Goal: Task Accomplishment & Management: Manage account settings

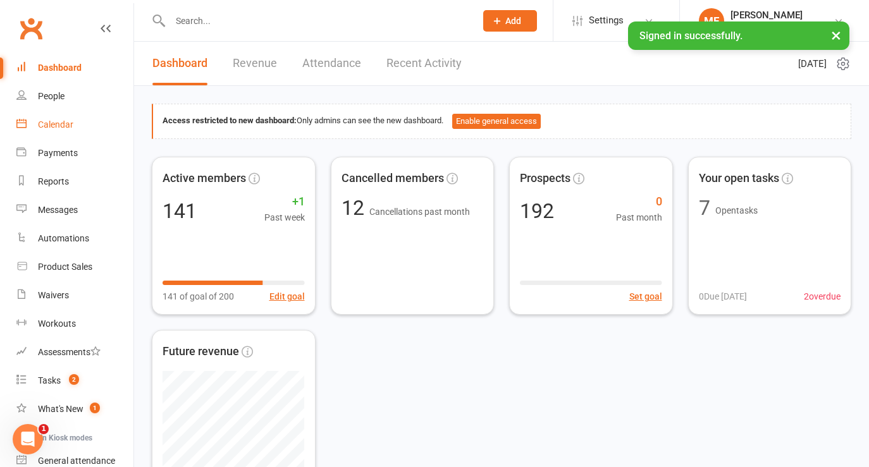
click at [54, 125] on div "Calendar" at bounding box center [55, 125] width 35 height 10
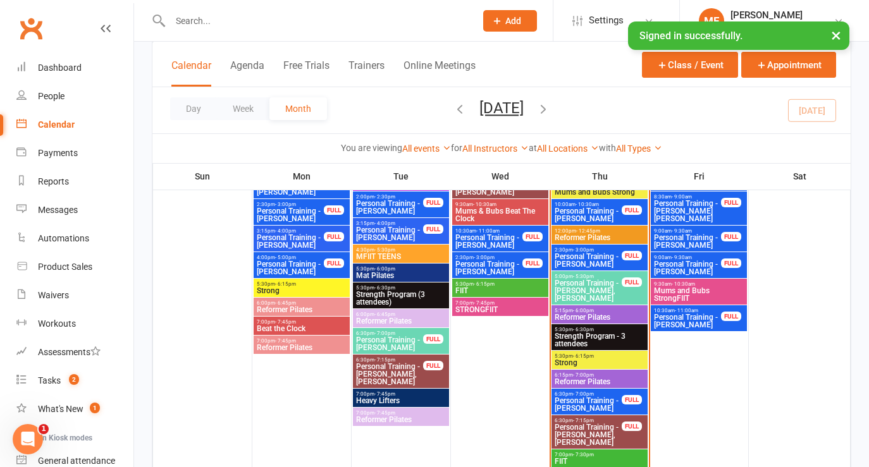
scroll to position [953, 0]
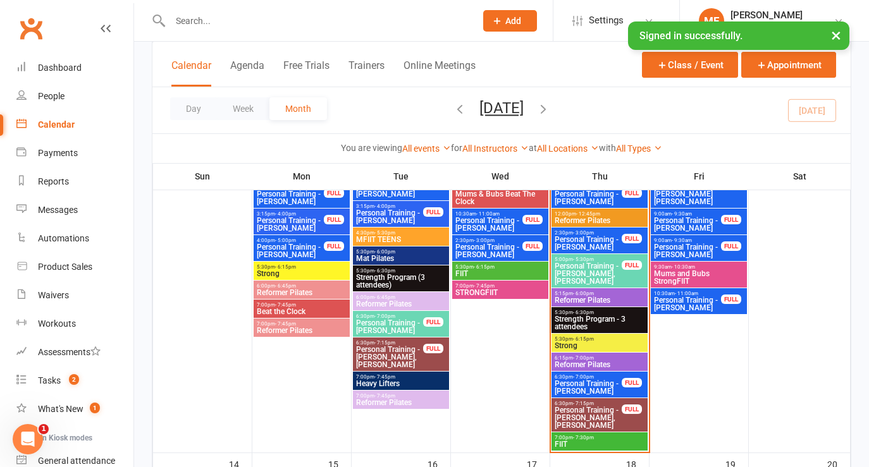
click at [572, 384] on span "Personal Training - [PERSON_NAME]" at bounding box center [588, 387] width 68 height 15
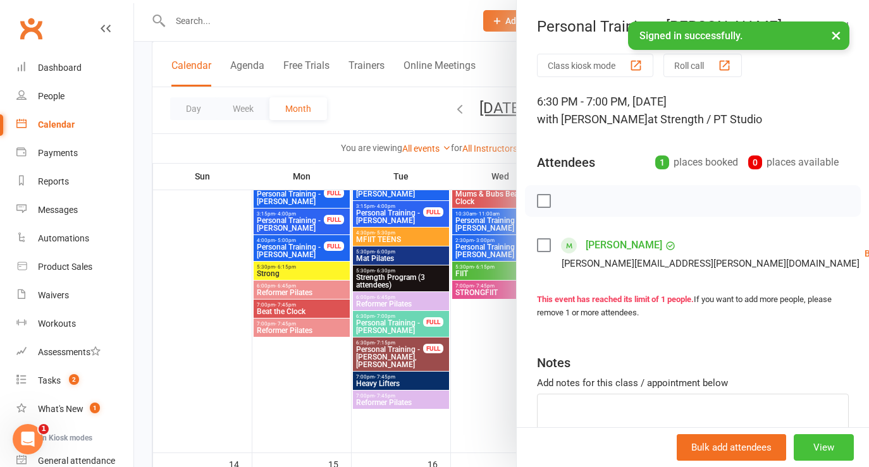
click at [814, 447] on button "View" at bounding box center [824, 448] width 60 height 27
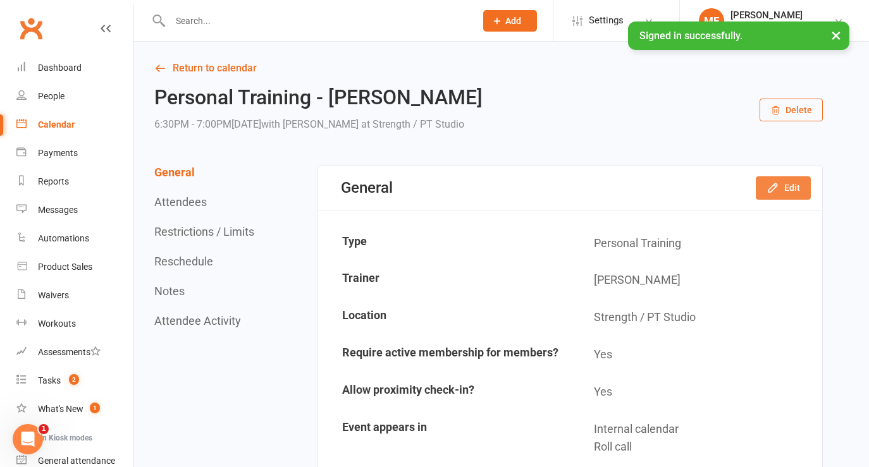
click at [790, 189] on button "Edit" at bounding box center [783, 187] width 55 height 23
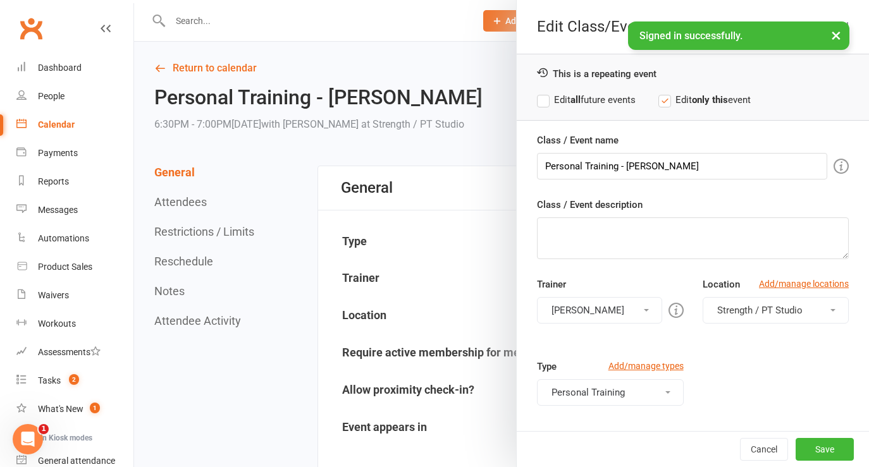
click at [604, 308] on button "[PERSON_NAME]" at bounding box center [599, 310] width 125 height 27
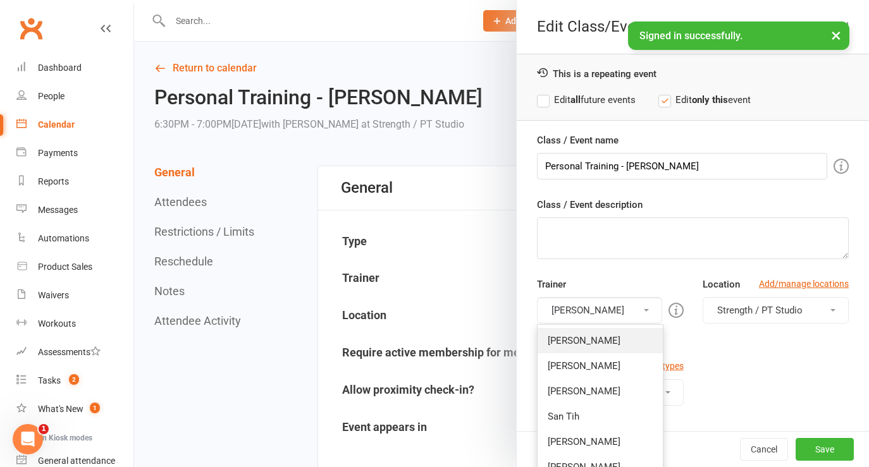
click at [597, 343] on link "[PERSON_NAME]" at bounding box center [600, 340] width 125 height 25
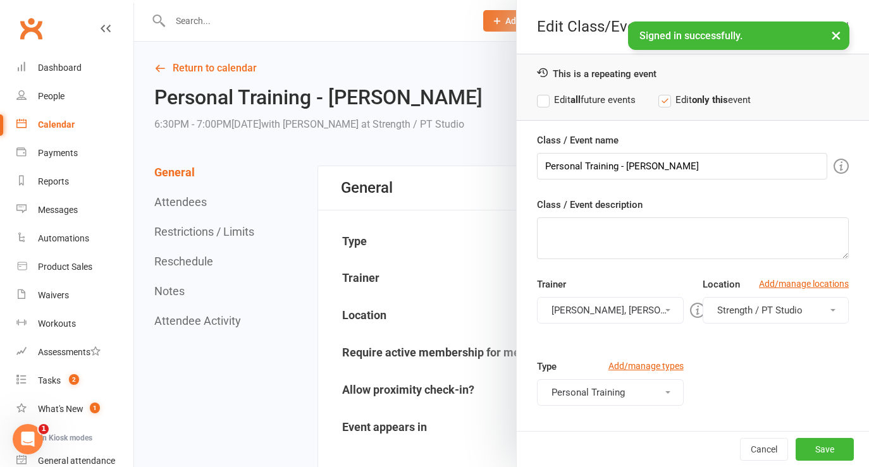
click at [599, 311] on button "[PERSON_NAME], [PERSON_NAME]" at bounding box center [610, 310] width 146 height 27
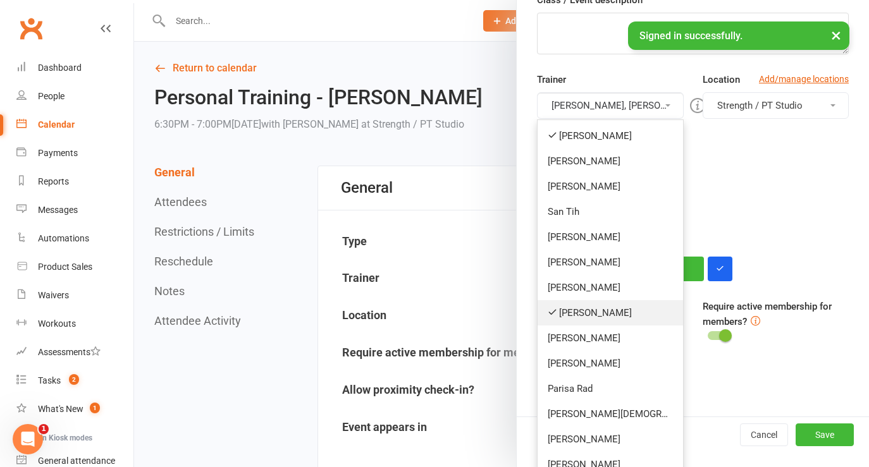
click at [605, 322] on link "[PERSON_NAME]" at bounding box center [610, 312] width 145 height 25
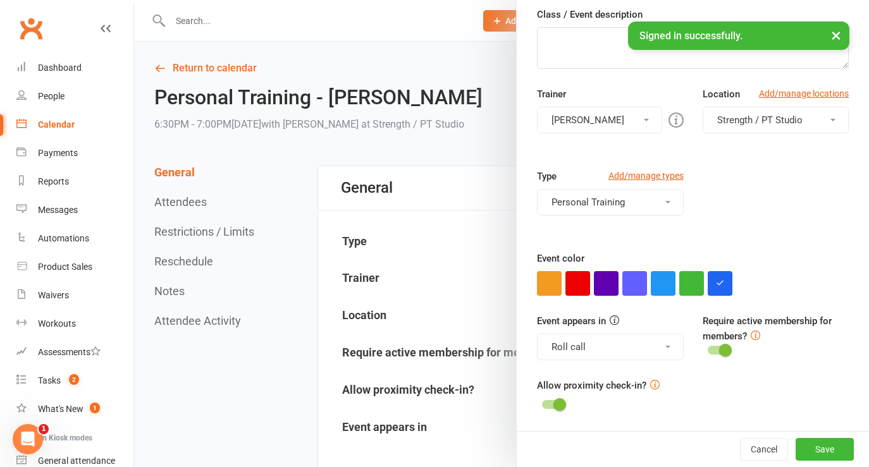
scroll to position [190, 0]
click at [841, 454] on button "Save" at bounding box center [825, 449] width 58 height 23
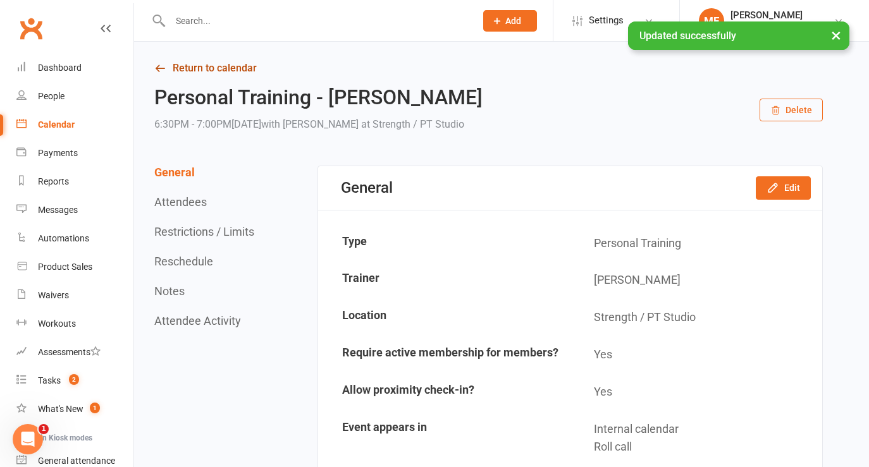
click at [171, 69] on link "Return to calendar" at bounding box center [488, 68] width 669 height 18
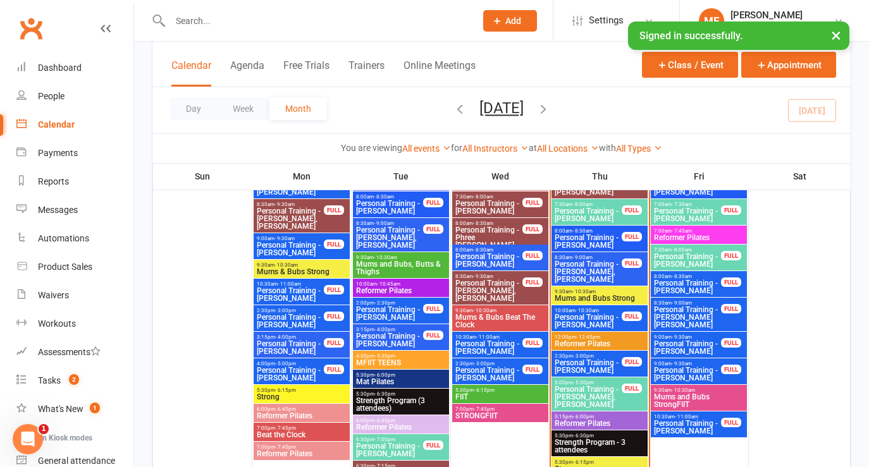
scroll to position [834, 0]
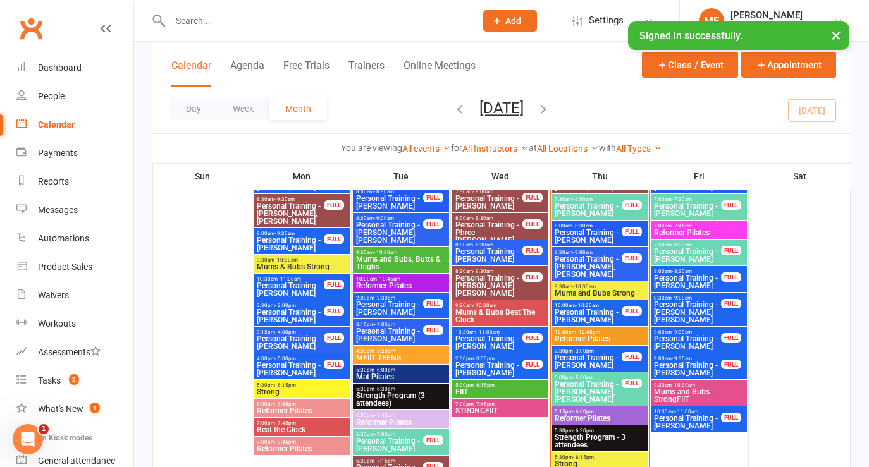
click at [684, 206] on span "Personal Training - [PERSON_NAME]" at bounding box center [687, 209] width 68 height 15
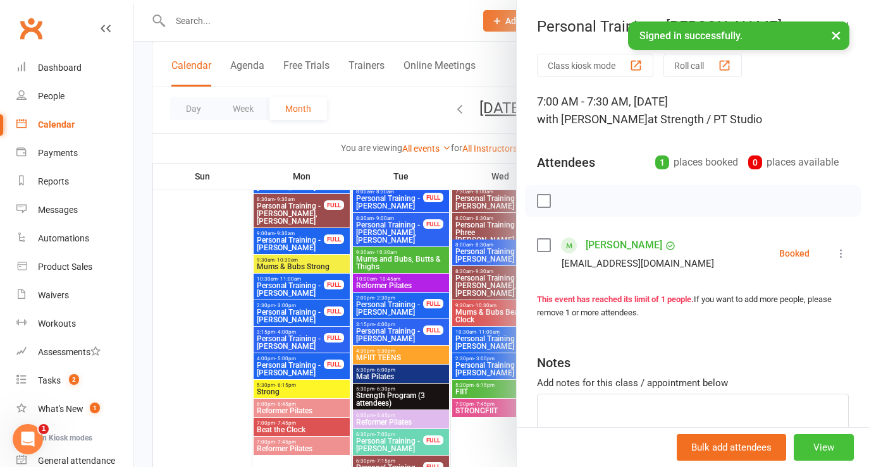
click at [817, 449] on button "View" at bounding box center [824, 448] width 60 height 27
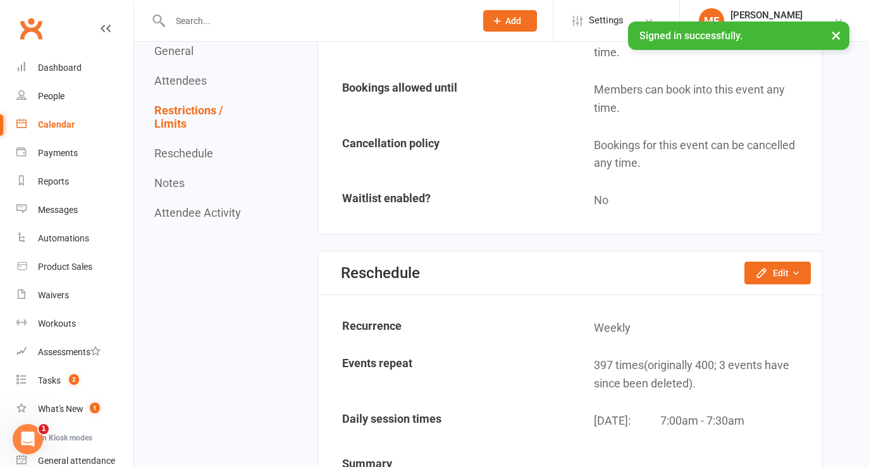
scroll to position [862, 0]
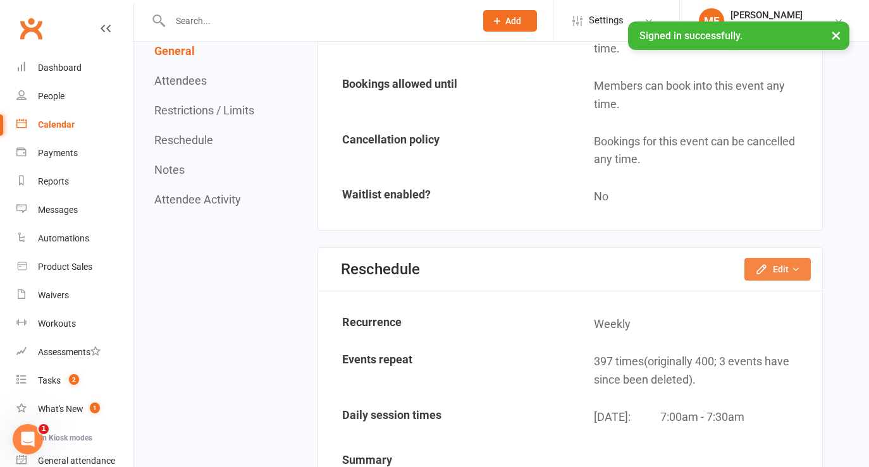
click at [781, 268] on button "Edit" at bounding box center [778, 269] width 66 height 23
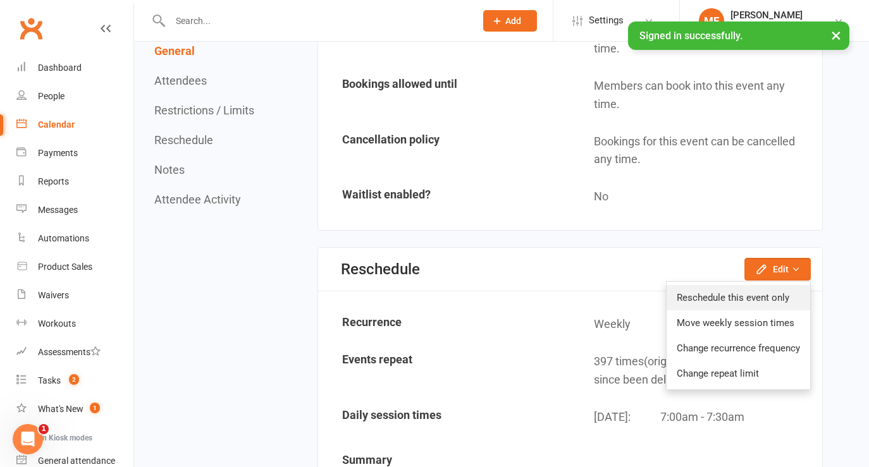
click at [740, 301] on link "Reschedule this event only" at bounding box center [739, 297] width 144 height 25
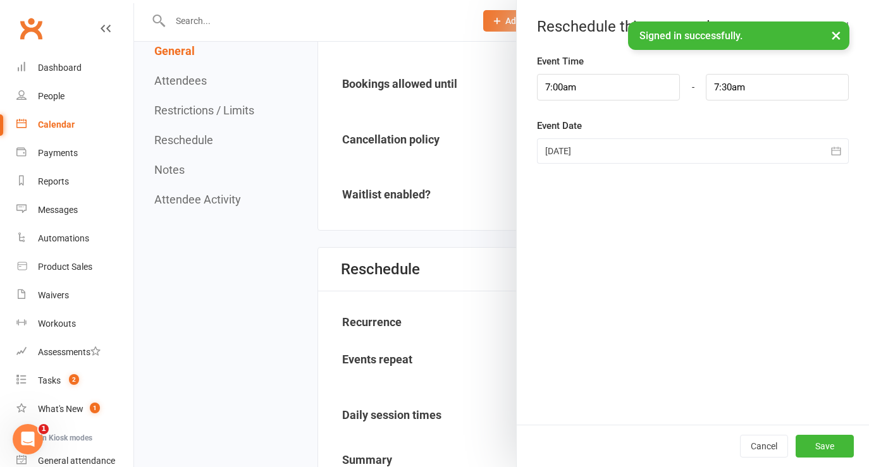
click at [625, 152] on div at bounding box center [693, 151] width 312 height 25
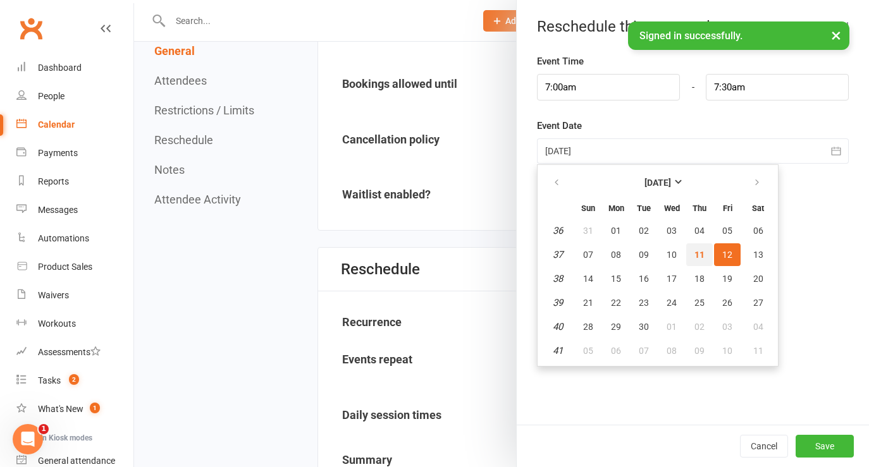
click at [698, 254] on span "11" at bounding box center [700, 255] width 10 height 10
type input "[DATE]"
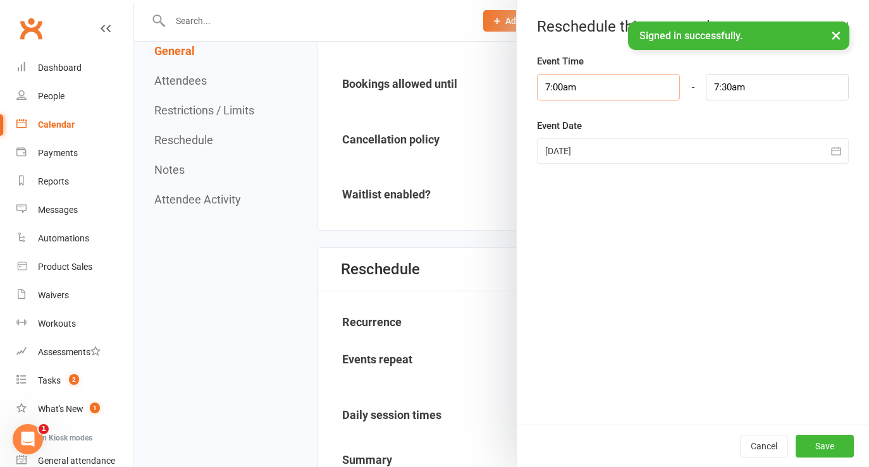
click at [609, 87] on input "7:00am" at bounding box center [608, 87] width 143 height 27
type input "7:00p"
type input "7:30pm"
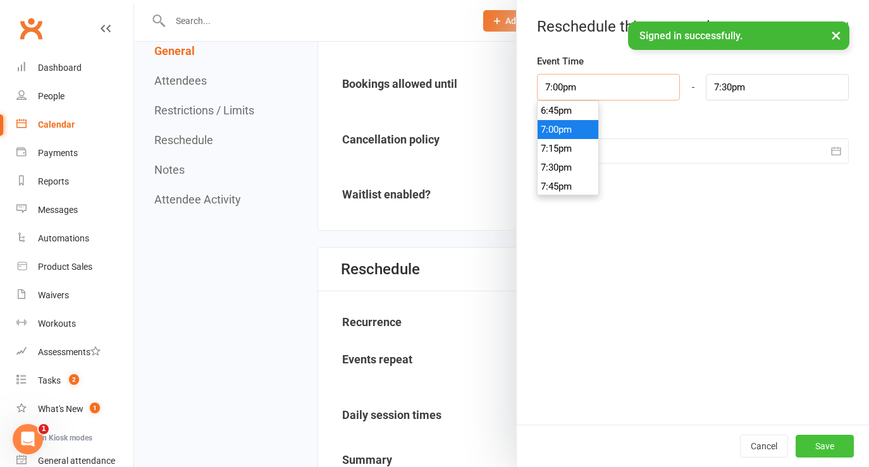
type input "7:00pm"
click at [827, 445] on button "Save" at bounding box center [825, 446] width 58 height 23
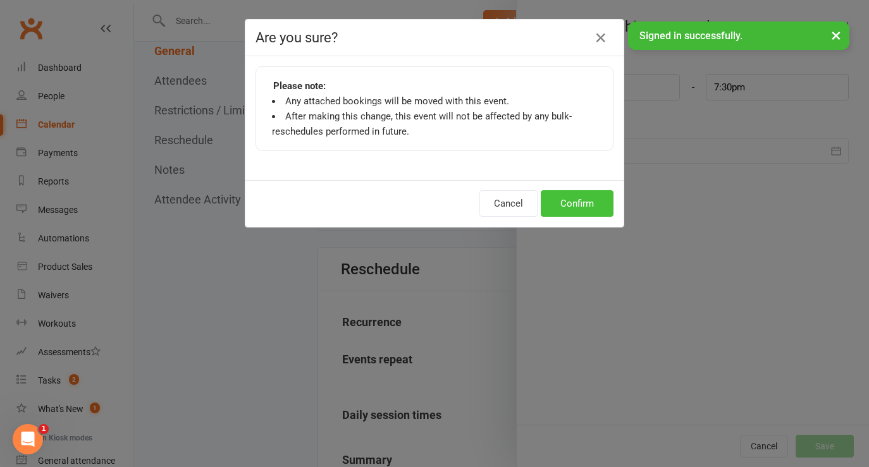
click at [584, 206] on button "Confirm" at bounding box center [577, 203] width 73 height 27
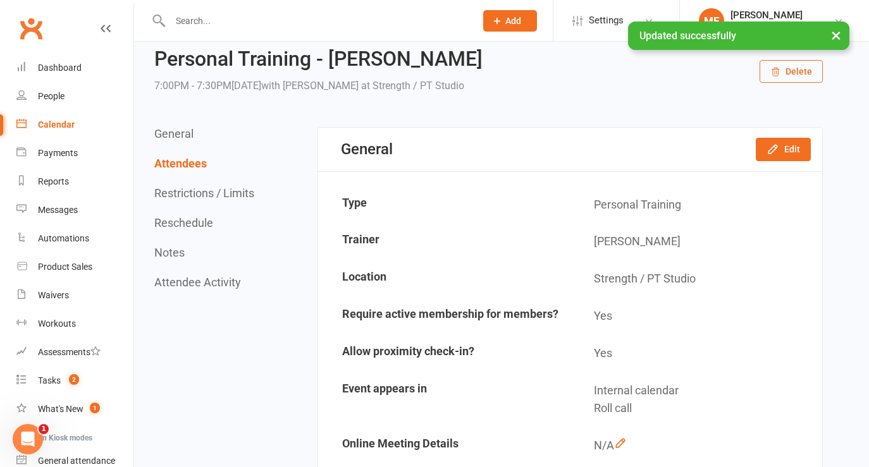
scroll to position [0, 0]
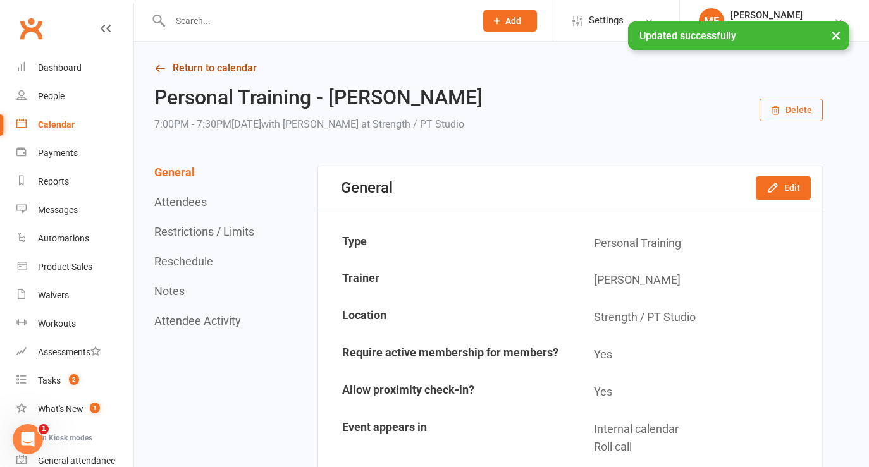
click at [162, 67] on icon at bounding box center [159, 68] width 11 height 11
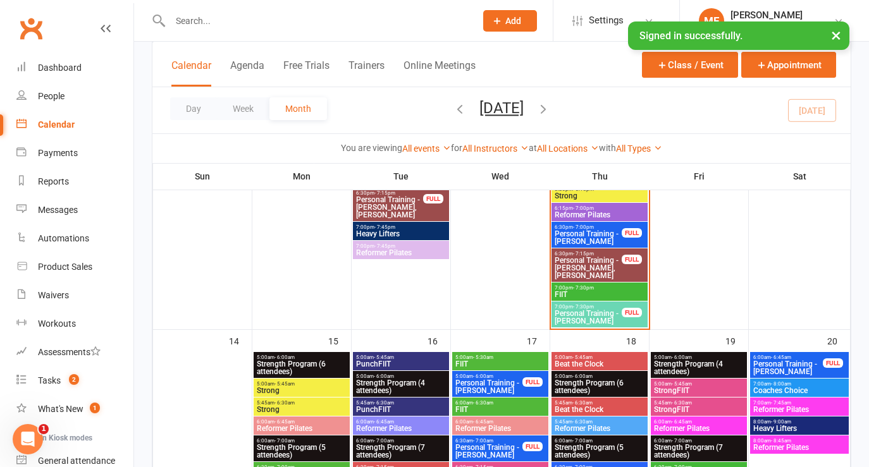
scroll to position [1104, 0]
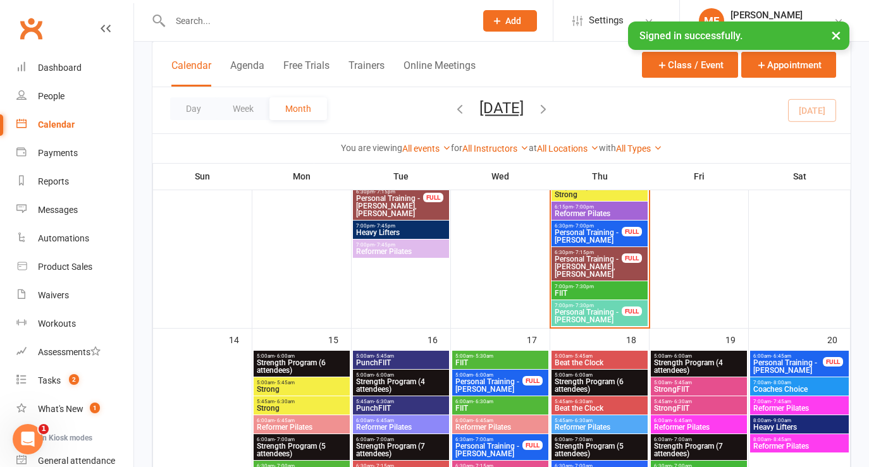
click at [591, 290] on span "FIIT" at bounding box center [599, 294] width 91 height 8
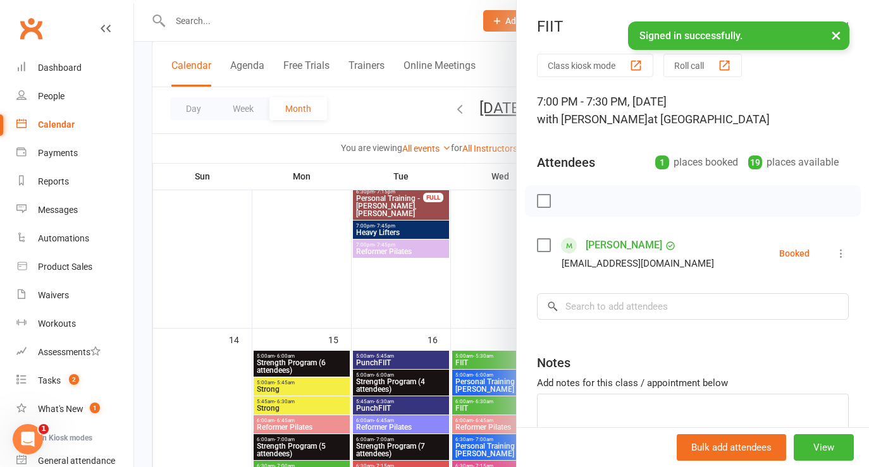
click at [502, 289] on div at bounding box center [501, 233] width 735 height 467
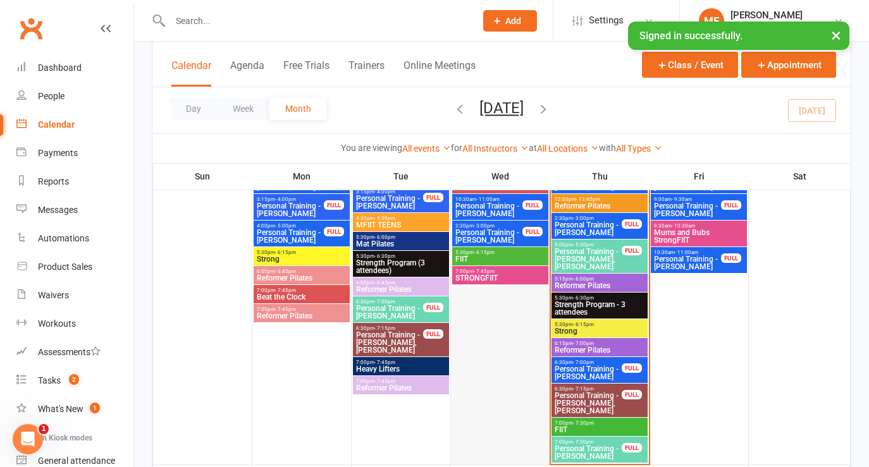
scroll to position [947, 0]
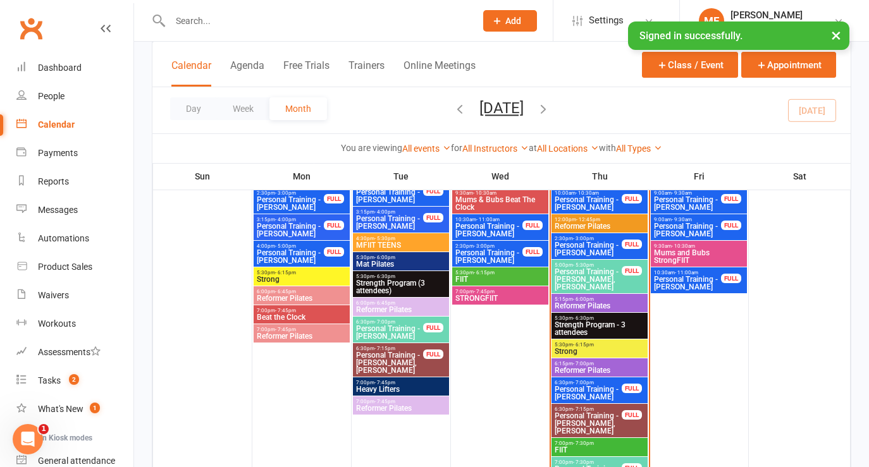
click at [375, 357] on span "Personal Training - [PERSON_NAME], [PERSON_NAME]" at bounding box center [390, 363] width 68 height 23
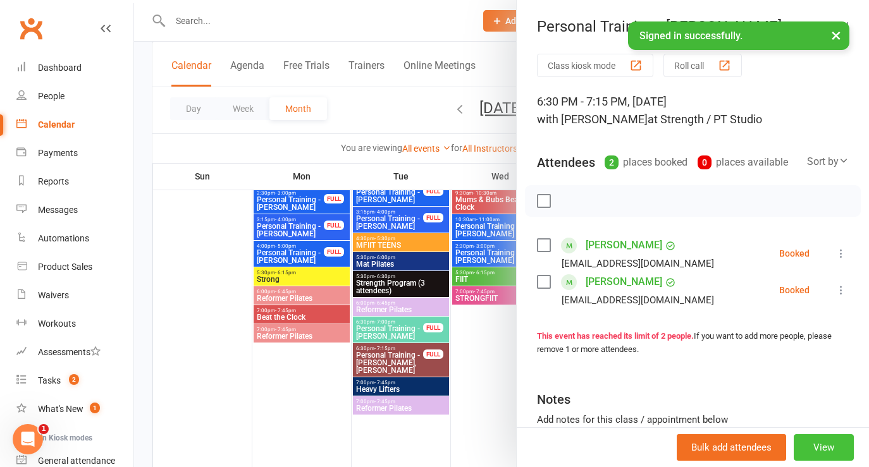
click at [824, 449] on button "View" at bounding box center [824, 448] width 60 height 27
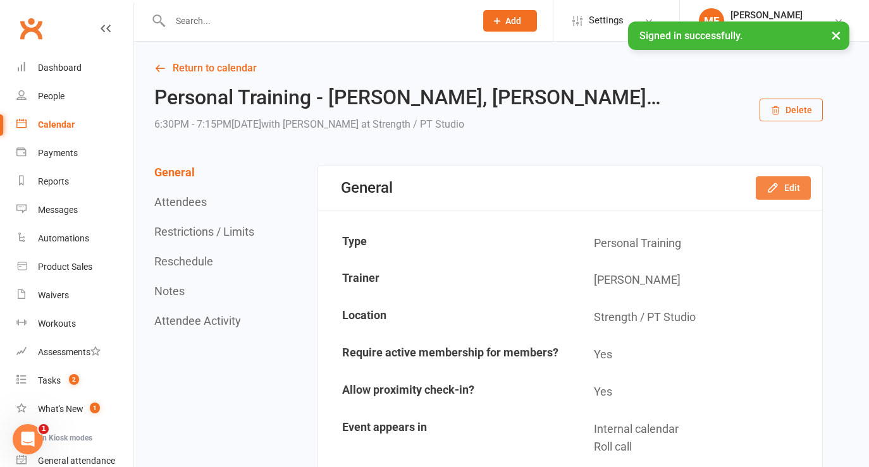
click at [791, 187] on button "Edit" at bounding box center [783, 187] width 55 height 23
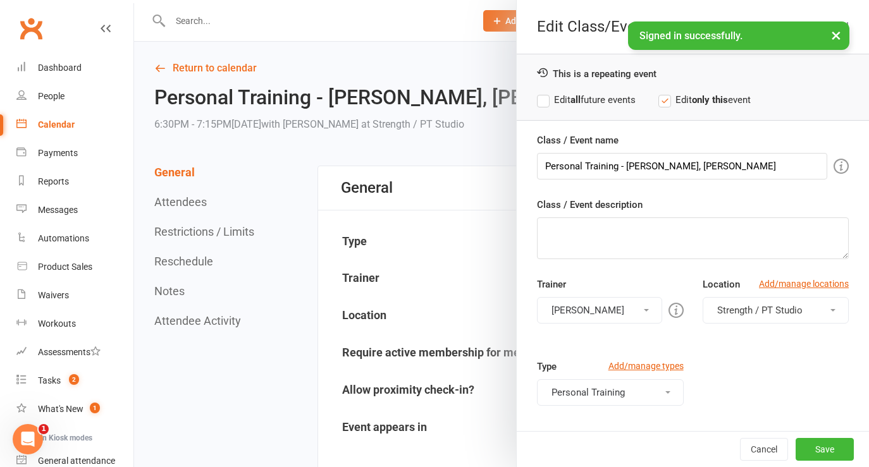
click at [387, 292] on div at bounding box center [501, 233] width 735 height 467
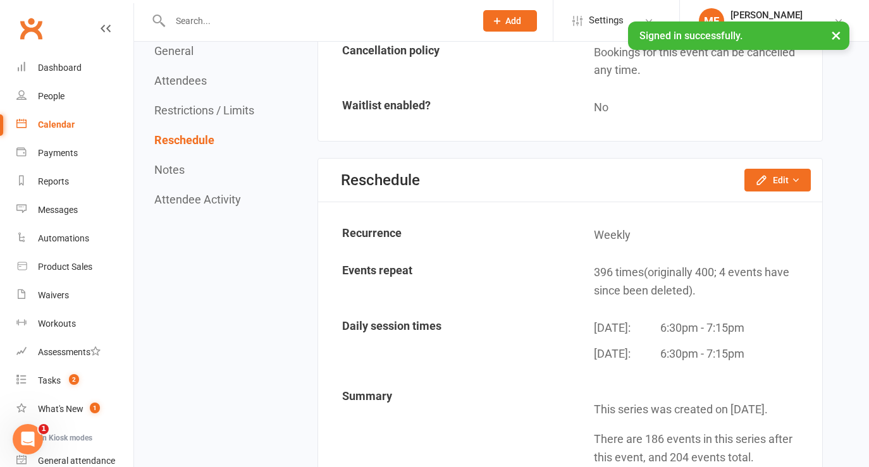
scroll to position [1003, 0]
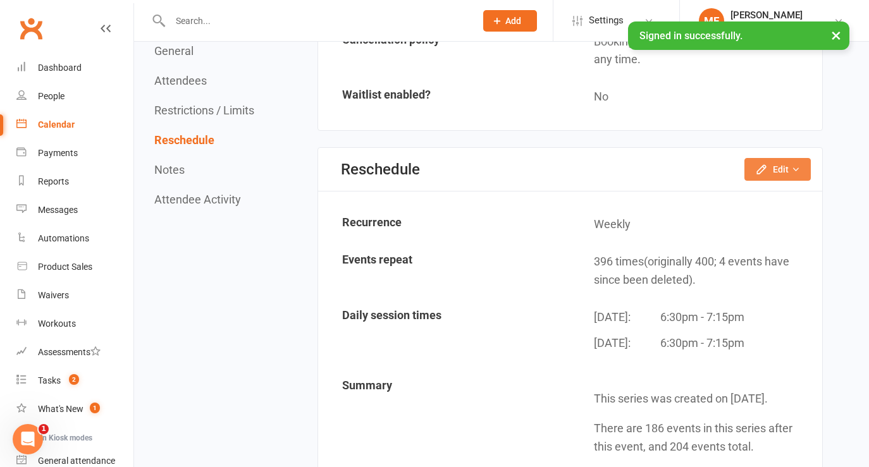
click at [776, 172] on button "Edit" at bounding box center [778, 169] width 66 height 23
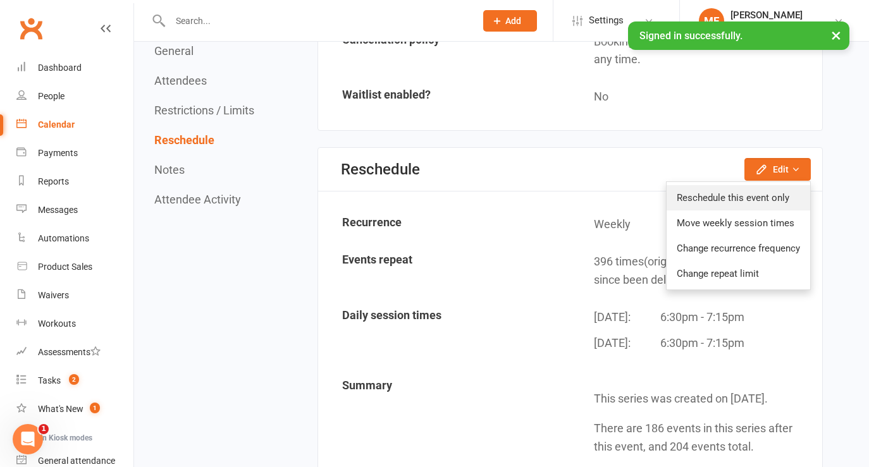
click at [752, 198] on link "Reschedule this event only" at bounding box center [739, 197] width 144 height 25
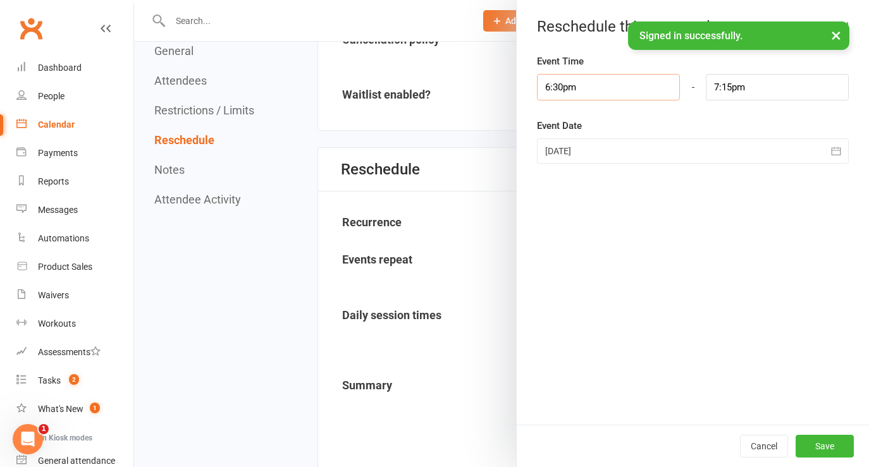
click at [604, 89] on input "6:30pm" at bounding box center [608, 87] width 143 height 27
type input "4:15pm"
type input "5:00pm"
click at [560, 162] on li "4:15pm" at bounding box center [568, 161] width 61 height 19
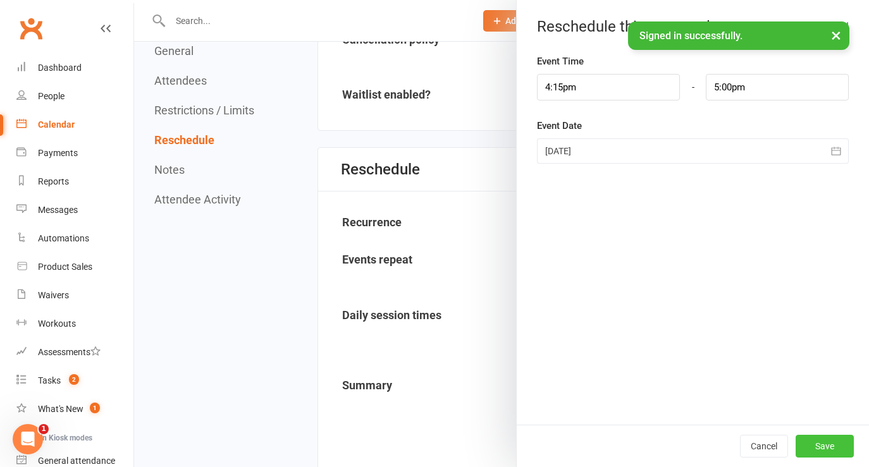
click at [824, 445] on button "Save" at bounding box center [825, 446] width 58 height 23
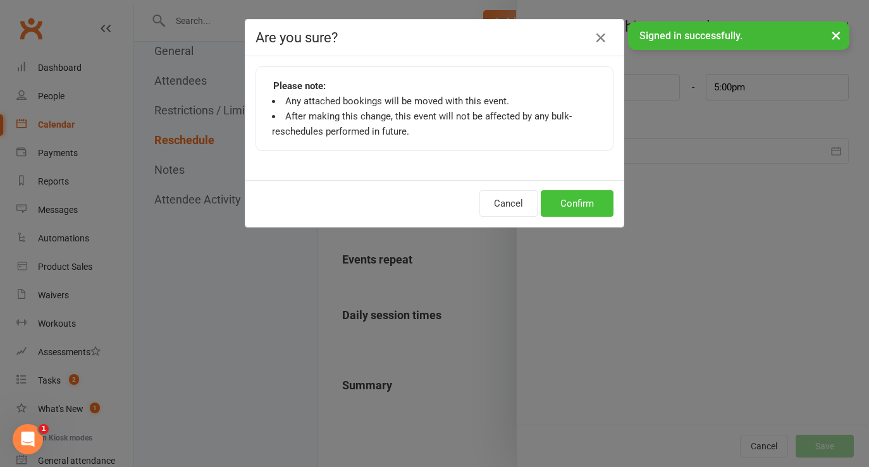
click at [578, 204] on button "Confirm" at bounding box center [577, 203] width 73 height 27
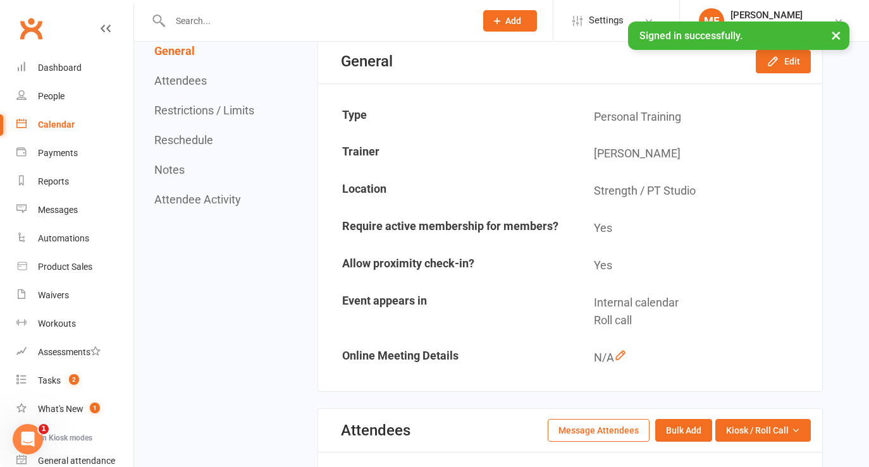
scroll to position [0, 0]
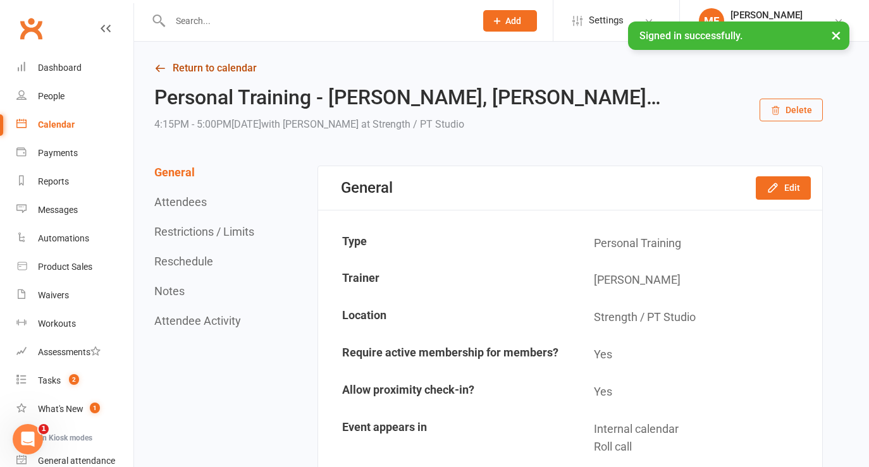
click at [163, 71] on icon at bounding box center [159, 68] width 11 height 11
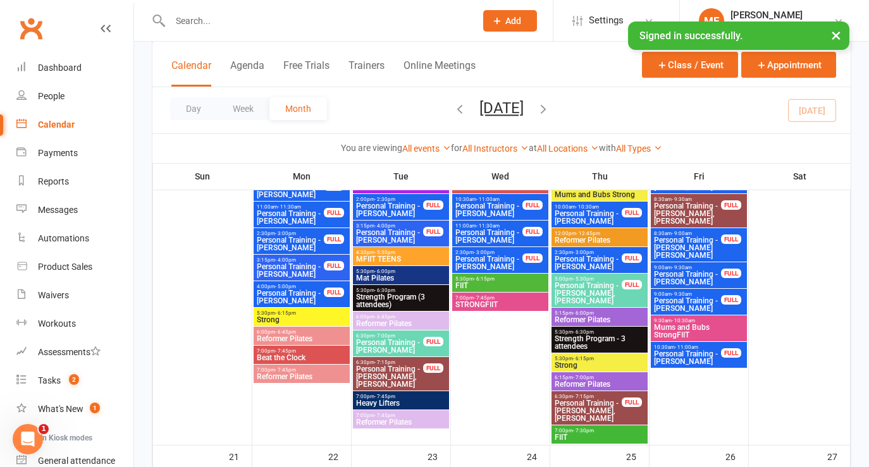
scroll to position [1550, 0]
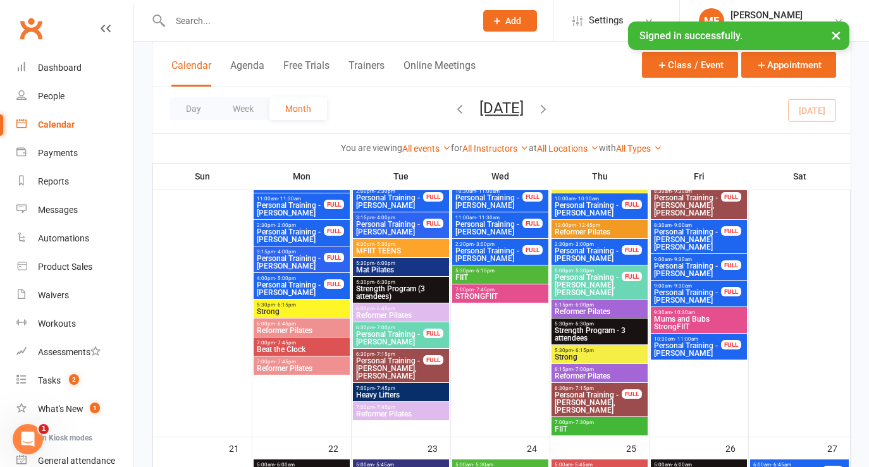
click at [402, 373] on span "Personal Training - [PERSON_NAME], [PERSON_NAME]" at bounding box center [390, 368] width 68 height 23
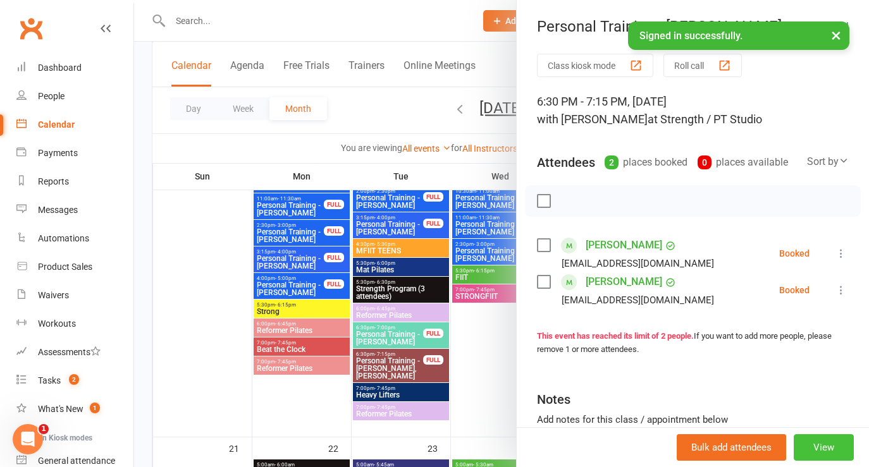
click at [812, 448] on button "View" at bounding box center [824, 448] width 60 height 27
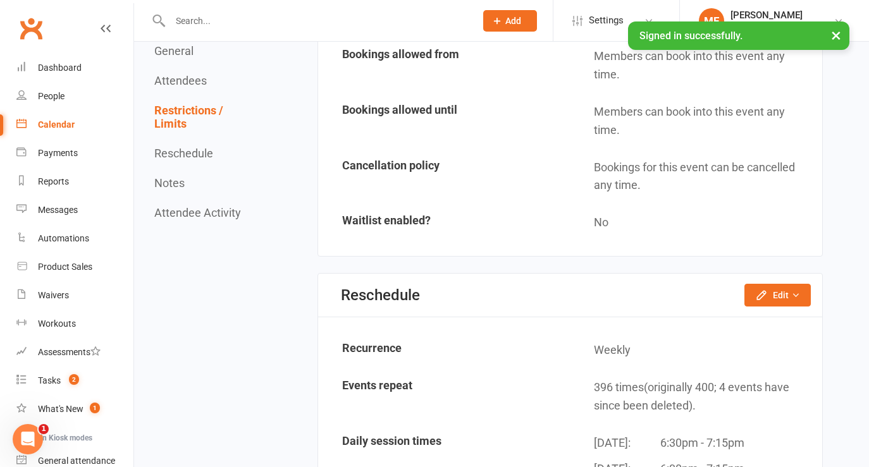
scroll to position [881, 0]
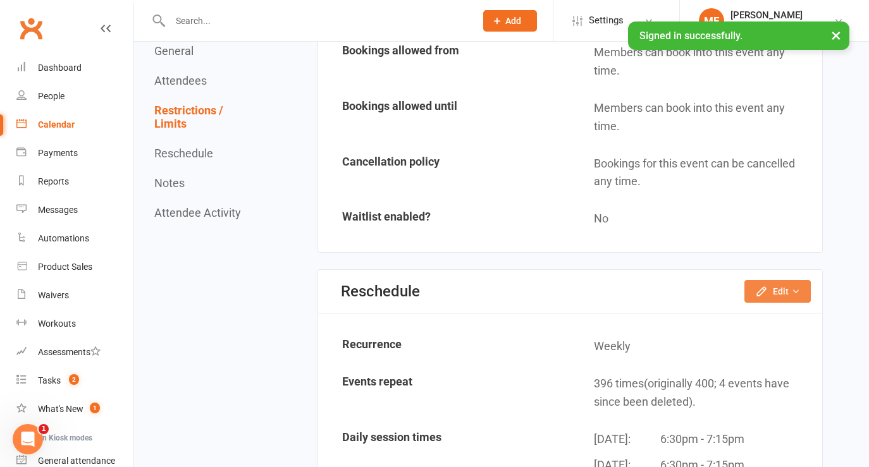
click at [788, 293] on button "Edit" at bounding box center [778, 291] width 66 height 23
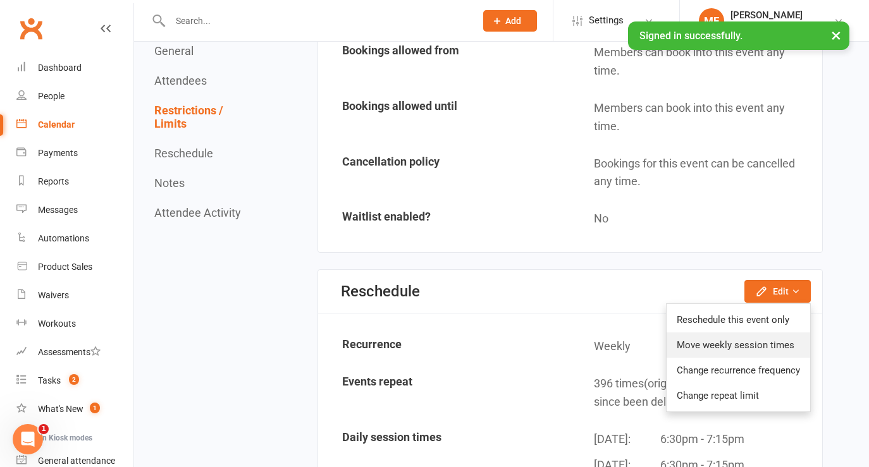
click at [746, 346] on link "Move weekly session times" at bounding box center [739, 345] width 144 height 25
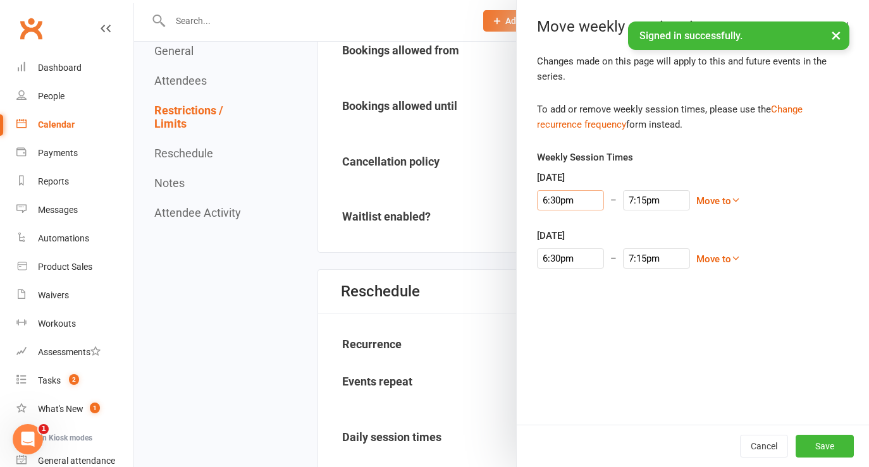
click at [550, 201] on input "6:30pm" at bounding box center [570, 200] width 67 height 20
type input "4:30pm"
click at [563, 234] on li "4:30pm" at bounding box center [568, 234] width 61 height 19
click at [624, 199] on input "5:30pm" at bounding box center [656, 200] width 67 height 20
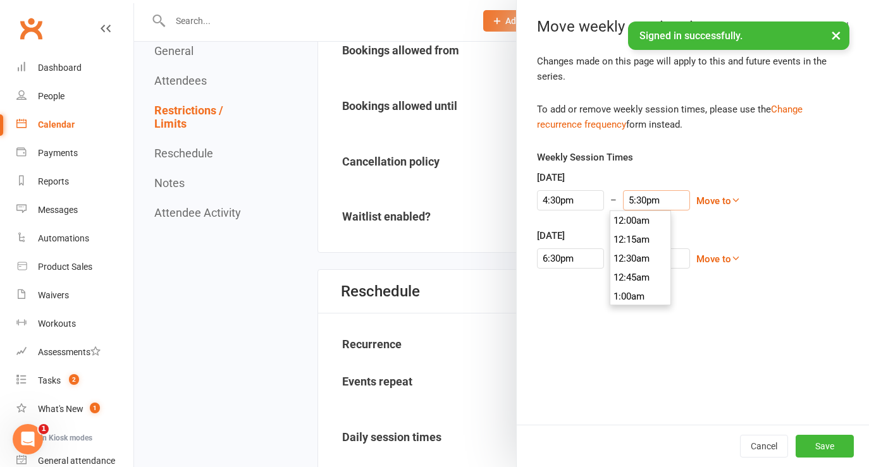
scroll to position [1309, 0]
type input "5:15pm"
click at [633, 220] on li "5:15pm" at bounding box center [640, 220] width 61 height 19
click at [824, 448] on button "Save" at bounding box center [825, 446] width 58 height 23
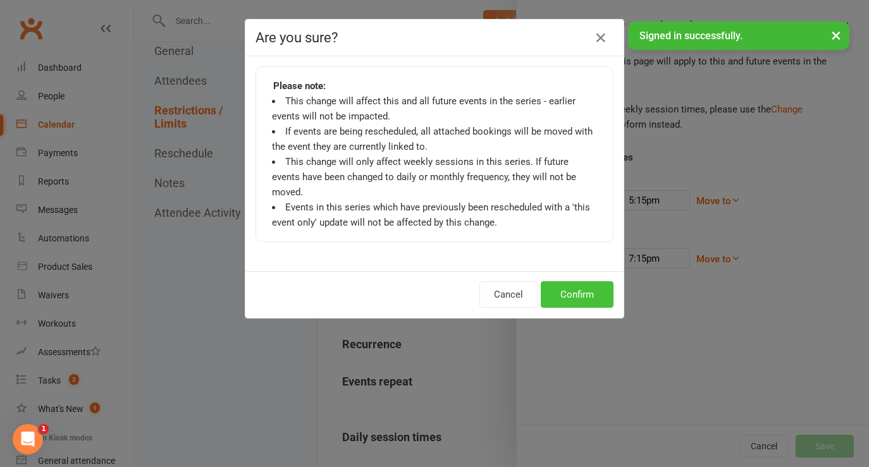
click at [580, 282] on button "Confirm" at bounding box center [577, 295] width 73 height 27
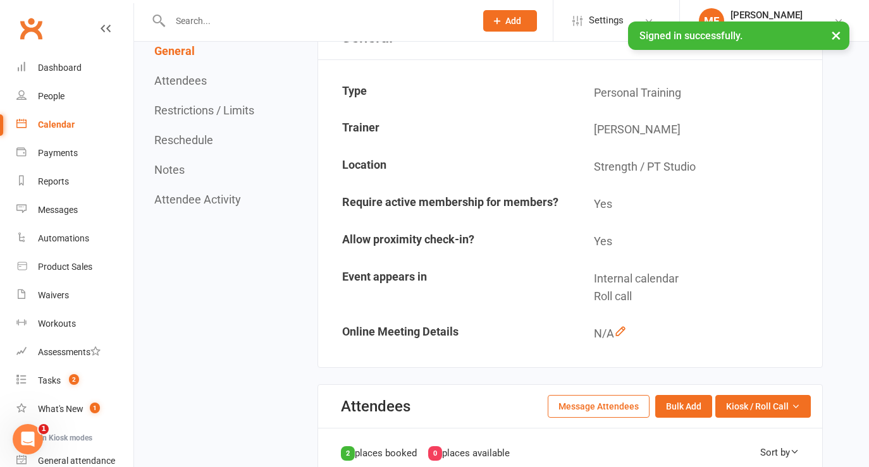
scroll to position [0, 0]
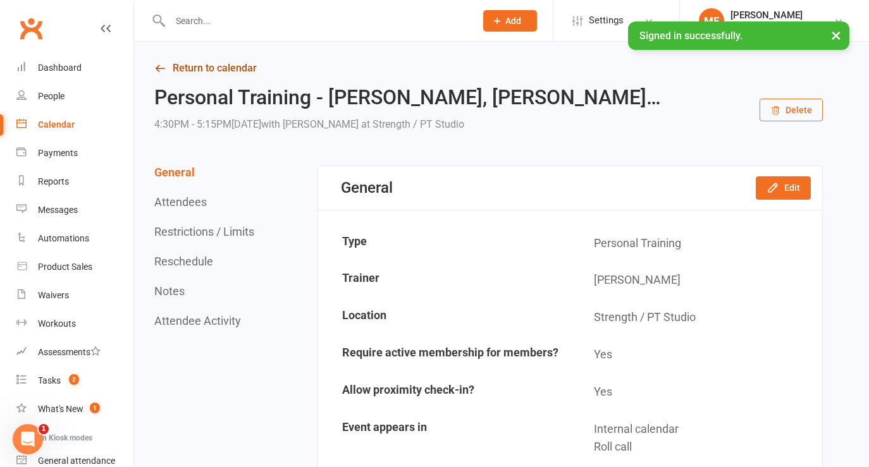
click at [160, 68] on icon at bounding box center [159, 68] width 11 height 11
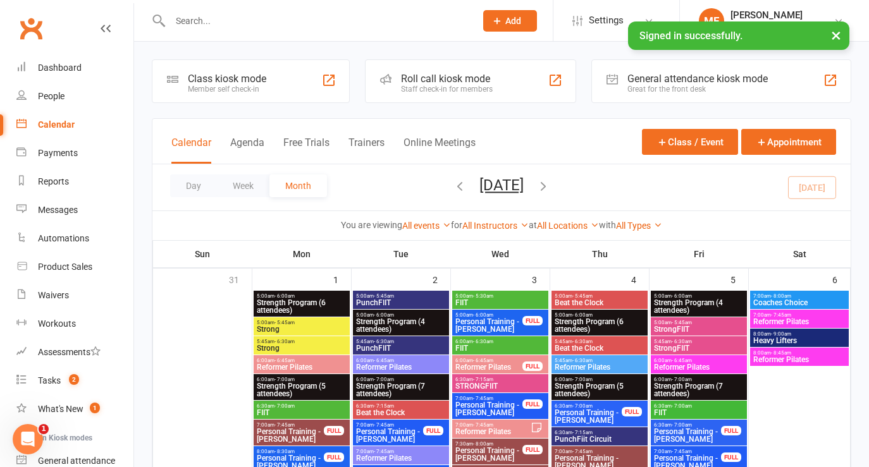
click at [215, 22] on input "text" at bounding box center [316, 21] width 300 height 18
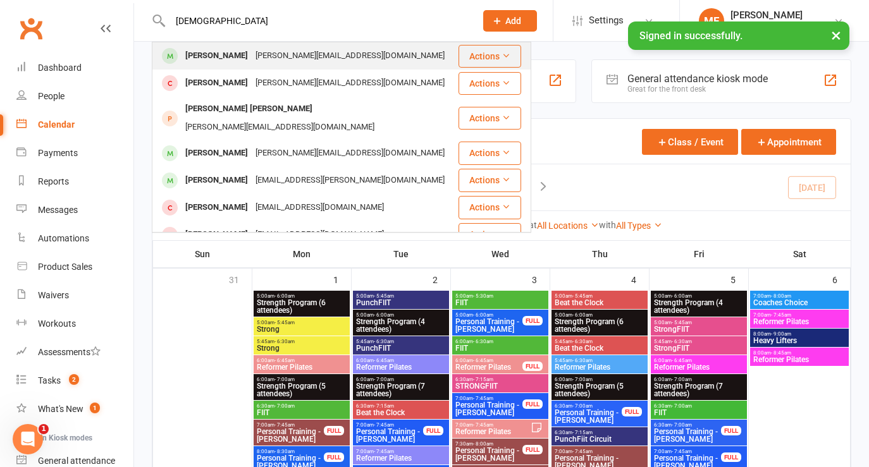
type input "[DEMOGRAPHIC_DATA]"
click at [242, 58] on div "[PERSON_NAME]" at bounding box center [217, 56] width 70 height 18
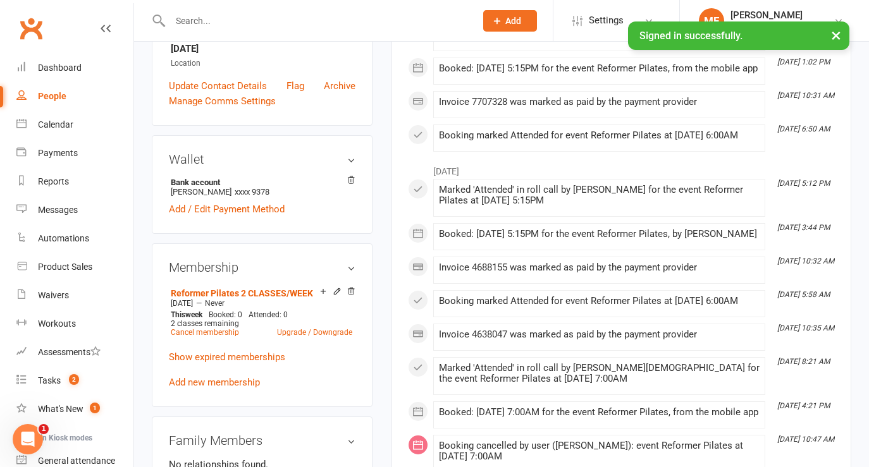
scroll to position [328, 0]
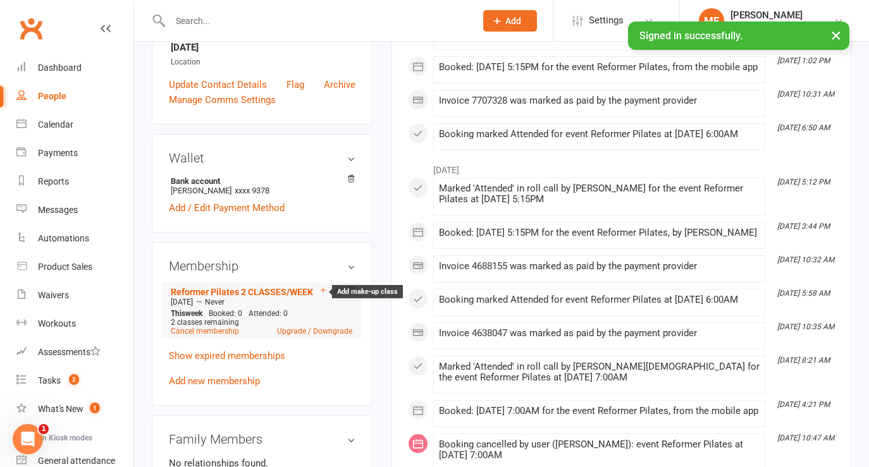
click at [323, 288] on icon at bounding box center [323, 290] width 9 height 9
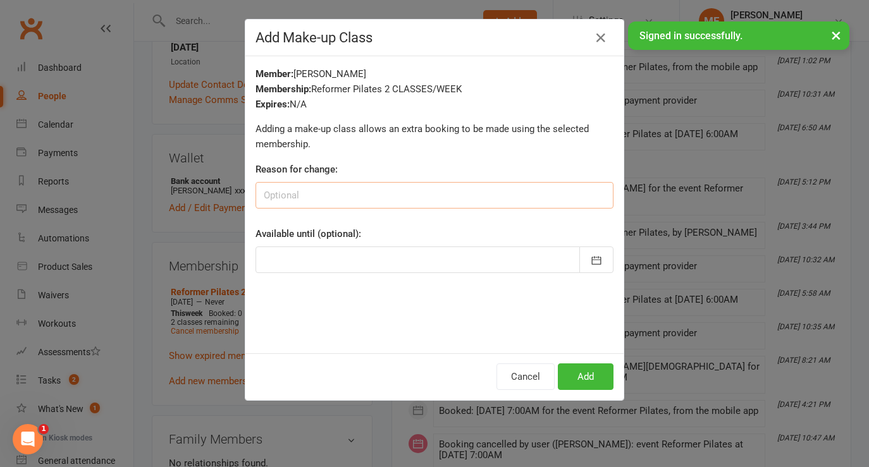
click at [324, 192] on input at bounding box center [435, 195] width 358 height 27
type input "Missed week"
click at [334, 258] on div at bounding box center [435, 260] width 358 height 27
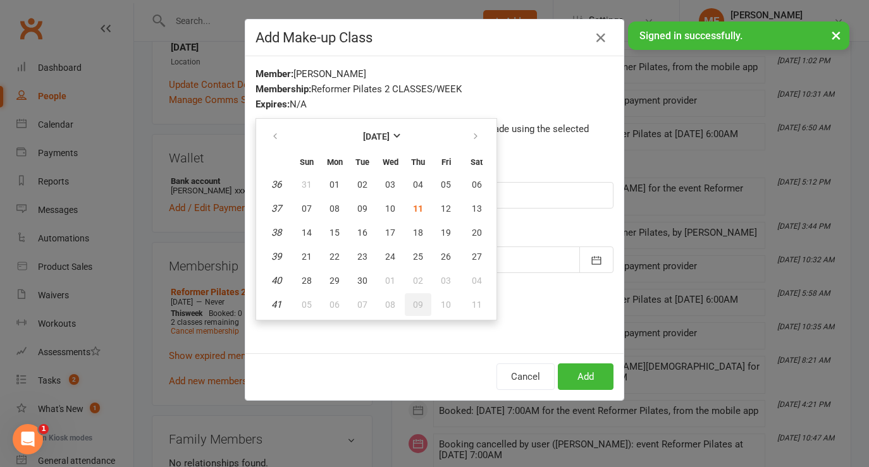
click at [417, 305] on span "09" at bounding box center [418, 305] width 10 height 10
type input "[DATE]"
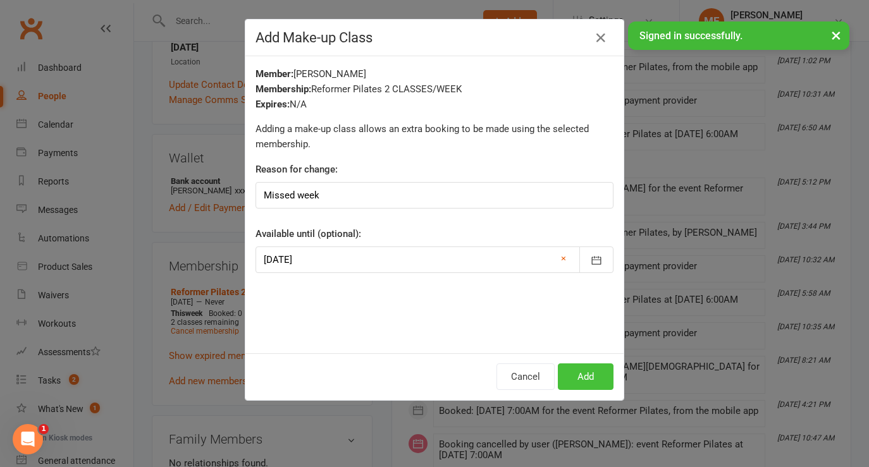
click at [583, 379] on button "Add" at bounding box center [586, 377] width 56 height 27
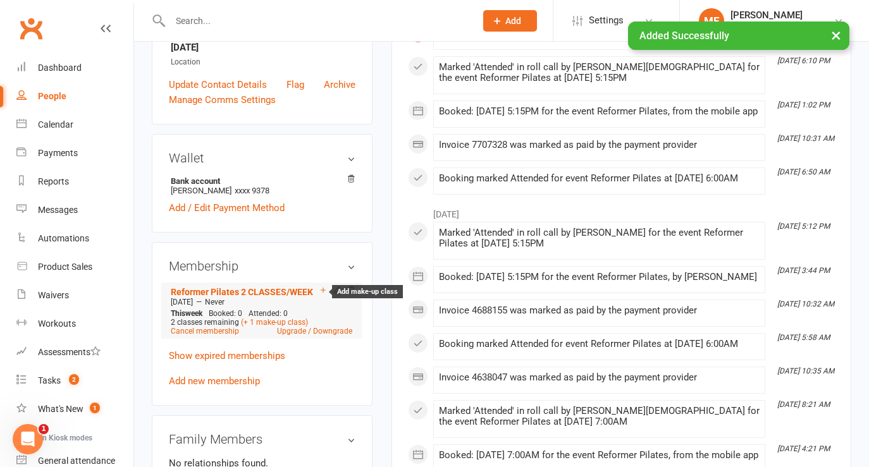
click at [323, 288] on icon at bounding box center [323, 290] width 5 height 5
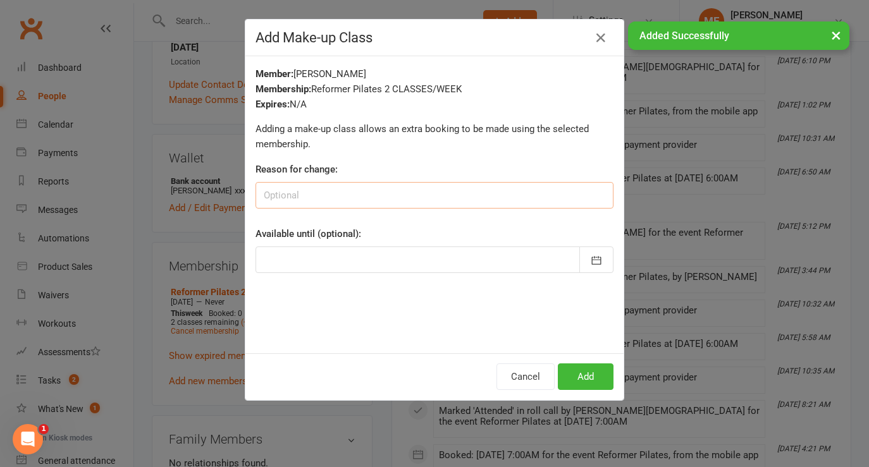
click at [345, 196] on input at bounding box center [435, 195] width 358 height 27
type input "missed class"
click at [342, 255] on div at bounding box center [435, 260] width 358 height 27
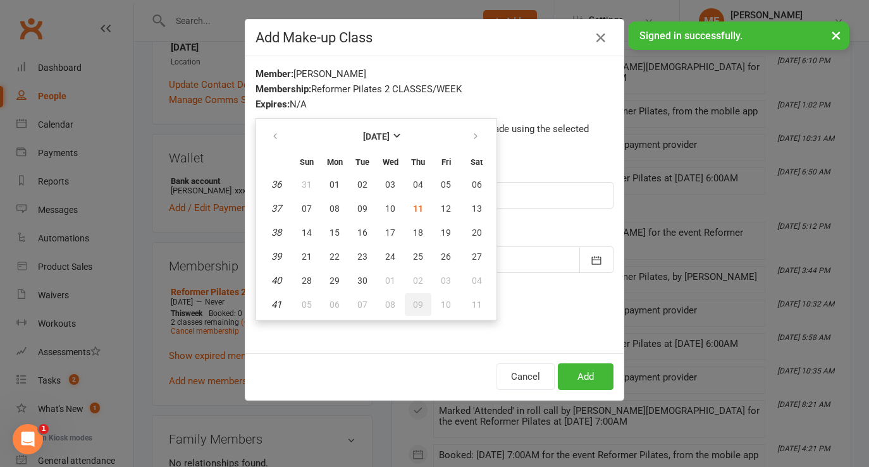
click at [416, 300] on span "09" at bounding box center [418, 305] width 10 height 10
type input "[DATE]"
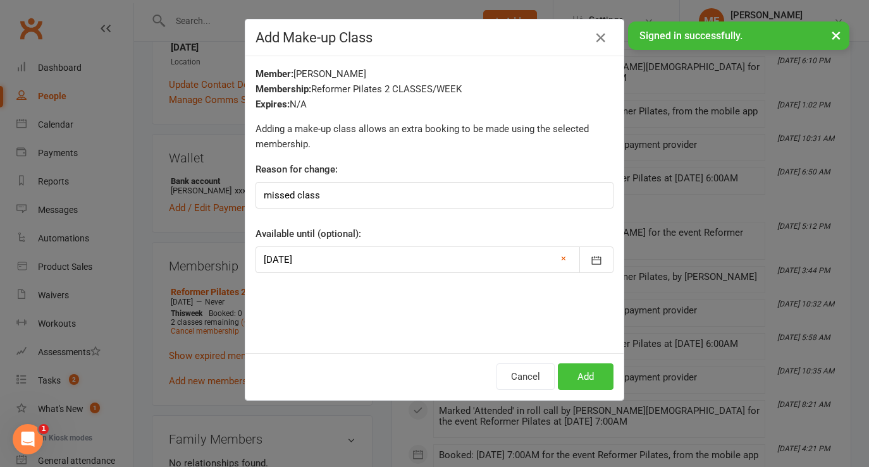
click at [585, 378] on button "Add" at bounding box center [586, 377] width 56 height 27
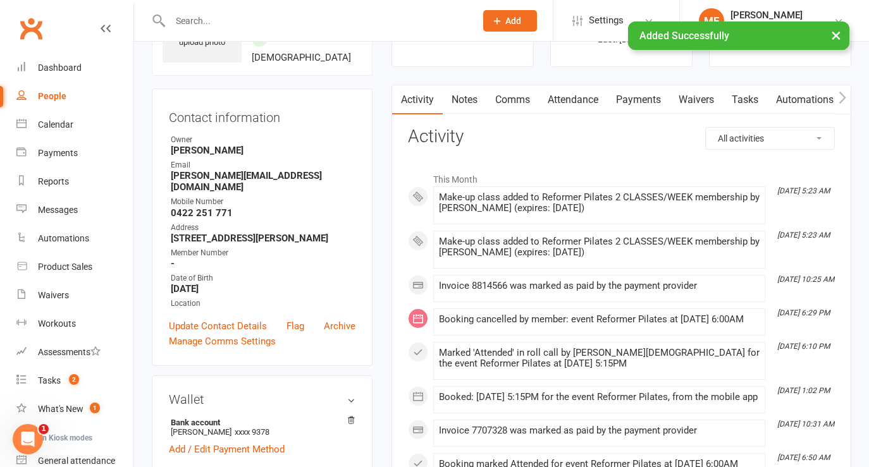
scroll to position [0, 0]
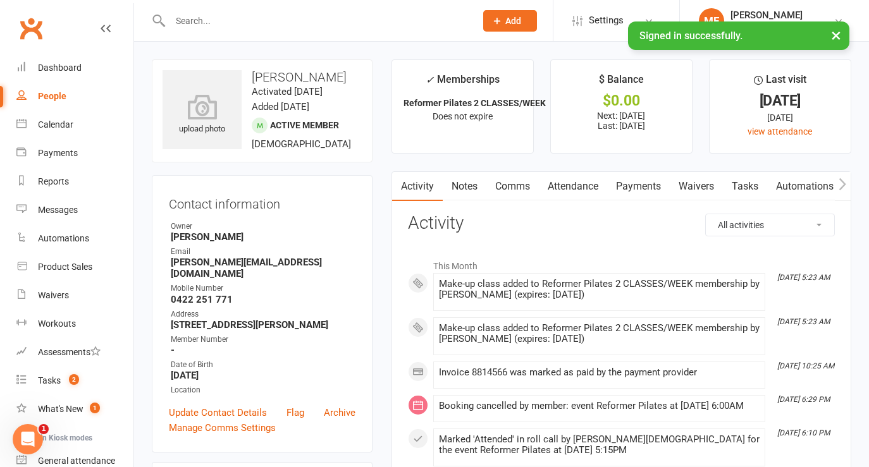
click at [467, 187] on link "Notes" at bounding box center [465, 186] width 44 height 29
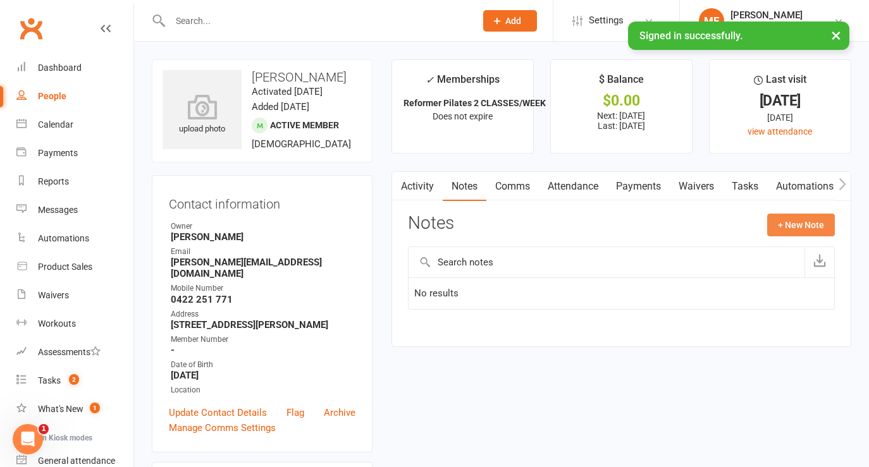
click at [803, 223] on button "+ New Note" at bounding box center [801, 225] width 68 height 23
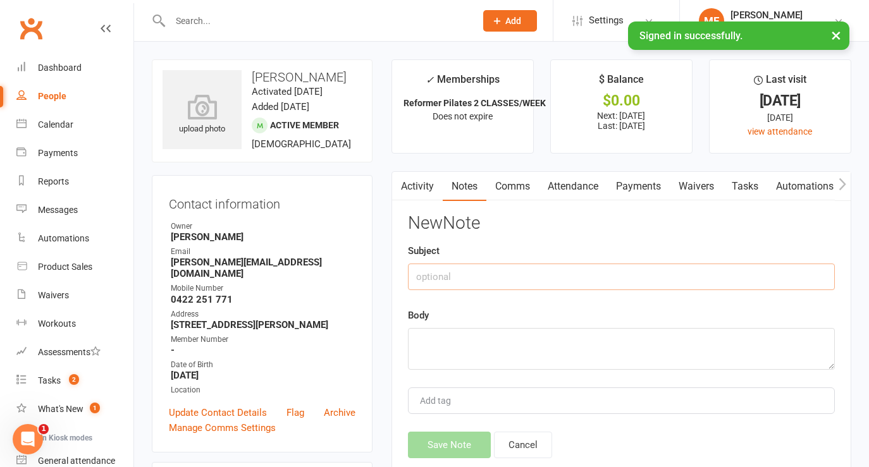
click at [470, 278] on input "text" at bounding box center [621, 277] width 427 height 27
type input "sick"
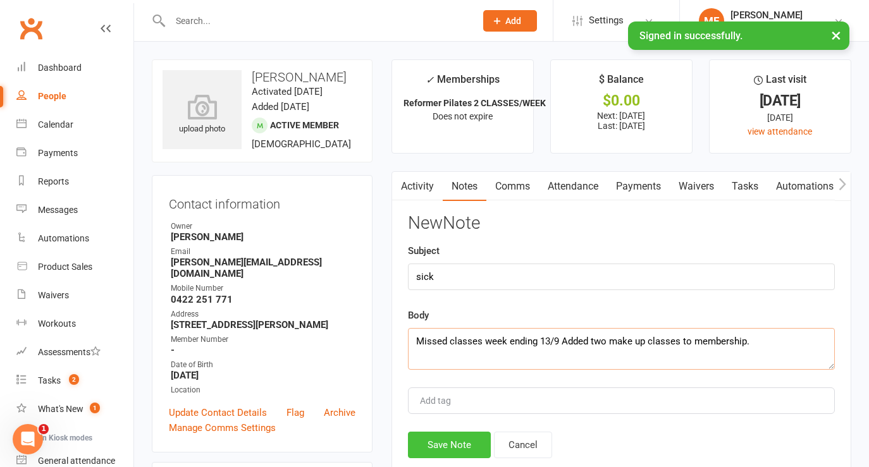
type textarea "Missed classes week ending 13/9 Added two make up classes to membership."
click at [449, 448] on button "Save Note" at bounding box center [449, 445] width 83 height 27
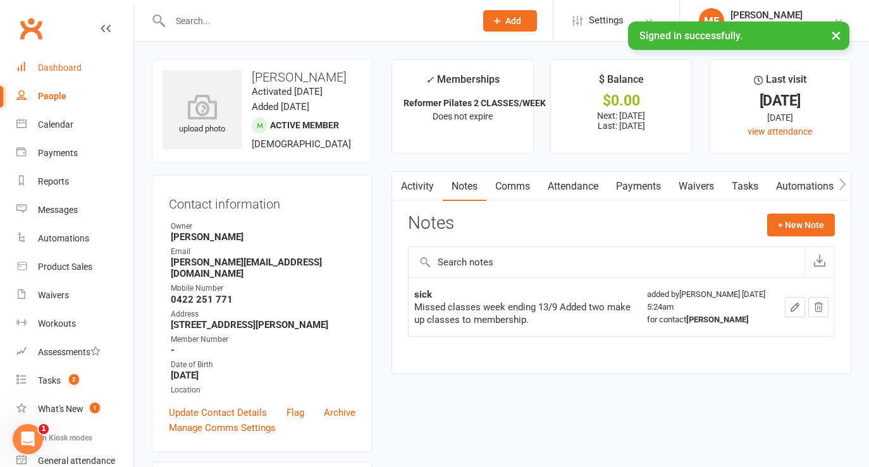
click at [54, 70] on div "Dashboard" at bounding box center [60, 68] width 44 height 10
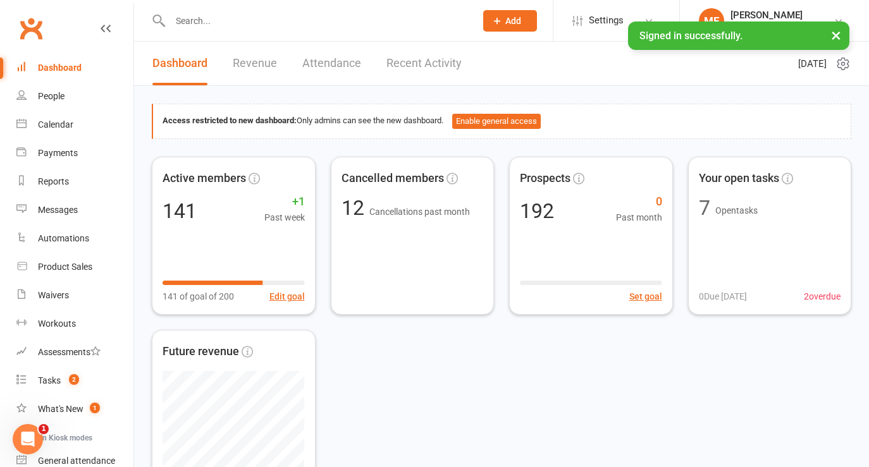
click at [185, 25] on input "text" at bounding box center [316, 21] width 300 height 18
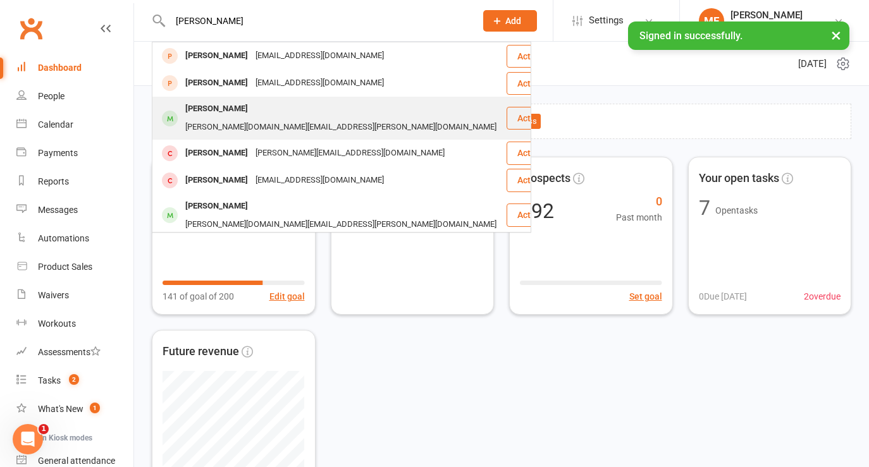
type input "[PERSON_NAME]"
click at [207, 113] on div "[PERSON_NAME]" at bounding box center [217, 109] width 70 height 18
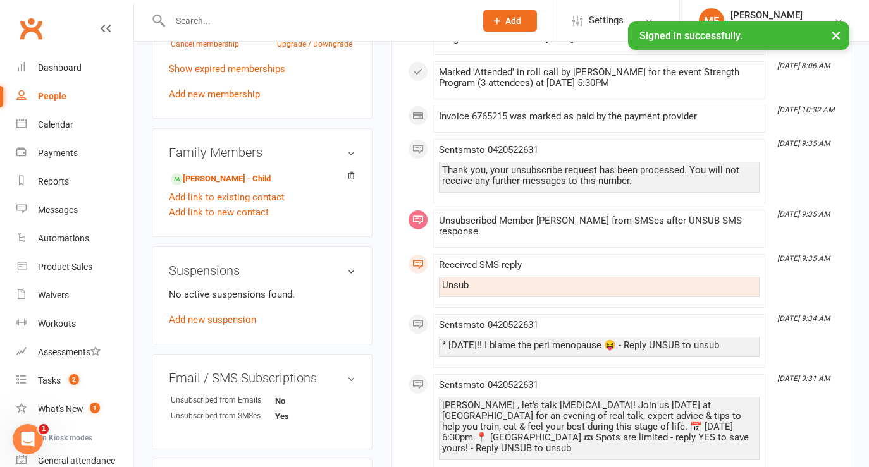
scroll to position [692, 0]
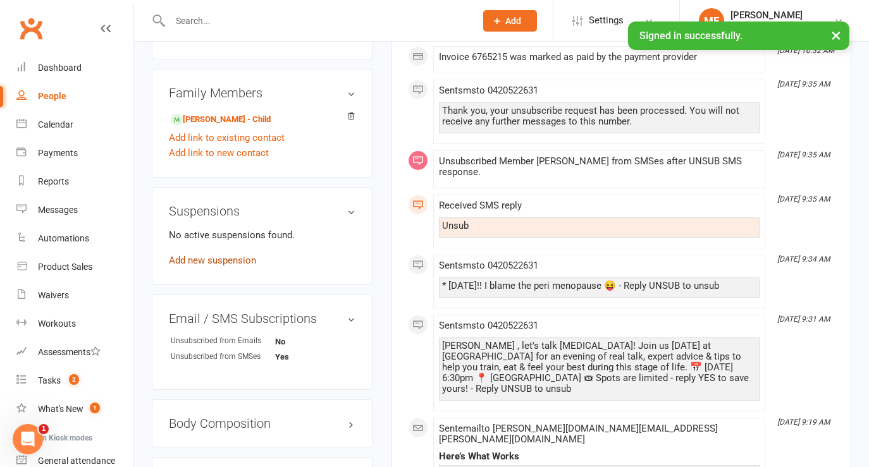
click at [195, 255] on link "Add new suspension" at bounding box center [212, 260] width 87 height 11
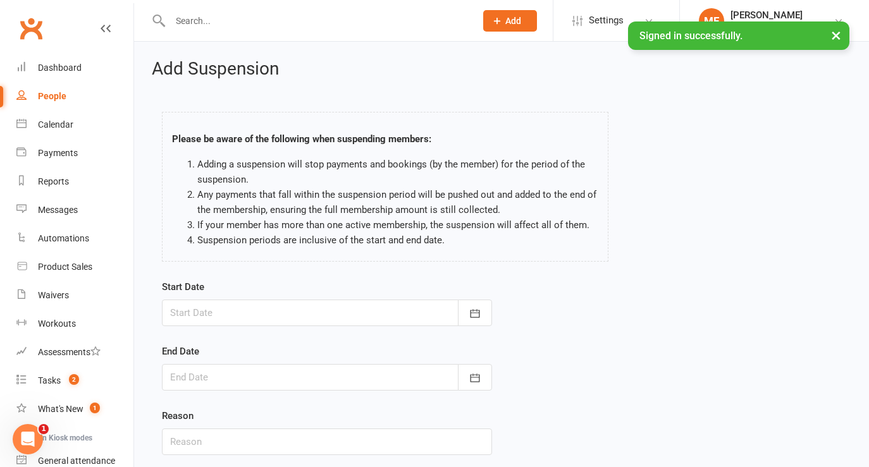
click at [240, 312] on div at bounding box center [327, 313] width 330 height 27
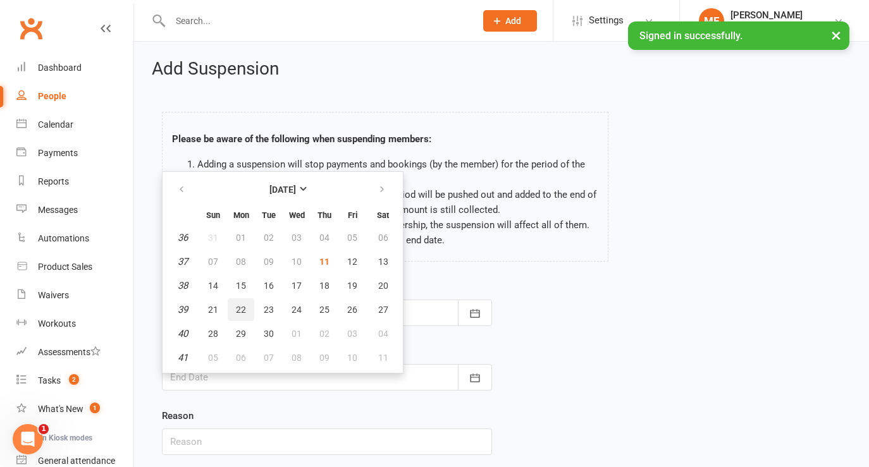
click at [236, 308] on span "22" at bounding box center [241, 310] width 10 height 10
type input "[DATE]"
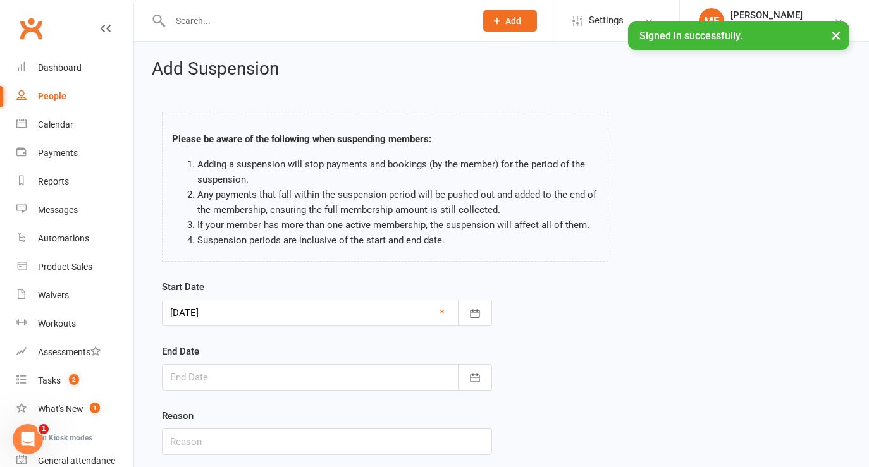
click at [211, 381] on div at bounding box center [327, 377] width 330 height 27
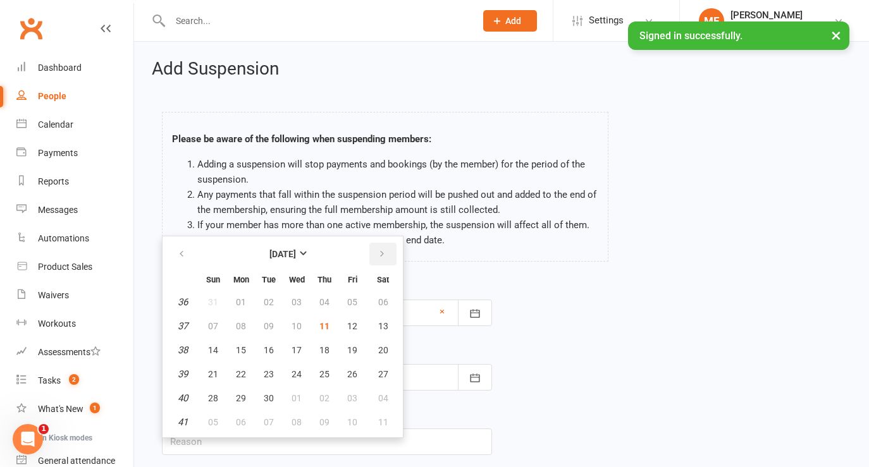
click at [380, 254] on icon "button" at bounding box center [382, 254] width 9 height 10
click at [240, 347] on span "13" at bounding box center [241, 350] width 10 height 10
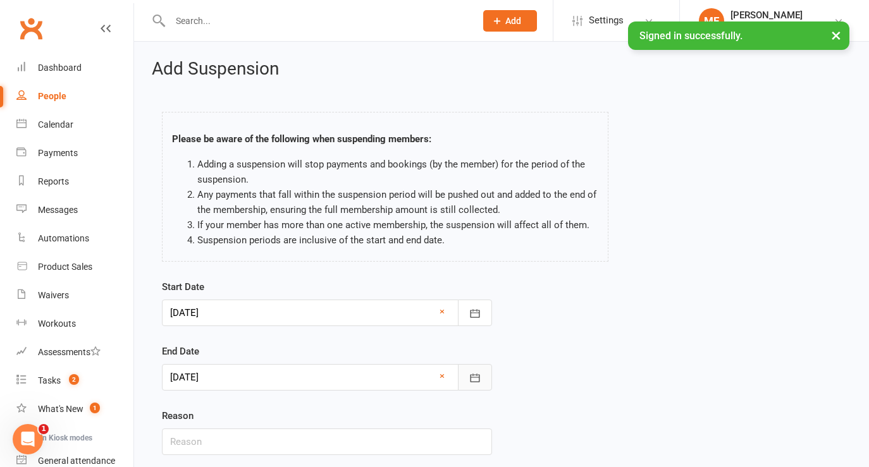
click at [478, 374] on icon "button" at bounding box center [475, 378] width 13 height 13
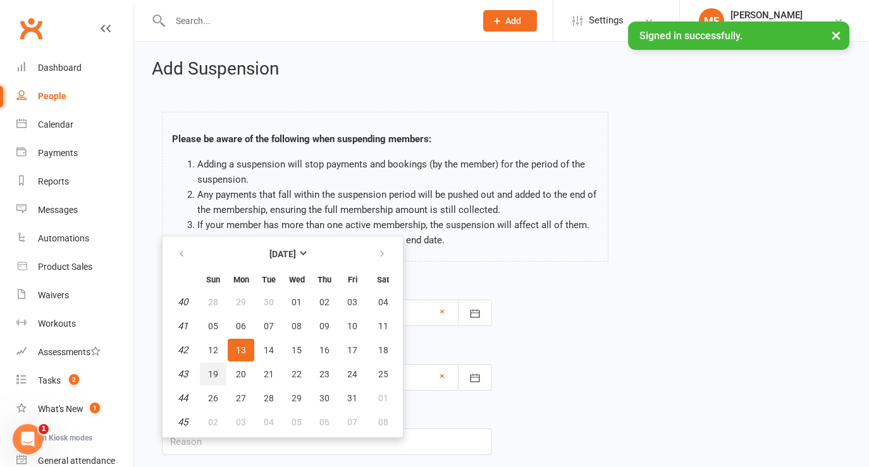
click at [218, 371] on button "19" at bounding box center [213, 374] width 27 height 23
type input "[DATE]"
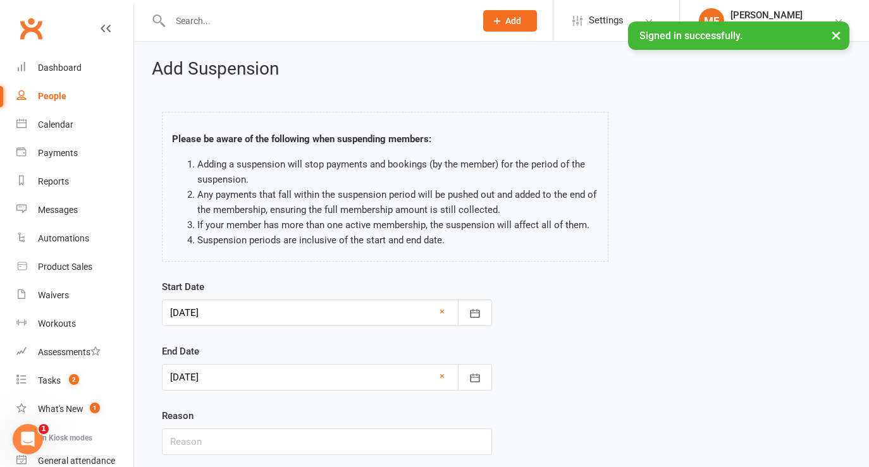
scroll to position [89, 0]
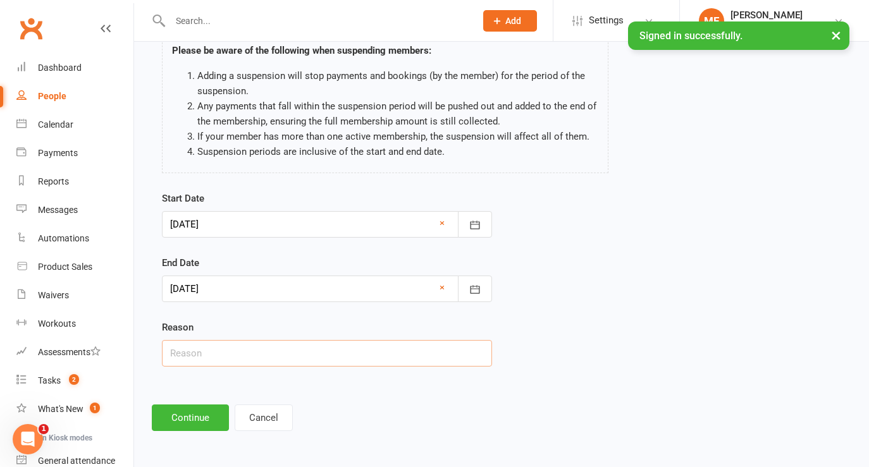
click at [229, 362] on input "text" at bounding box center [327, 353] width 330 height 27
type input "surgery"
click at [186, 417] on button "Continue" at bounding box center [190, 418] width 77 height 27
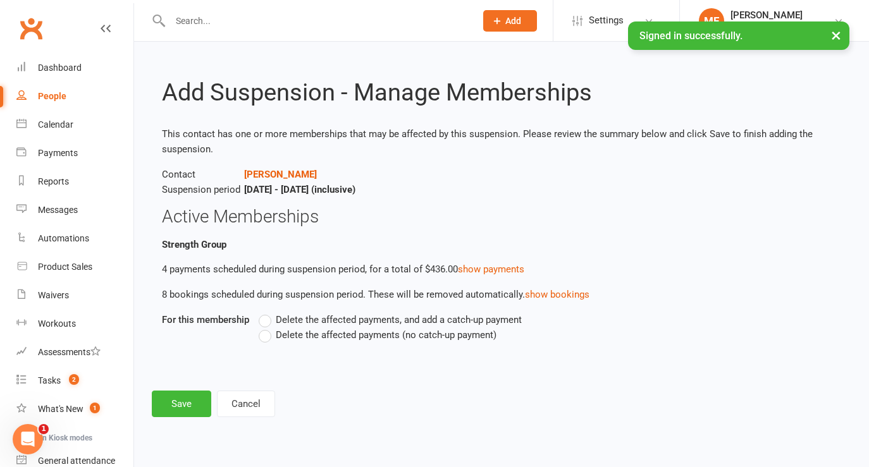
click at [315, 334] on span "Delete the affected payments (no catch-up payment)" at bounding box center [386, 334] width 221 height 13
click at [267, 328] on input "Delete the affected payments (no catch-up payment)" at bounding box center [263, 328] width 8 height 0
click at [187, 406] on button "Save" at bounding box center [181, 404] width 59 height 27
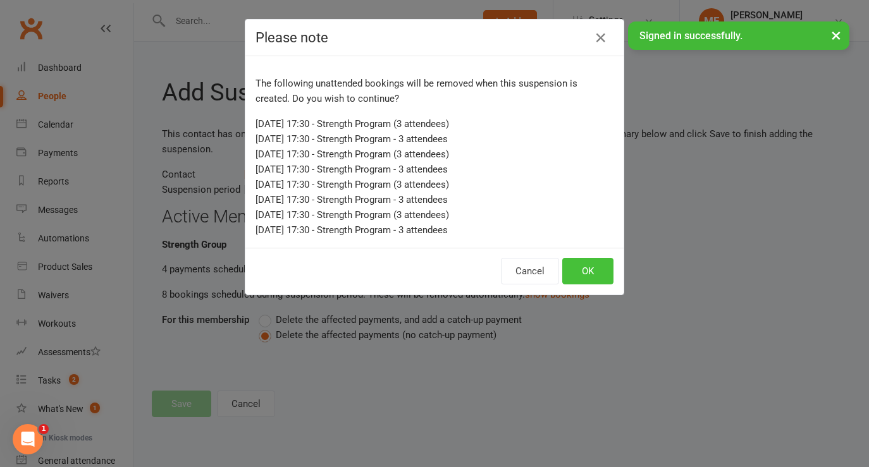
click at [584, 272] on button "OK" at bounding box center [587, 271] width 51 height 27
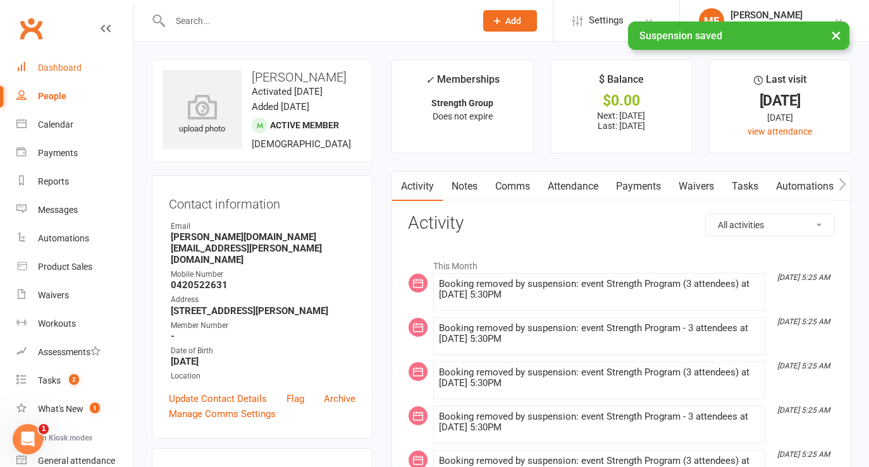
click at [44, 68] on div "Dashboard" at bounding box center [60, 68] width 44 height 10
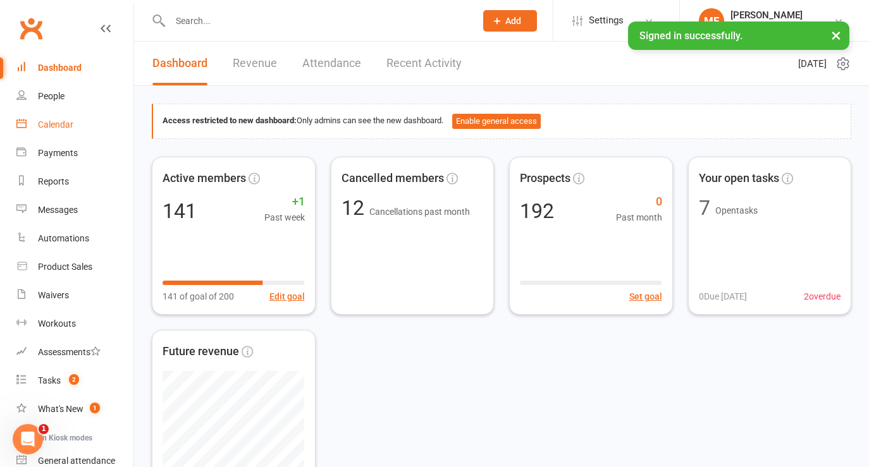
click at [56, 127] on div "Calendar" at bounding box center [55, 125] width 35 height 10
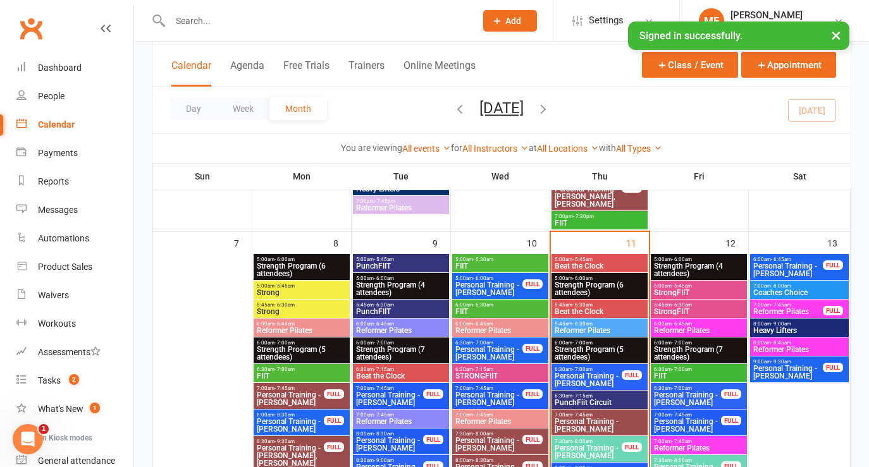
scroll to position [586, 0]
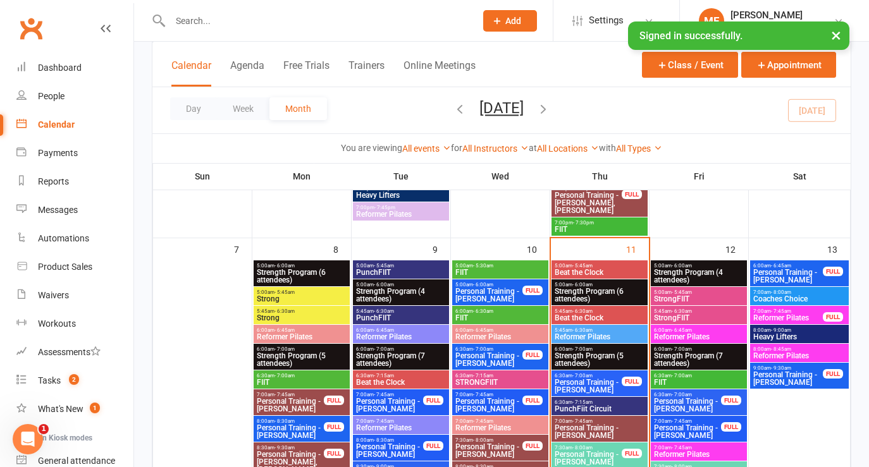
click at [323, 269] on span "Strength Program (6 attendees)" at bounding box center [301, 276] width 91 height 15
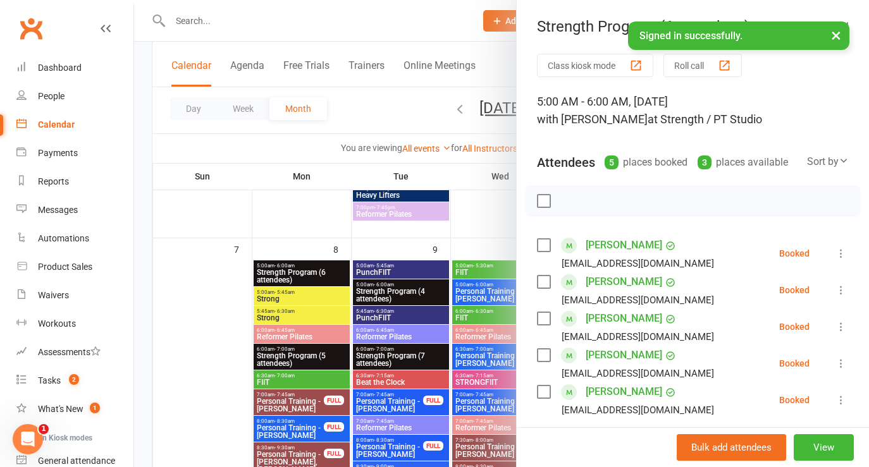
click at [318, 218] on div at bounding box center [501, 233] width 735 height 467
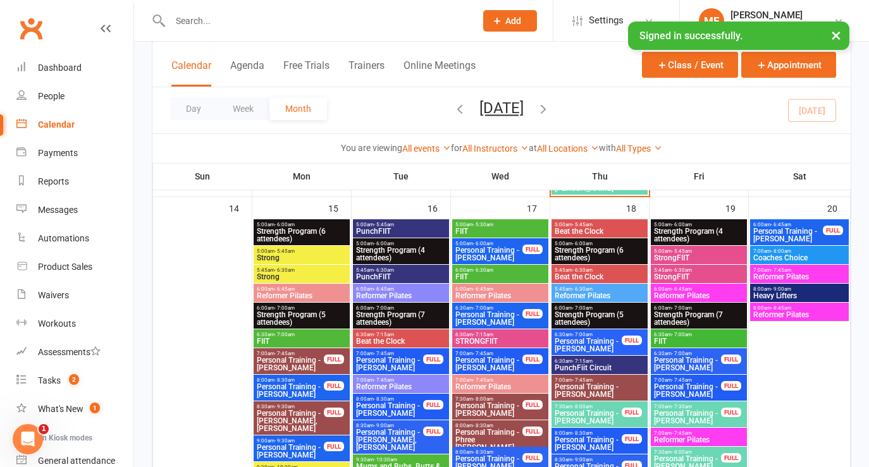
scroll to position [1237, 0]
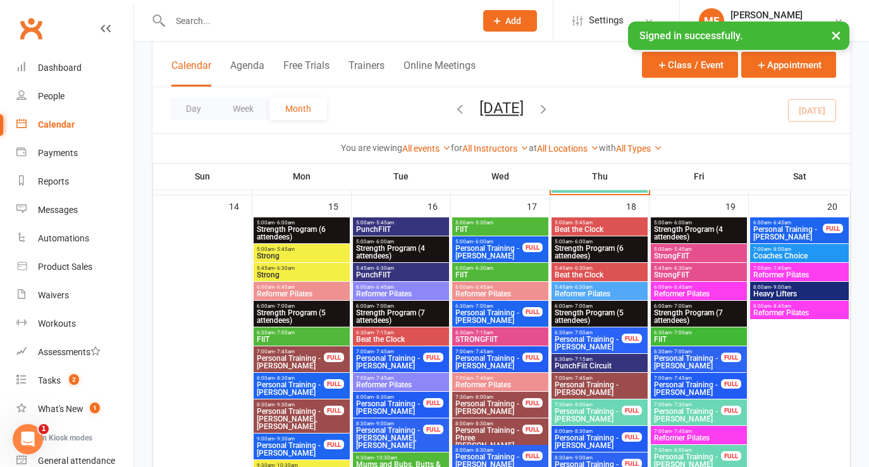
click at [311, 228] on span "Strength Program (6 attendees)" at bounding box center [301, 233] width 91 height 15
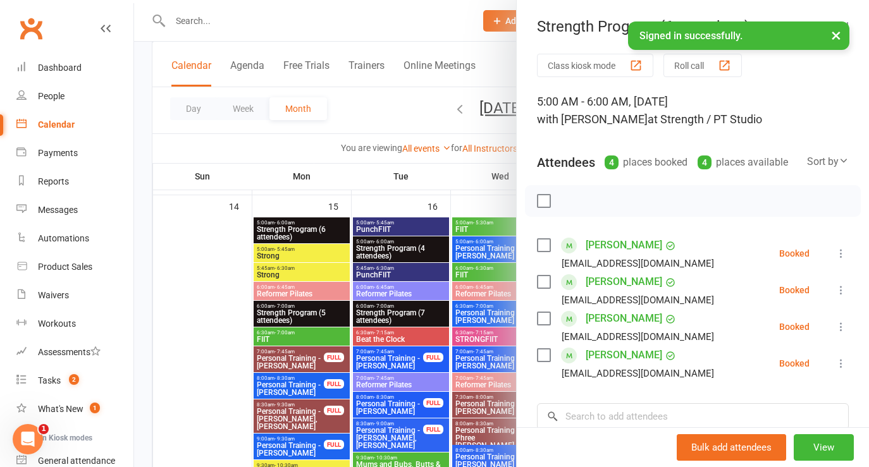
click at [837, 36] on button "×" at bounding box center [836, 35] width 23 height 27
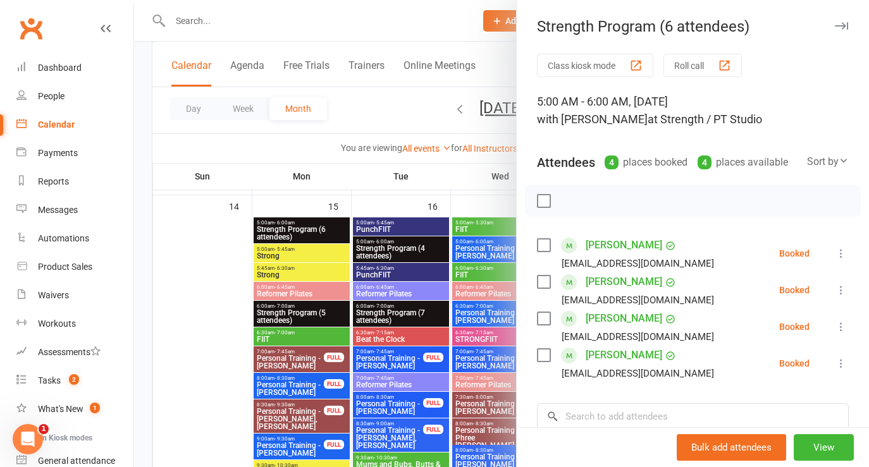
click at [724, 32] on div "Strength Program (6 attendees)" at bounding box center [693, 27] width 352 height 18
click at [727, 24] on div "Strength Program (6 attendees)" at bounding box center [693, 27] width 352 height 18
click at [821, 452] on button "View" at bounding box center [824, 448] width 60 height 27
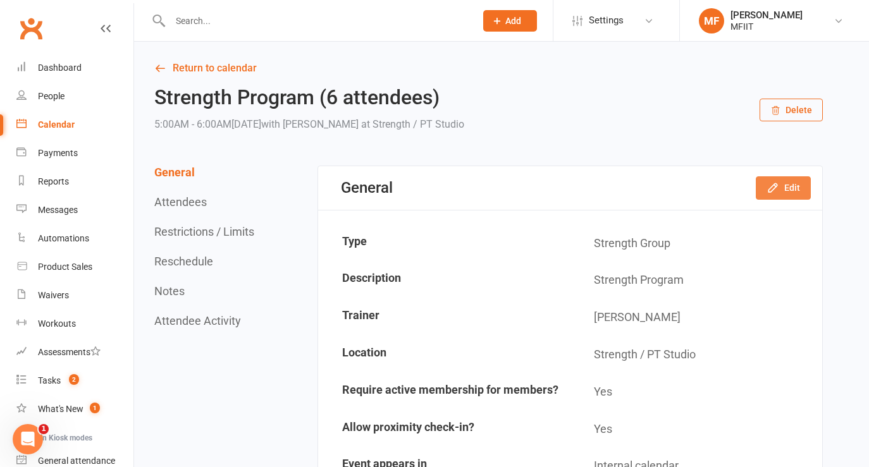
click at [793, 196] on button "Edit" at bounding box center [783, 187] width 55 height 23
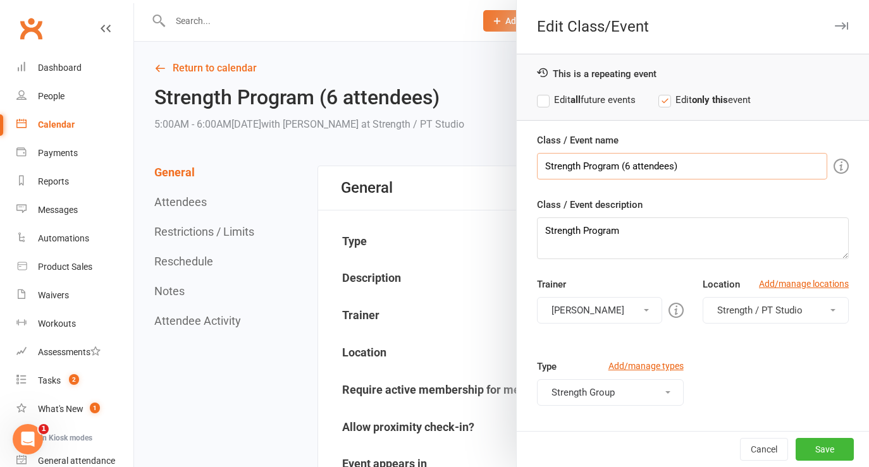
click at [629, 168] on input "Strength Program (6 attendees)" at bounding box center [682, 166] width 290 height 27
click at [715, 167] on input "Strength Program (4 attendees)" at bounding box center [682, 166] width 290 height 27
click at [580, 100] on strong "all" at bounding box center [576, 99] width 10 height 11
click at [656, 170] on input "Strength Program" at bounding box center [682, 166] width 290 height 27
type input "Strength Program (4 attendees)"
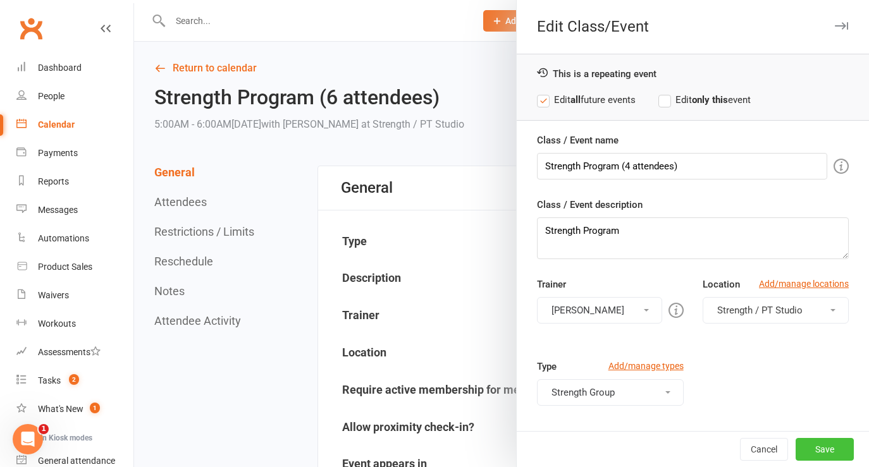
click at [824, 445] on button "Save" at bounding box center [825, 449] width 58 height 23
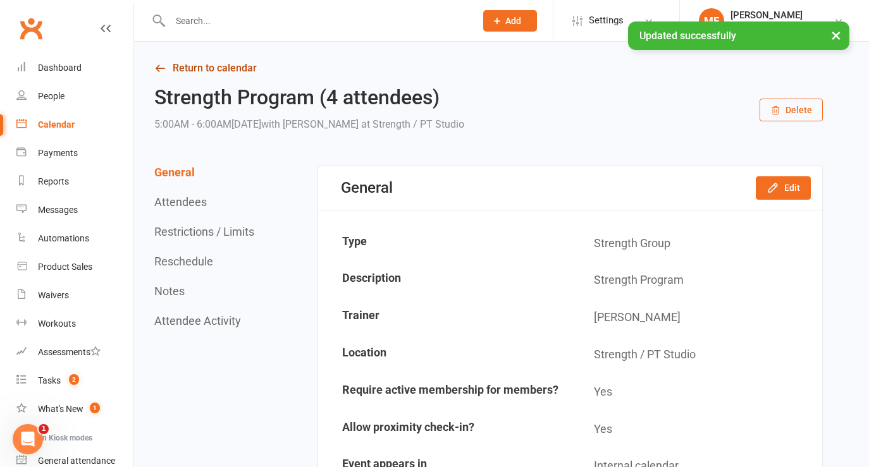
click at [160, 69] on icon at bounding box center [159, 68] width 11 height 11
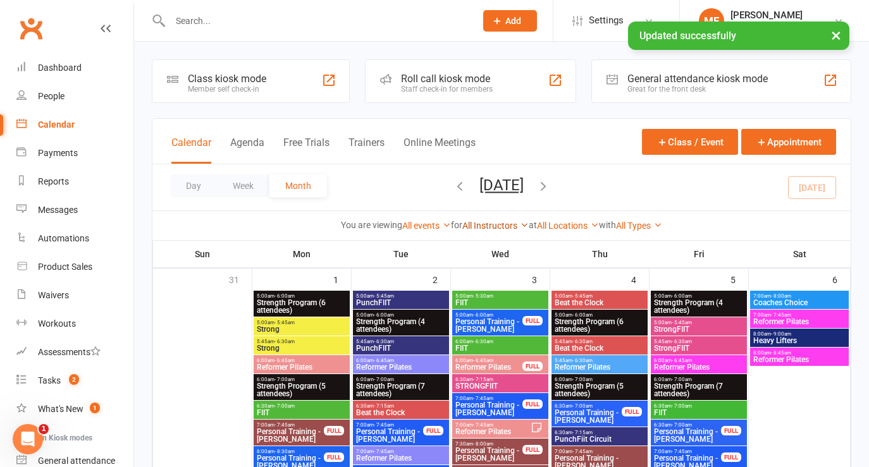
click at [500, 225] on link "All Instructors" at bounding box center [495, 226] width 66 height 10
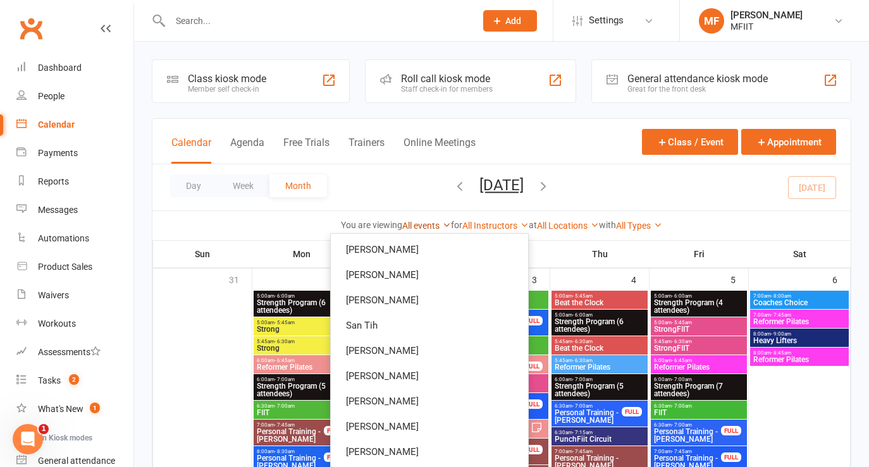
click at [407, 224] on link "All events" at bounding box center [426, 226] width 49 height 10
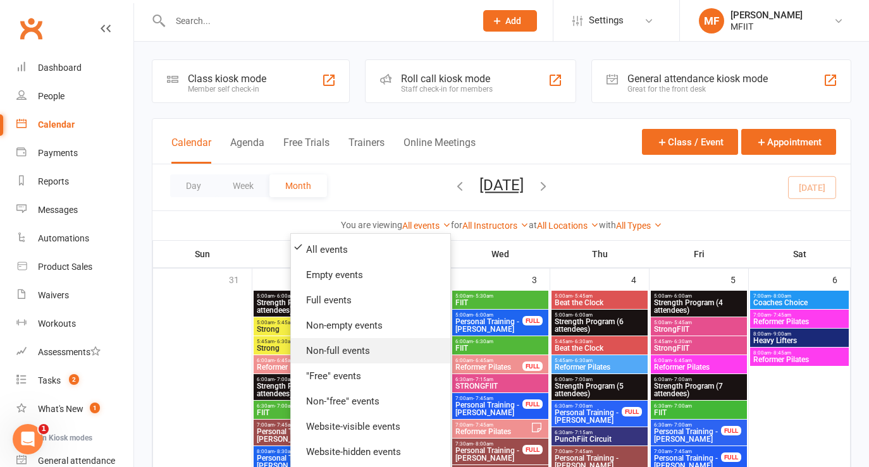
scroll to position [74, 0]
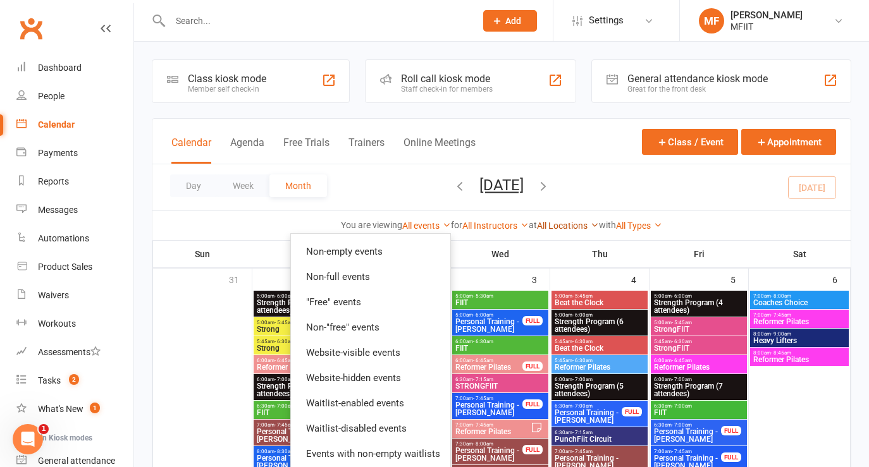
click at [558, 228] on link "All Locations" at bounding box center [568, 226] width 62 height 10
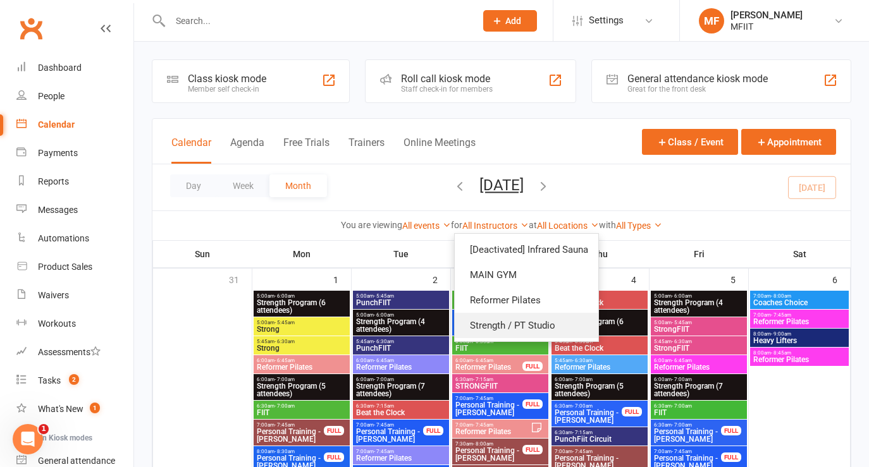
click at [519, 324] on link "Strength / PT Studio" at bounding box center [527, 325] width 144 height 25
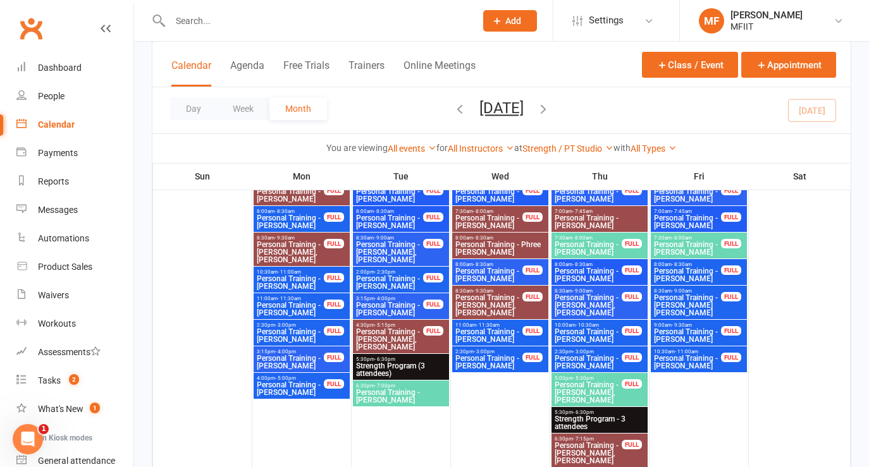
scroll to position [2082, 0]
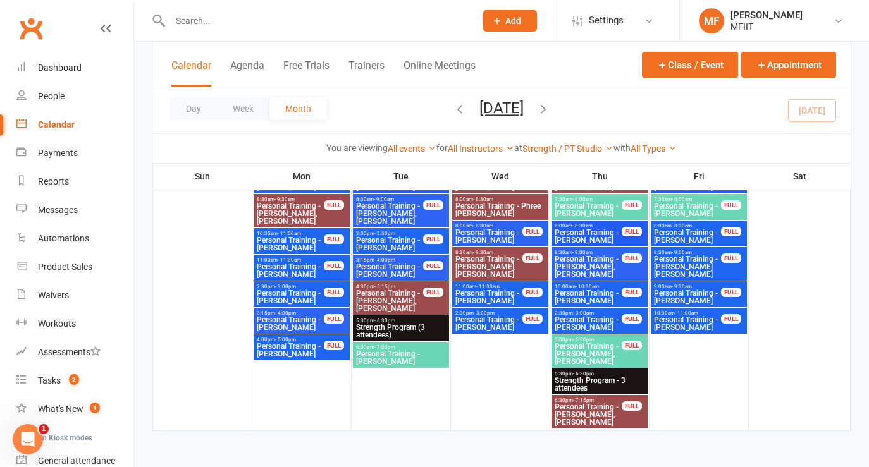
click at [550, 108] on icon "button" at bounding box center [543, 109] width 14 height 14
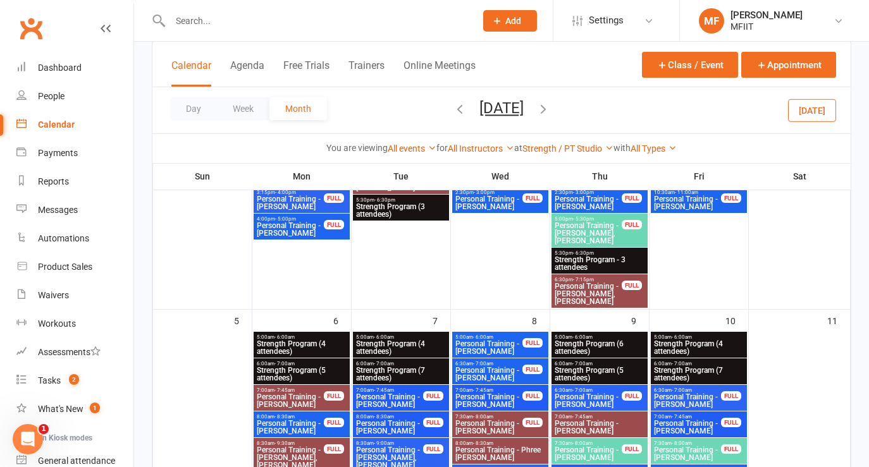
click at [550, 109] on icon "button" at bounding box center [543, 109] width 14 height 14
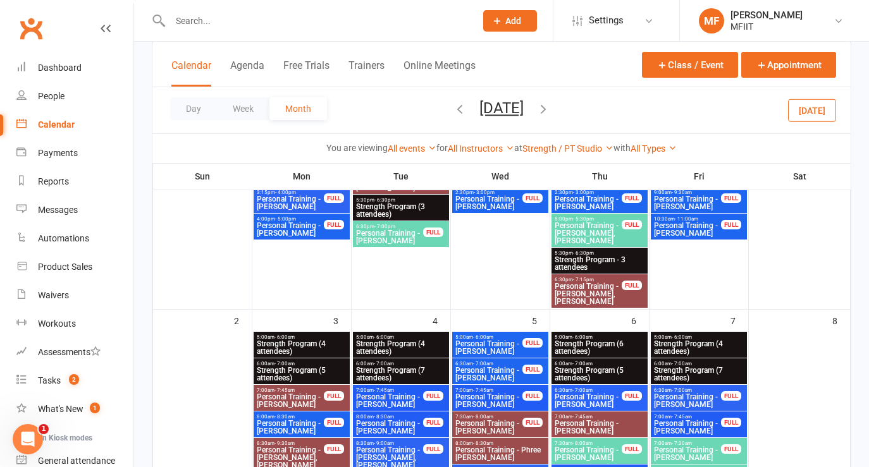
click at [550, 109] on icon "button" at bounding box center [543, 109] width 14 height 14
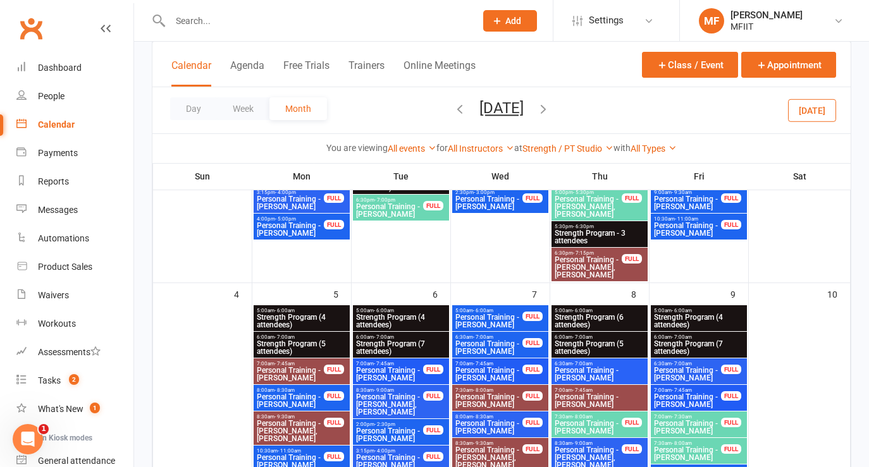
click at [550, 109] on icon "button" at bounding box center [543, 109] width 14 height 14
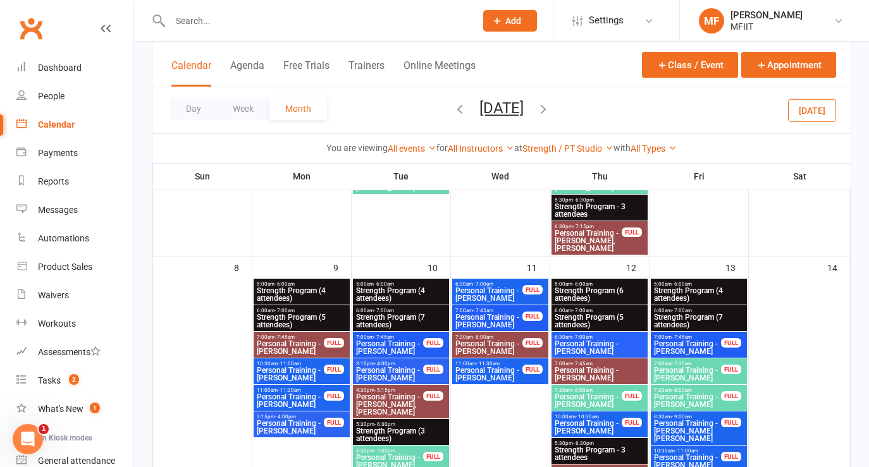
click at [550, 109] on icon "button" at bounding box center [543, 109] width 14 height 14
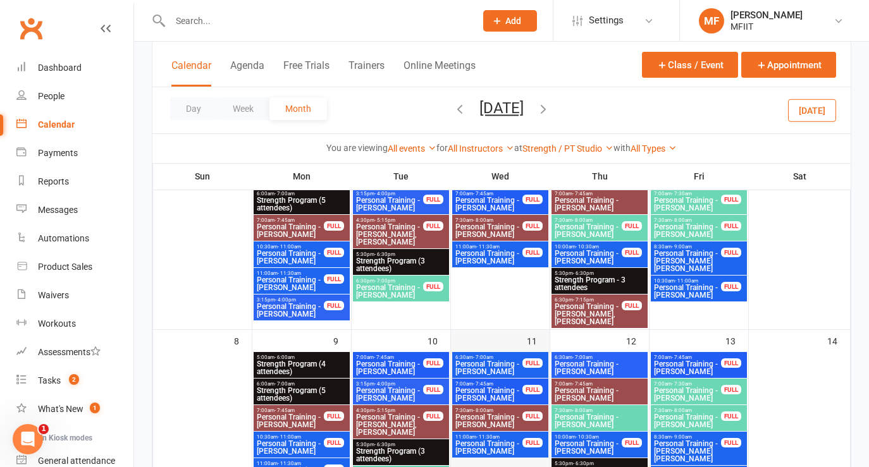
scroll to position [0, 0]
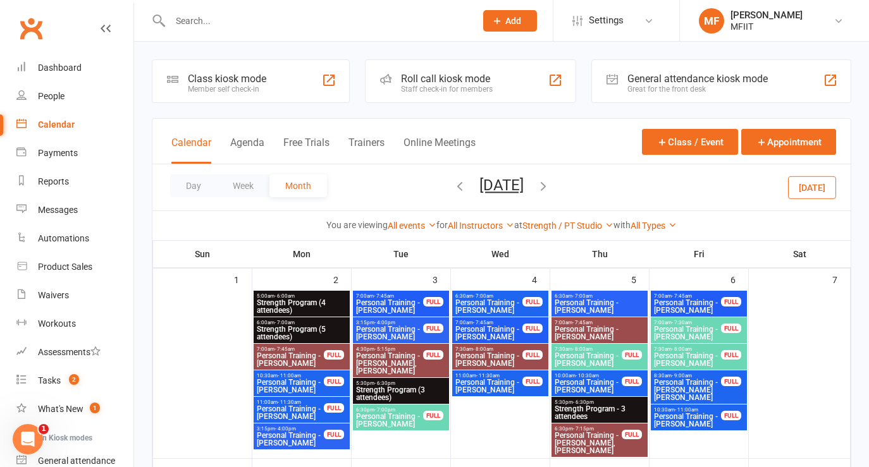
click at [453, 185] on icon "button" at bounding box center [460, 186] width 14 height 14
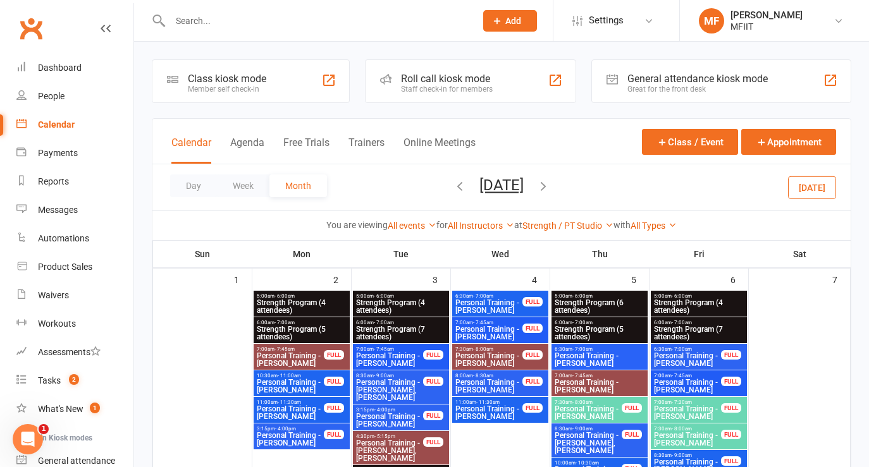
click at [389, 302] on span "Strength Program (4 attendees)" at bounding box center [401, 306] width 91 height 15
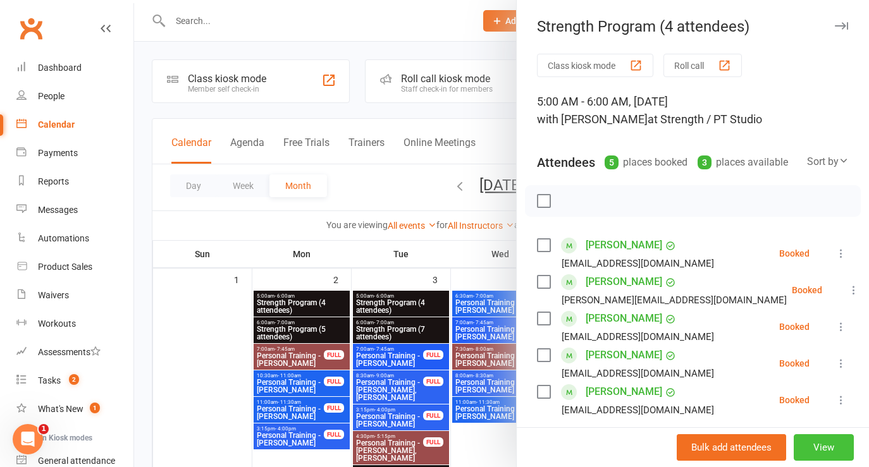
click at [824, 449] on button "View" at bounding box center [824, 448] width 60 height 27
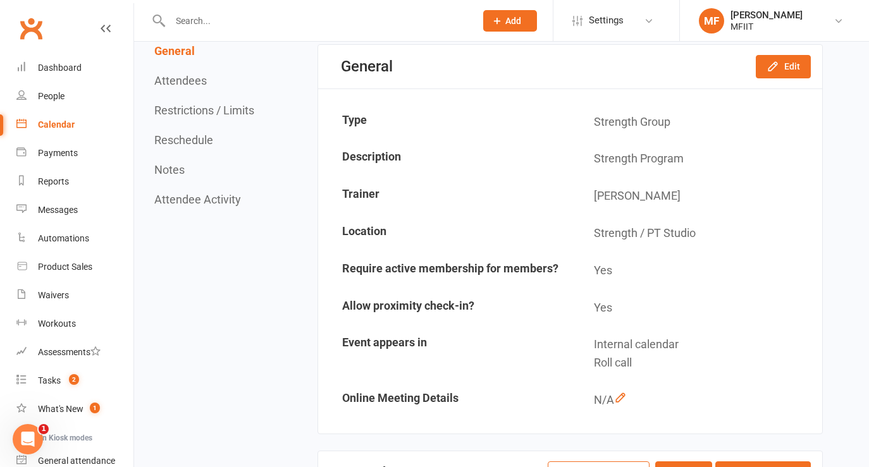
scroll to position [87, 0]
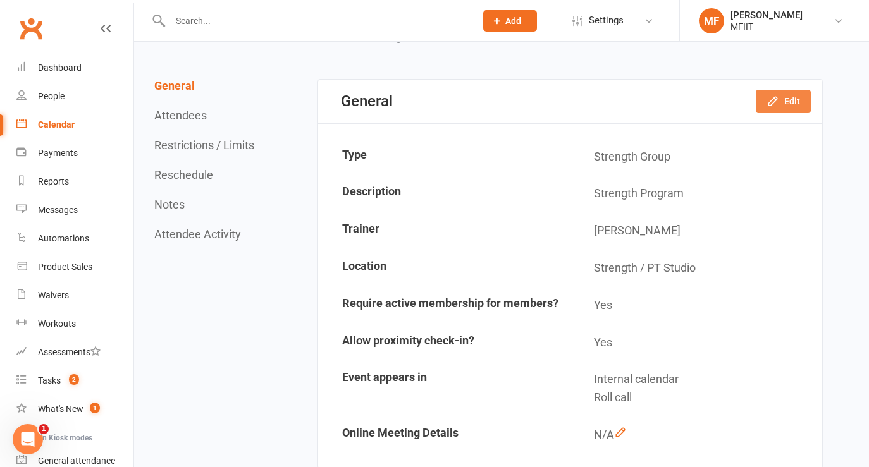
click at [788, 104] on button "Edit" at bounding box center [783, 101] width 55 height 23
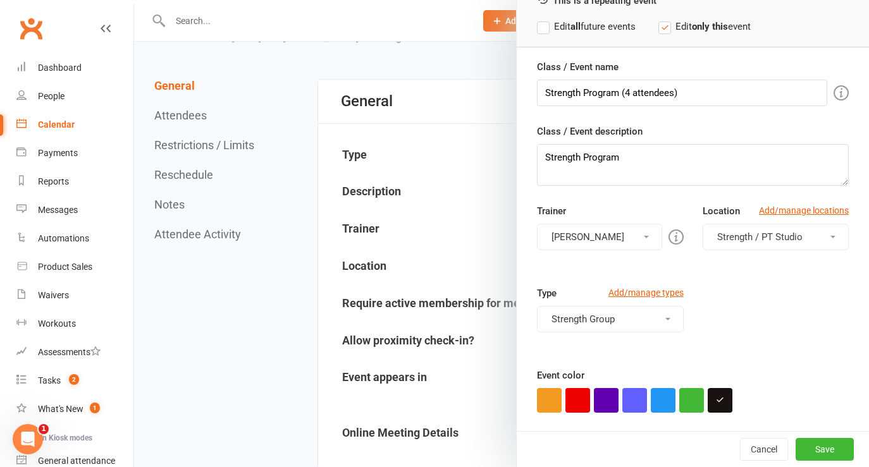
scroll to position [0, 0]
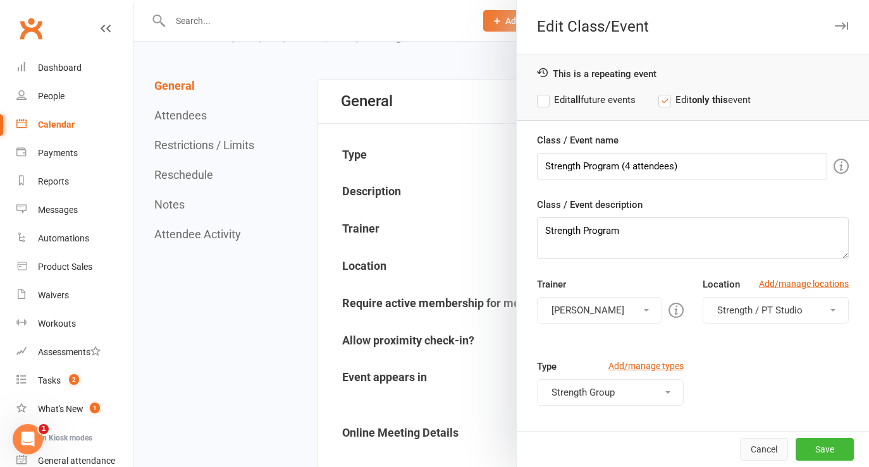
click at [765, 450] on button "Cancel" at bounding box center [764, 449] width 48 height 23
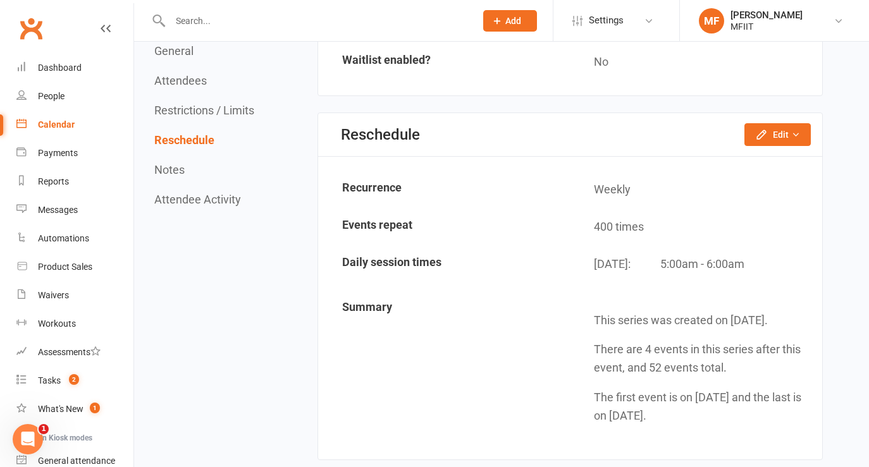
scroll to position [1214, 0]
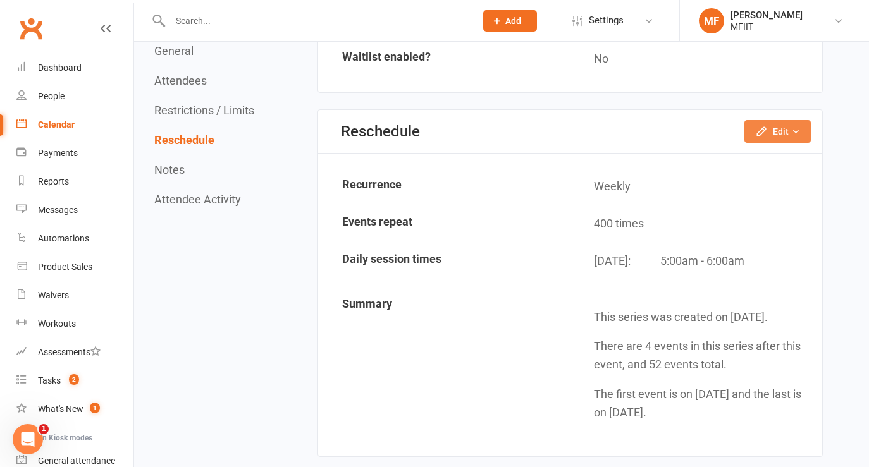
click at [798, 129] on icon "button" at bounding box center [795, 131] width 9 height 9
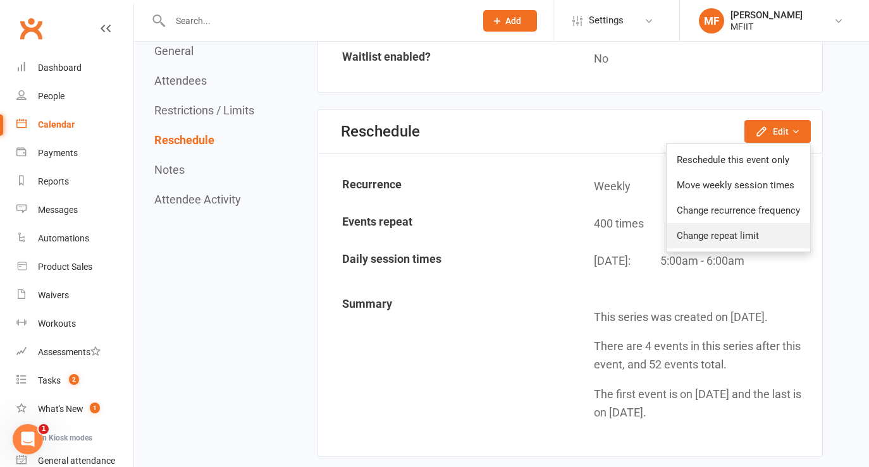
click at [739, 234] on link "Change repeat limit" at bounding box center [739, 235] width 144 height 25
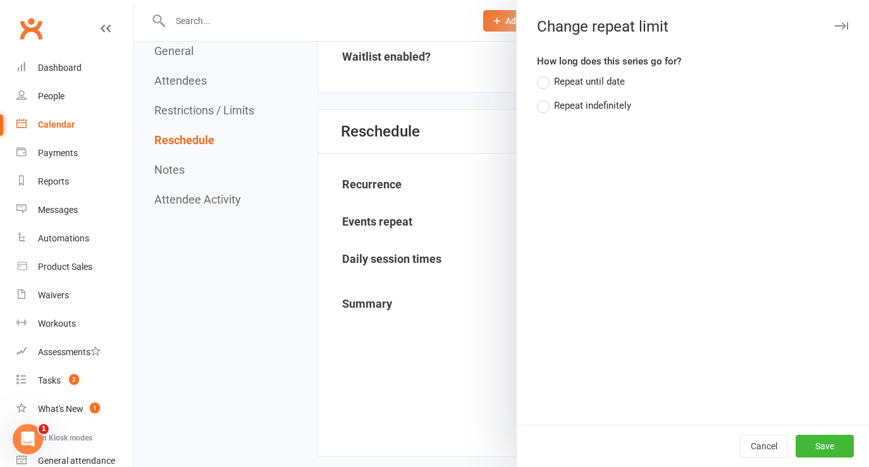
click at [554, 106] on div "Repeat indefinitely" at bounding box center [592, 104] width 77 height 13
click at [545, 98] on input "Repeat indefinitely" at bounding box center [541, 98] width 8 height 0
click at [832, 448] on button "Save" at bounding box center [825, 446] width 58 height 23
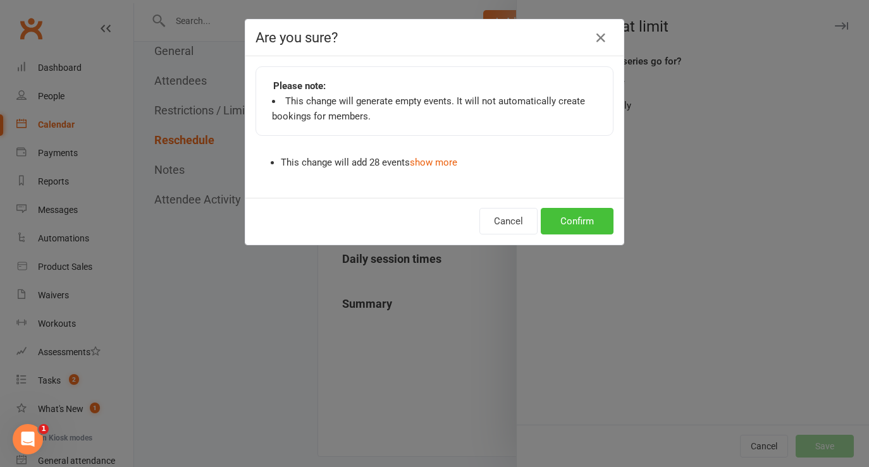
click at [580, 221] on button "Confirm" at bounding box center [577, 221] width 73 height 27
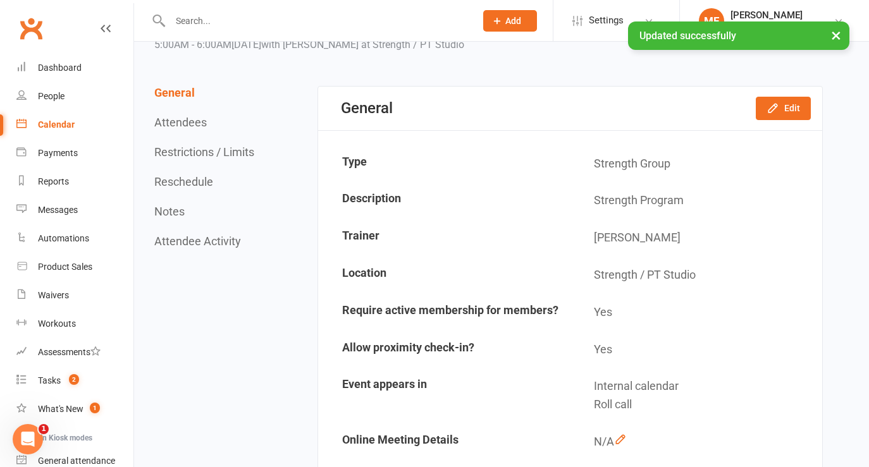
scroll to position [0, 0]
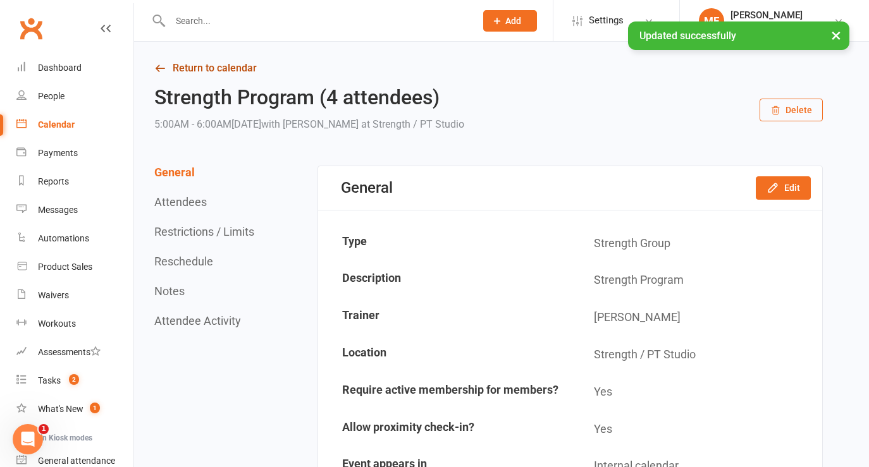
click at [177, 70] on link "Return to calendar" at bounding box center [488, 68] width 669 height 18
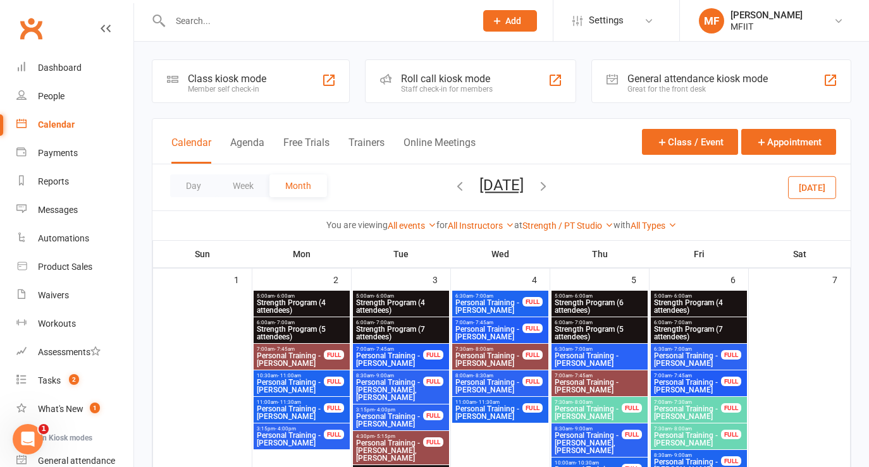
click at [550, 186] on icon "button" at bounding box center [543, 186] width 14 height 14
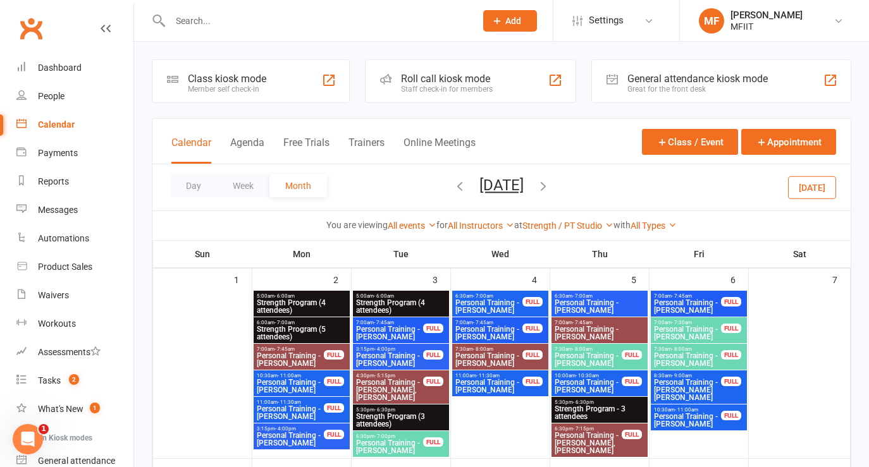
click at [453, 186] on icon "button" at bounding box center [460, 186] width 14 height 14
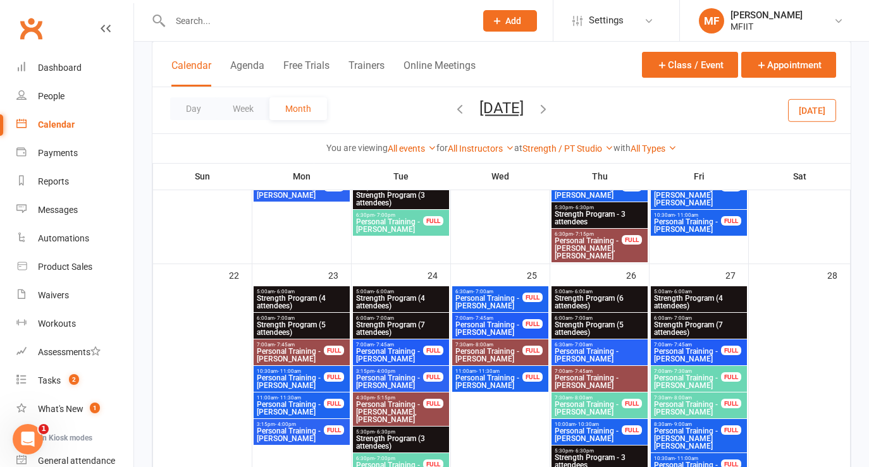
scroll to position [826, 0]
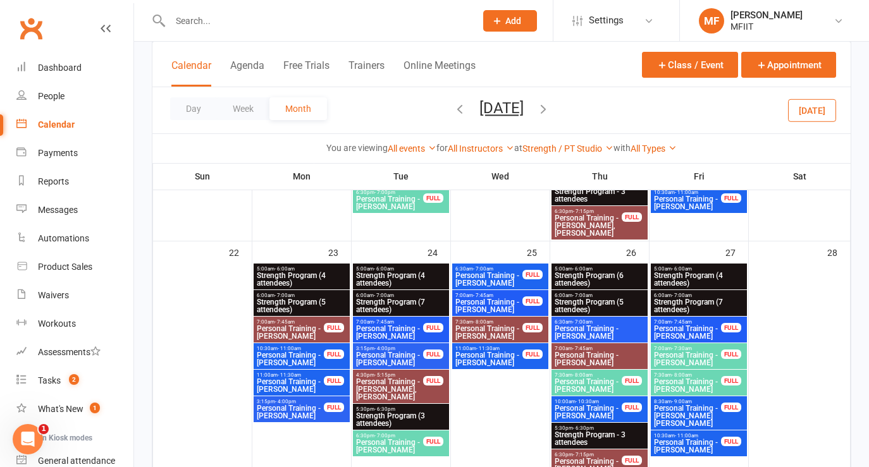
click at [397, 302] on span "Strength Program (7 attendees)" at bounding box center [401, 306] width 91 height 15
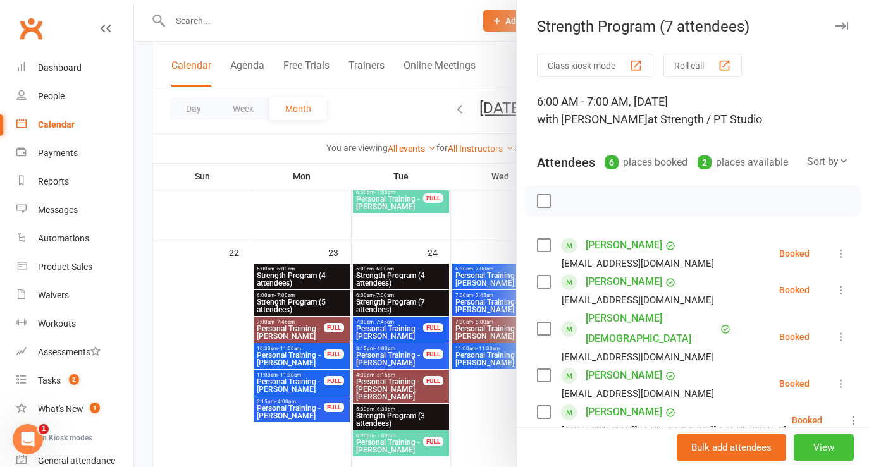
click at [819, 457] on button "View" at bounding box center [824, 448] width 60 height 27
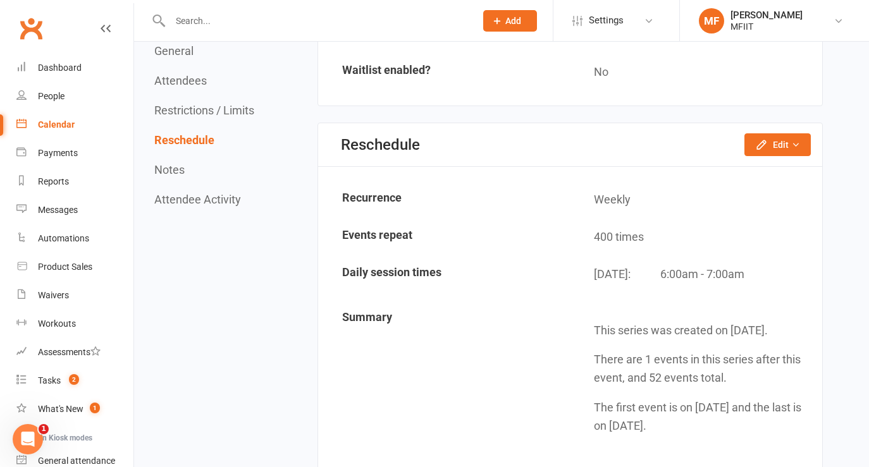
scroll to position [1139, 0]
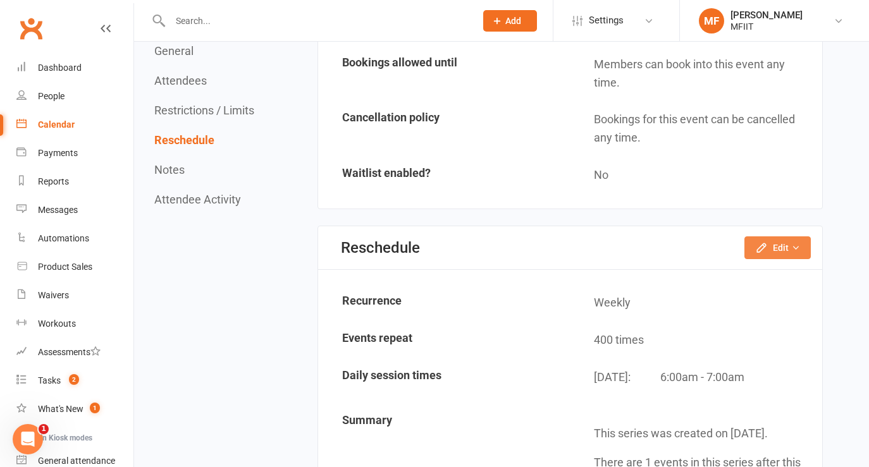
click at [791, 245] on icon "button" at bounding box center [795, 248] width 9 height 9
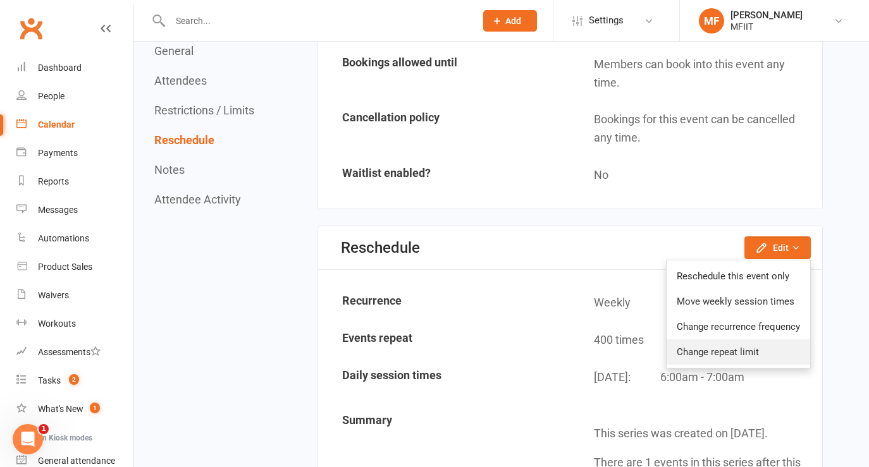
click at [746, 348] on link "Change repeat limit" at bounding box center [739, 352] width 144 height 25
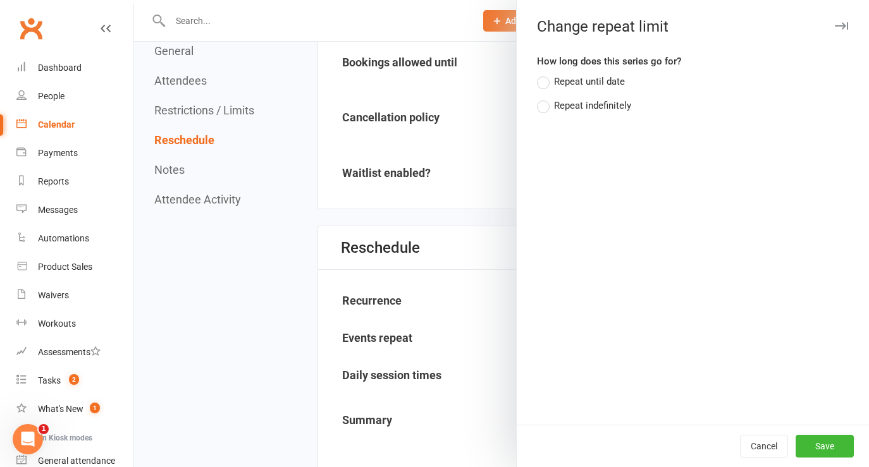
click at [583, 109] on div "Repeat indefinitely" at bounding box center [592, 104] width 77 height 13
click at [545, 98] on input "Repeat indefinitely" at bounding box center [541, 98] width 8 height 0
click at [828, 447] on button "Save" at bounding box center [825, 446] width 58 height 23
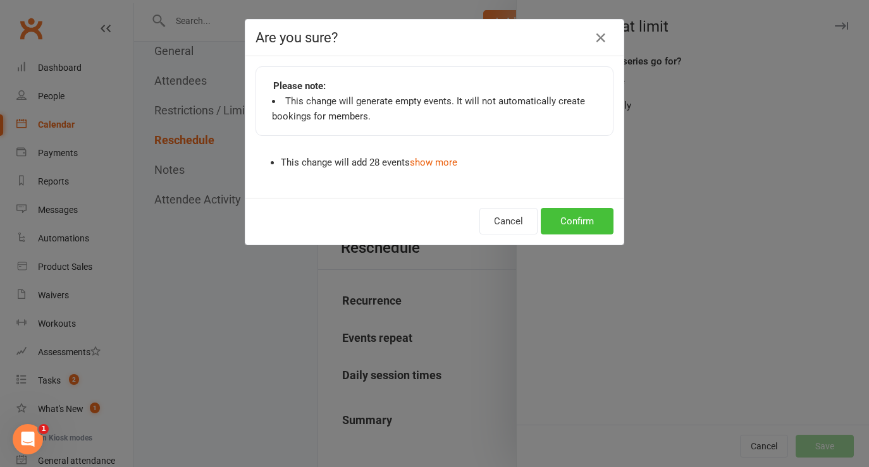
click at [578, 228] on button "Confirm" at bounding box center [577, 221] width 73 height 27
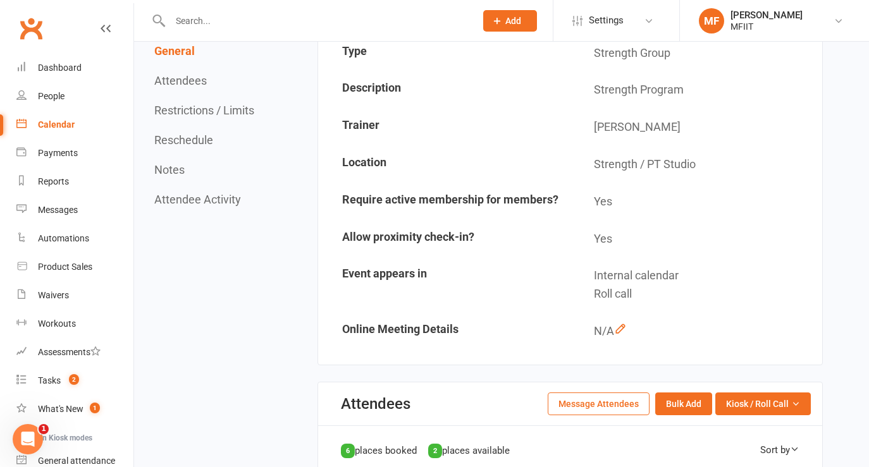
scroll to position [0, 0]
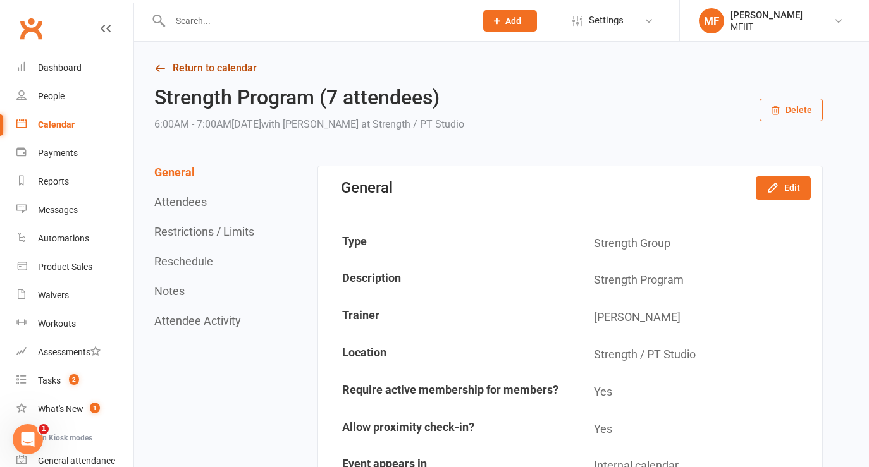
click at [181, 68] on link "Return to calendar" at bounding box center [488, 68] width 669 height 18
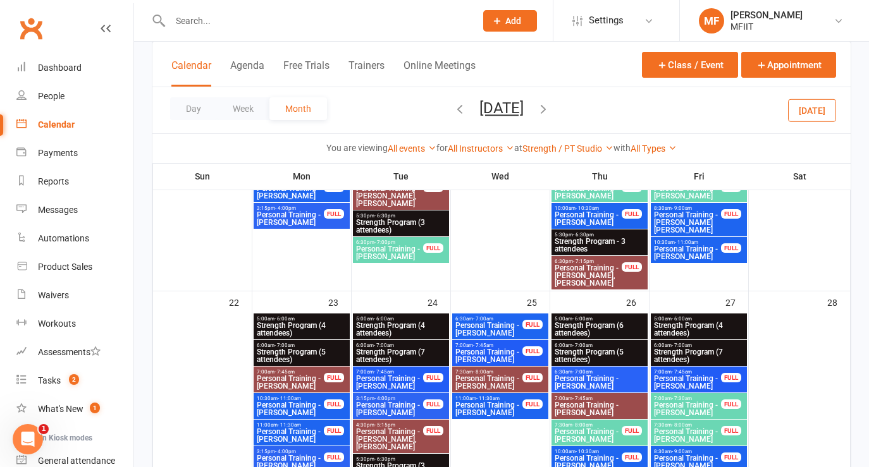
scroll to position [774, 0]
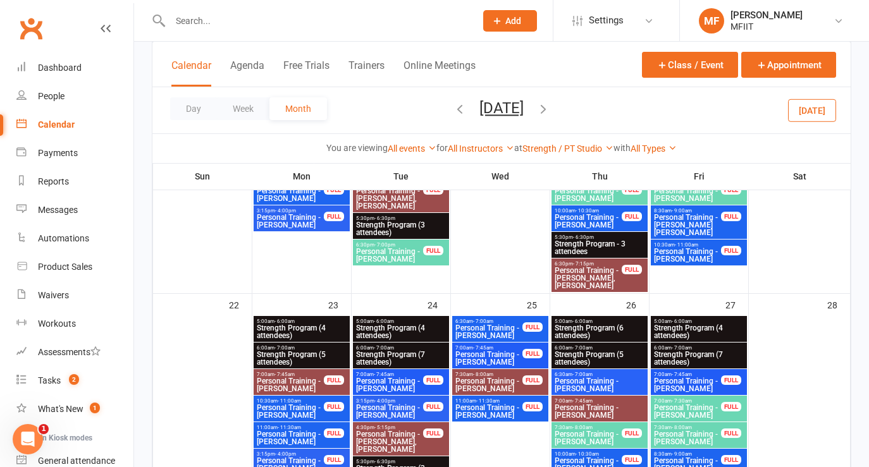
click at [612, 325] on span "Strength Program (6 attendees)" at bounding box center [599, 332] width 91 height 15
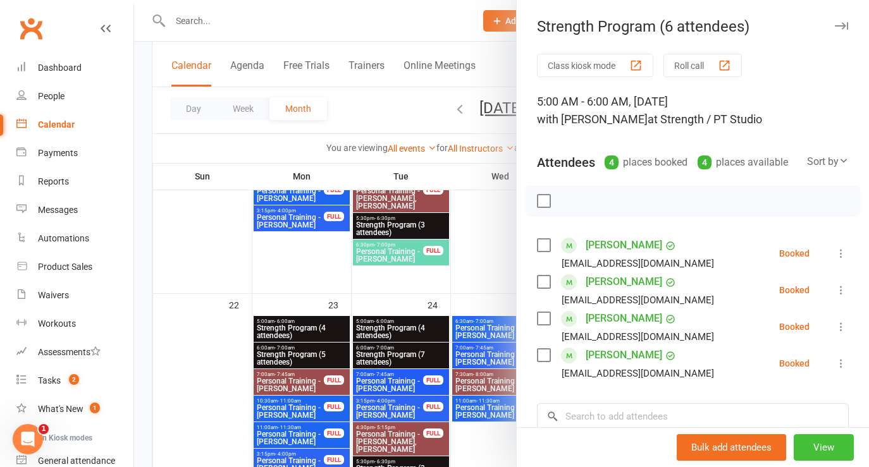
click at [831, 454] on button "View" at bounding box center [824, 448] width 60 height 27
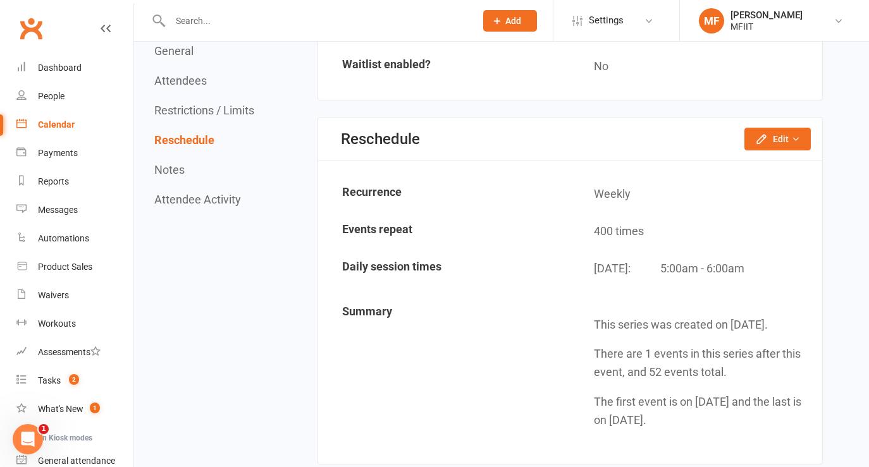
scroll to position [1130, 0]
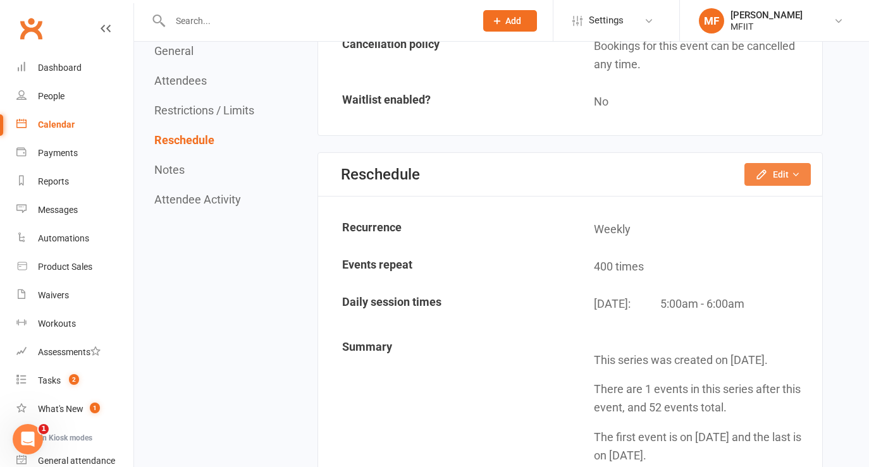
click at [784, 173] on button "Edit" at bounding box center [778, 174] width 66 height 23
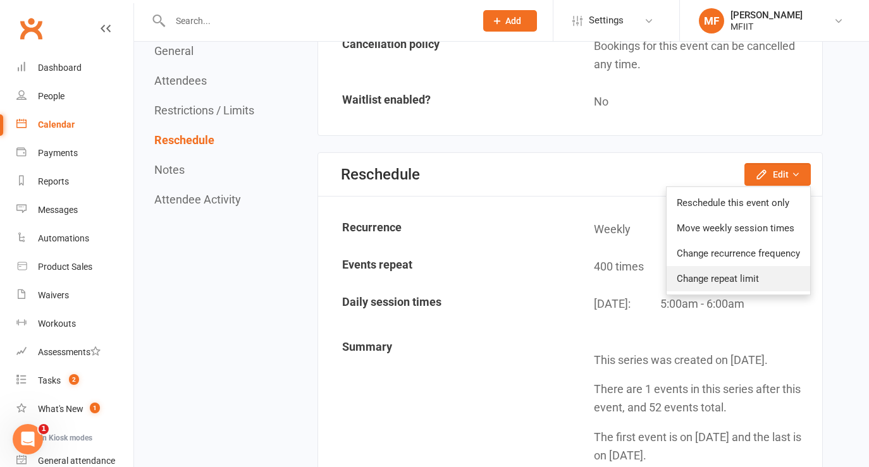
click at [734, 280] on link "Change repeat limit" at bounding box center [739, 278] width 144 height 25
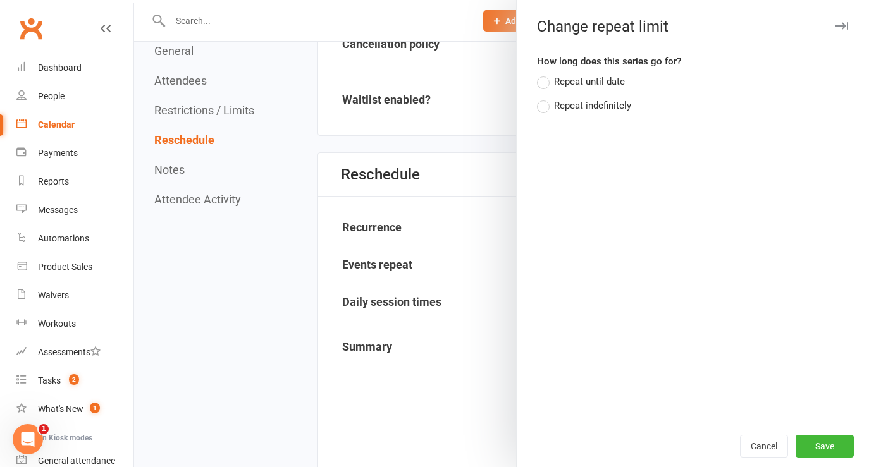
click at [567, 103] on div "Repeat indefinitely" at bounding box center [592, 104] width 77 height 13
click at [545, 98] on input "Repeat indefinitely" at bounding box center [541, 98] width 8 height 0
click at [834, 444] on button "Save" at bounding box center [825, 446] width 58 height 23
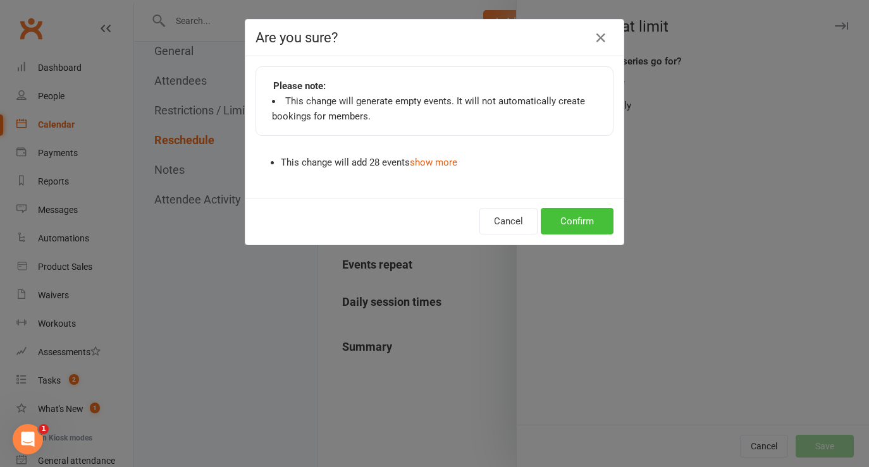
click at [576, 223] on button "Confirm" at bounding box center [577, 221] width 73 height 27
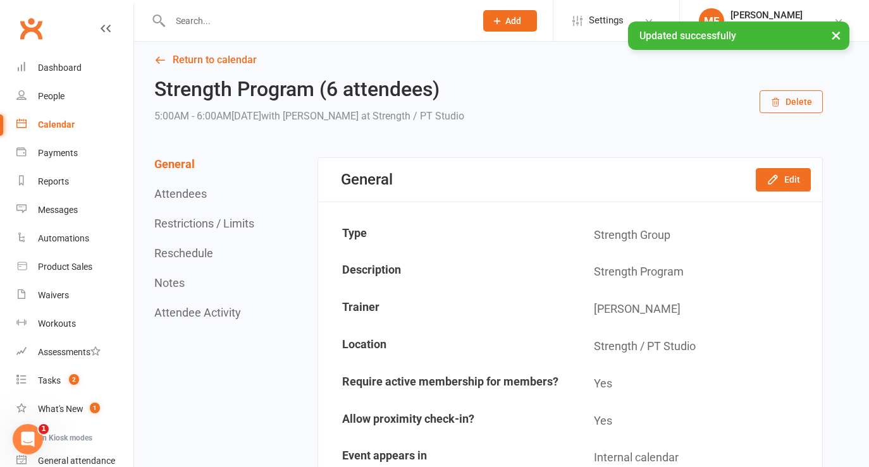
scroll to position [0, 0]
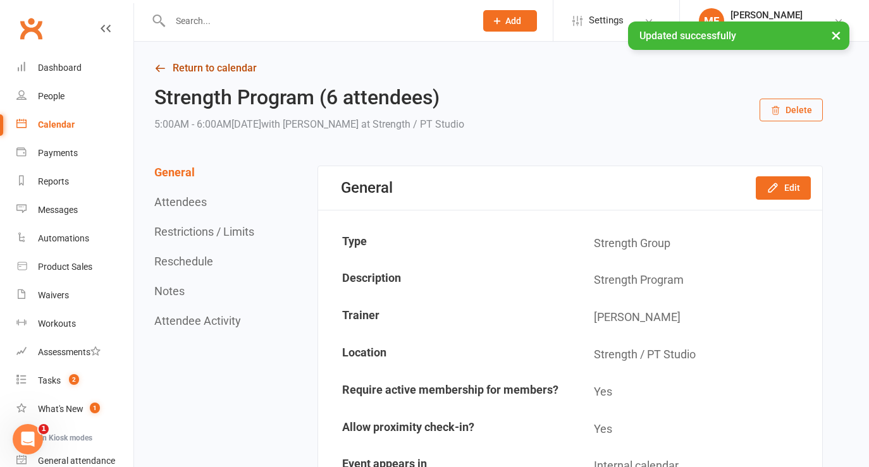
click at [185, 65] on link "Return to calendar" at bounding box center [488, 68] width 669 height 18
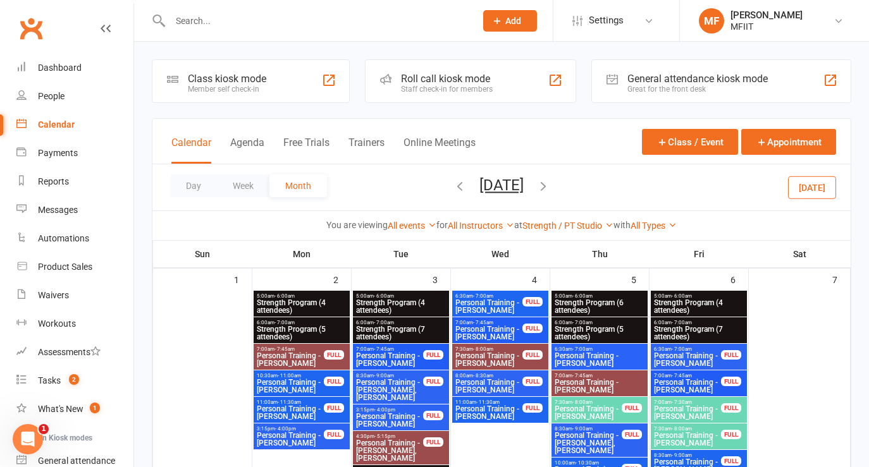
click at [619, 328] on span "Strength Program (5 attendees)" at bounding box center [599, 333] width 91 height 15
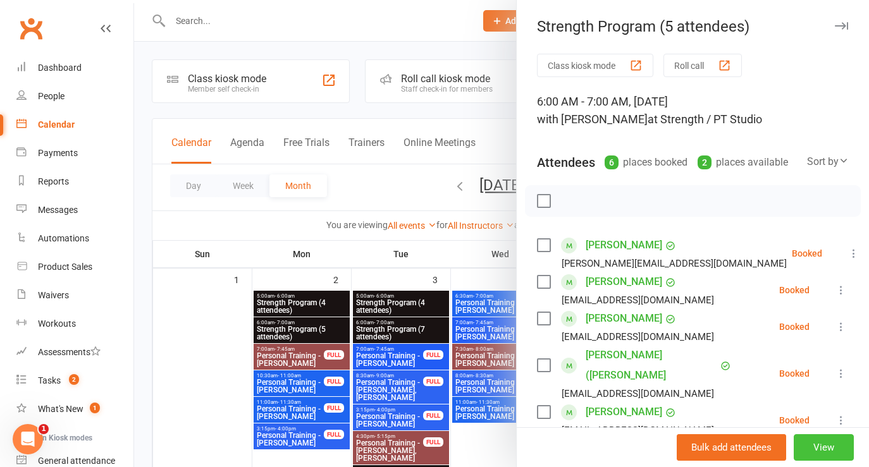
click at [823, 443] on button "View" at bounding box center [824, 448] width 60 height 27
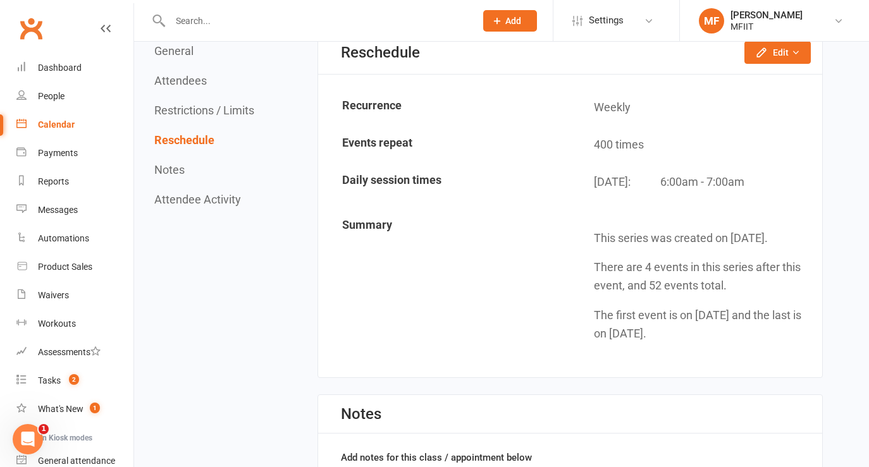
scroll to position [1280, 0]
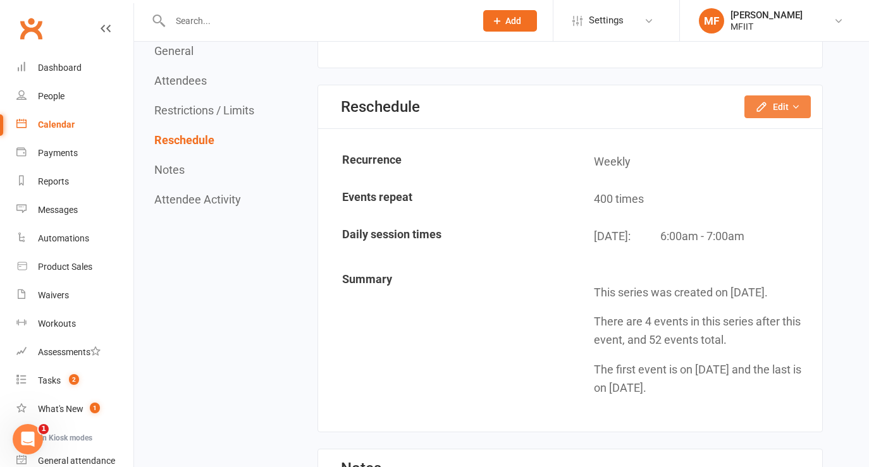
click at [780, 106] on button "Edit" at bounding box center [778, 107] width 66 height 23
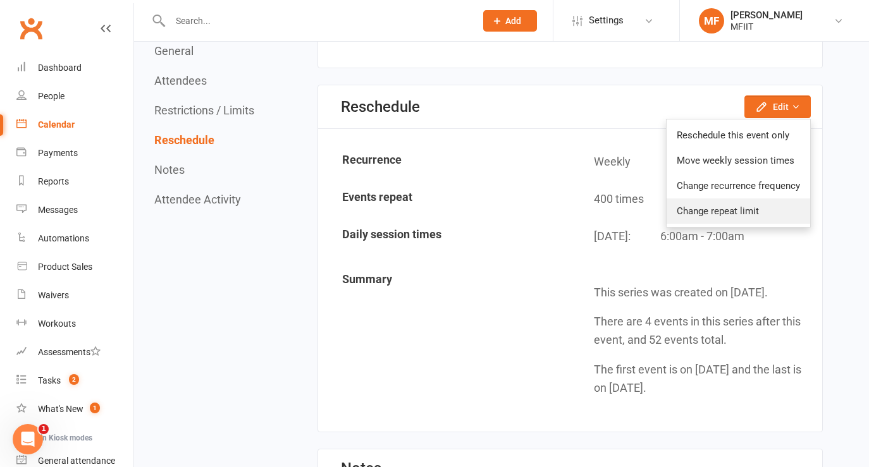
click at [743, 217] on link "Change repeat limit" at bounding box center [739, 211] width 144 height 25
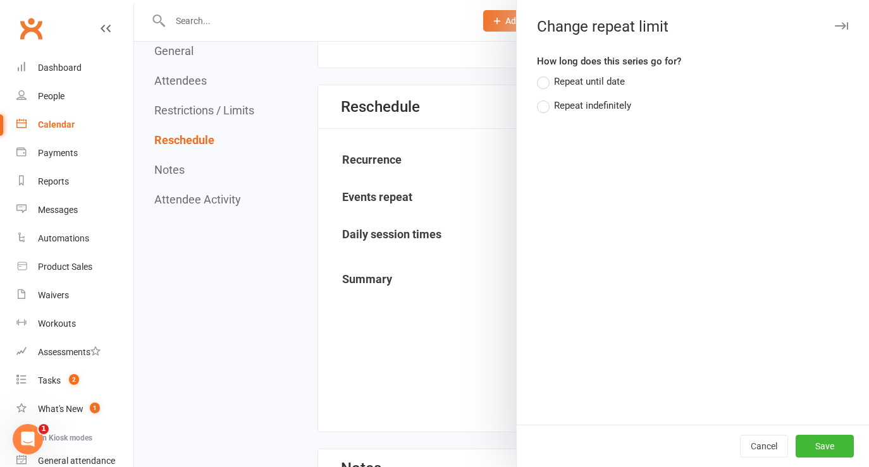
click at [576, 107] on div "Repeat indefinitely" at bounding box center [592, 104] width 77 height 13
click at [545, 98] on input "Repeat indefinitely" at bounding box center [541, 98] width 8 height 0
click at [830, 454] on button "Save" at bounding box center [825, 446] width 58 height 23
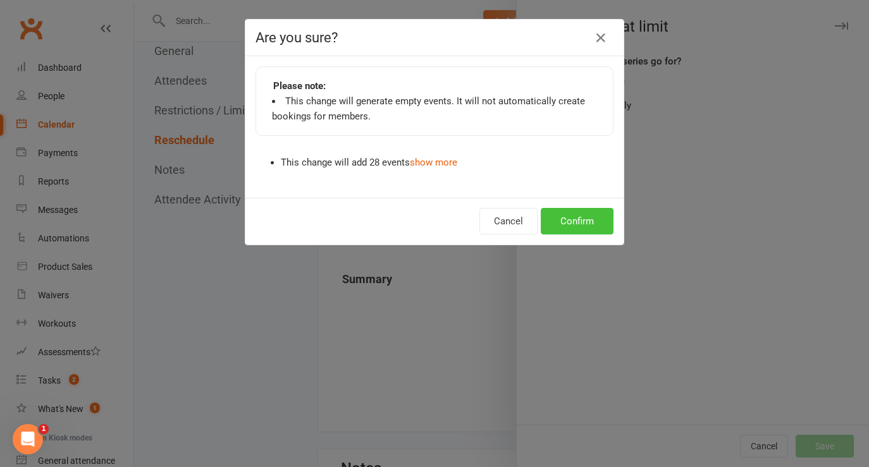
click at [587, 220] on button "Confirm" at bounding box center [577, 221] width 73 height 27
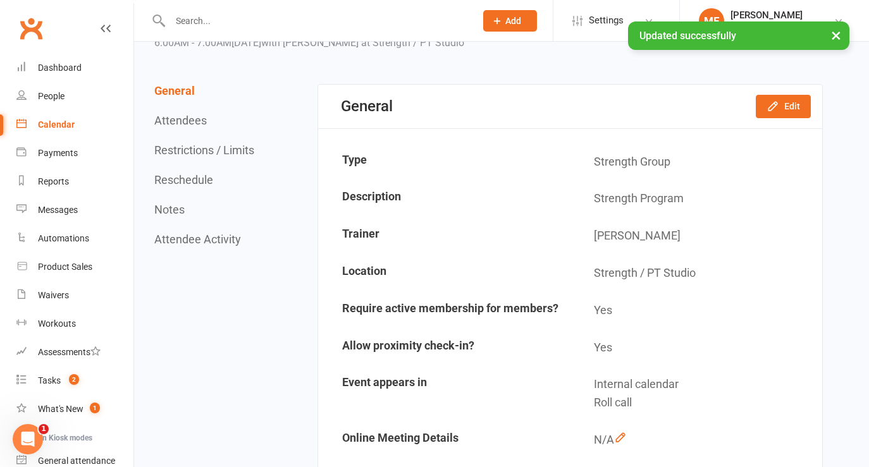
scroll to position [0, 0]
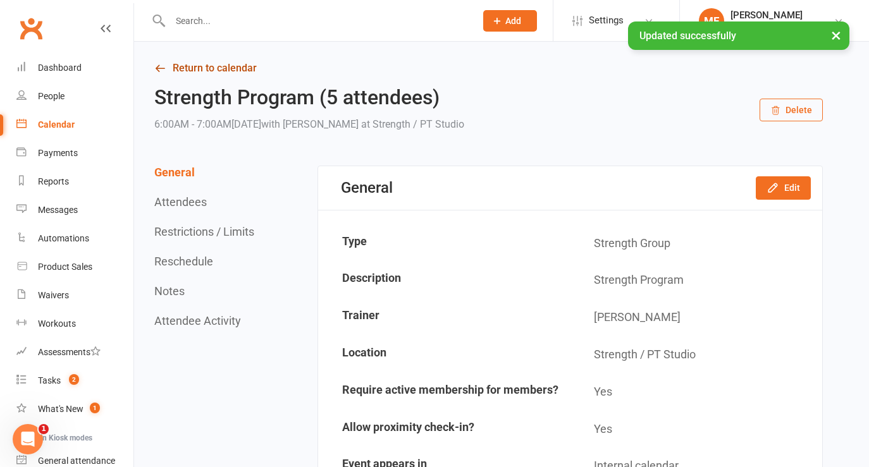
click at [174, 68] on link "Return to calendar" at bounding box center [488, 68] width 669 height 18
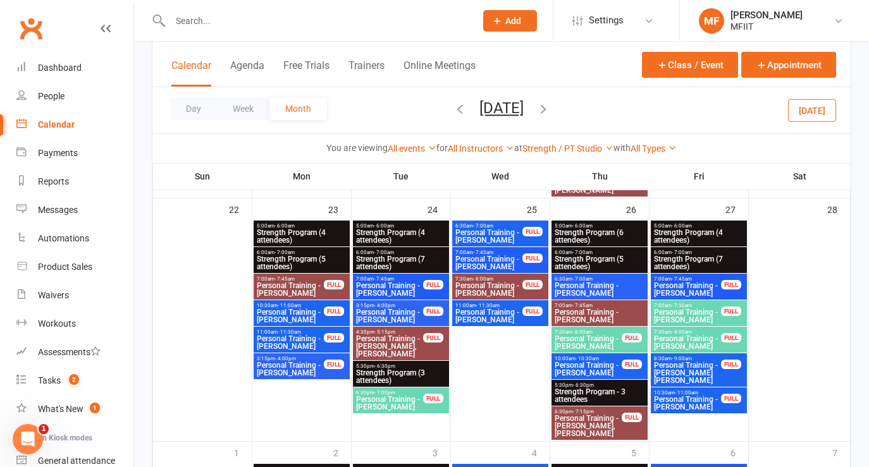
scroll to position [865, 0]
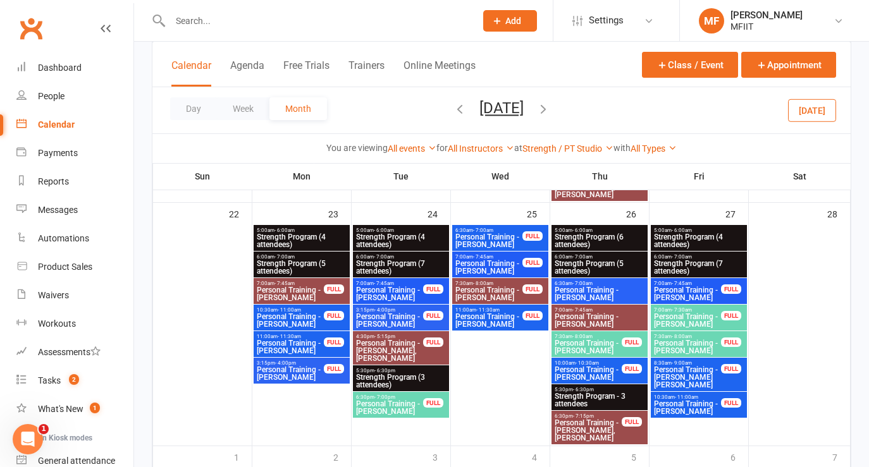
click at [685, 235] on span "Strength Program (4 attendees)" at bounding box center [698, 240] width 91 height 15
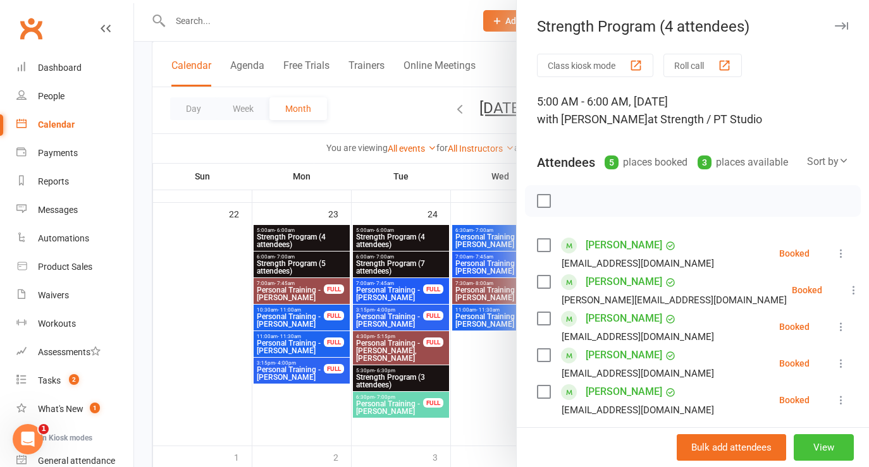
click at [826, 447] on button "View" at bounding box center [824, 448] width 60 height 27
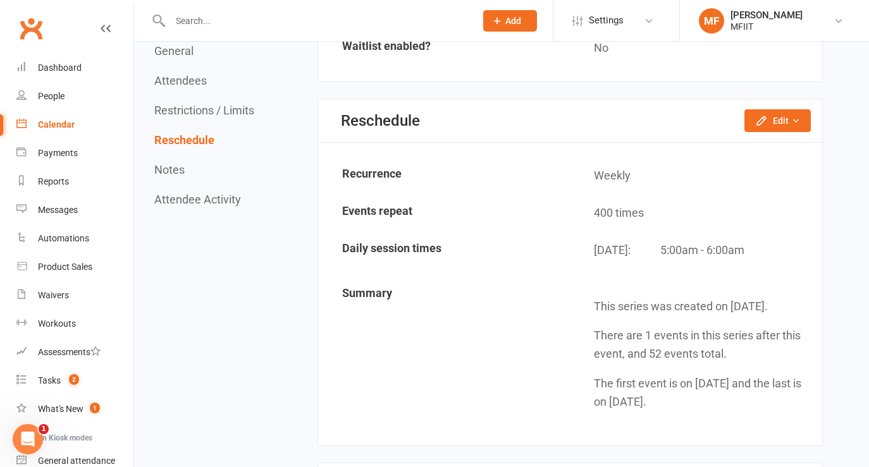
scroll to position [1136, 0]
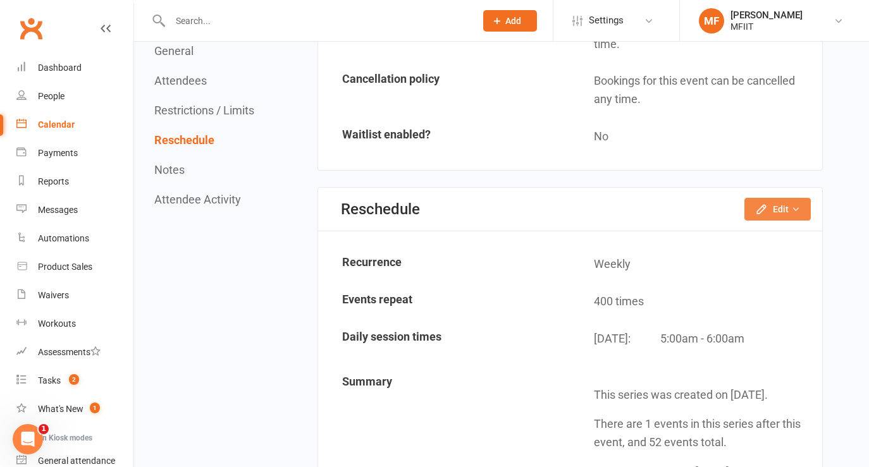
click at [773, 201] on button "Edit" at bounding box center [778, 209] width 66 height 23
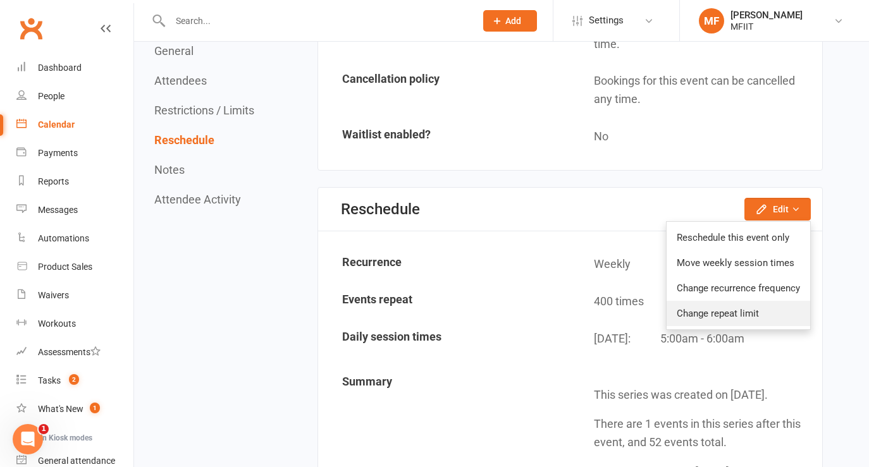
click at [724, 315] on link "Change repeat limit" at bounding box center [739, 313] width 144 height 25
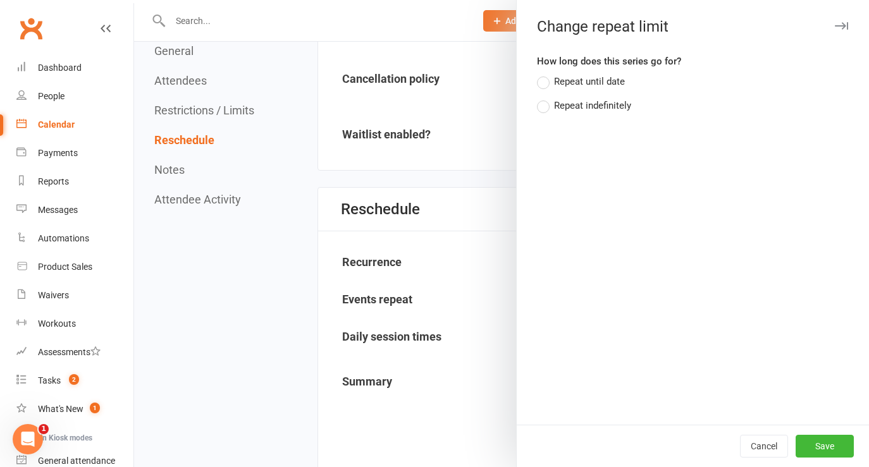
click at [609, 108] on div "Repeat indefinitely" at bounding box center [592, 104] width 77 height 13
click at [545, 98] on input "Repeat indefinitely" at bounding box center [541, 98] width 8 height 0
click at [829, 448] on button "Save" at bounding box center [825, 446] width 58 height 23
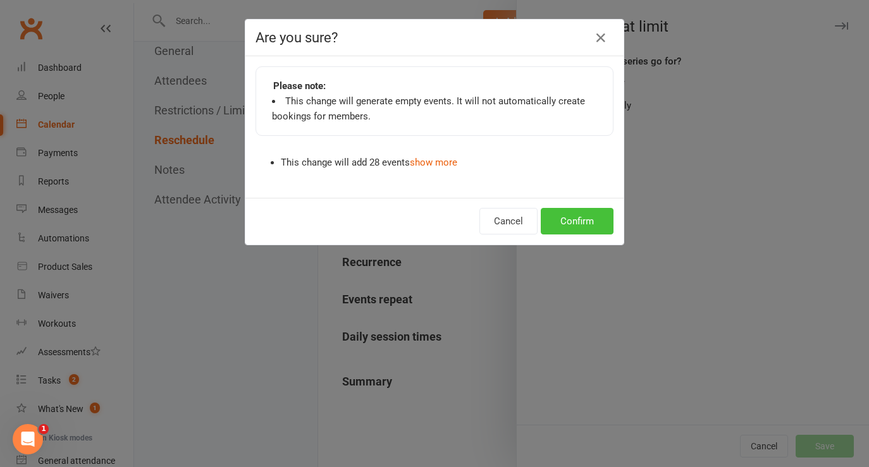
click at [577, 217] on button "Confirm" at bounding box center [577, 221] width 73 height 27
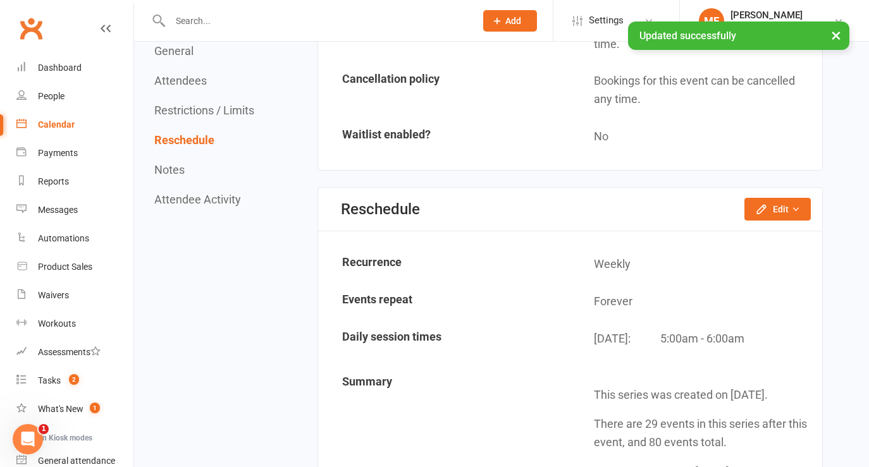
click at [445, 189] on div "Reschedule Edit Reschedule this event only Move weekly session times Change rec…" at bounding box center [570, 210] width 504 height 44
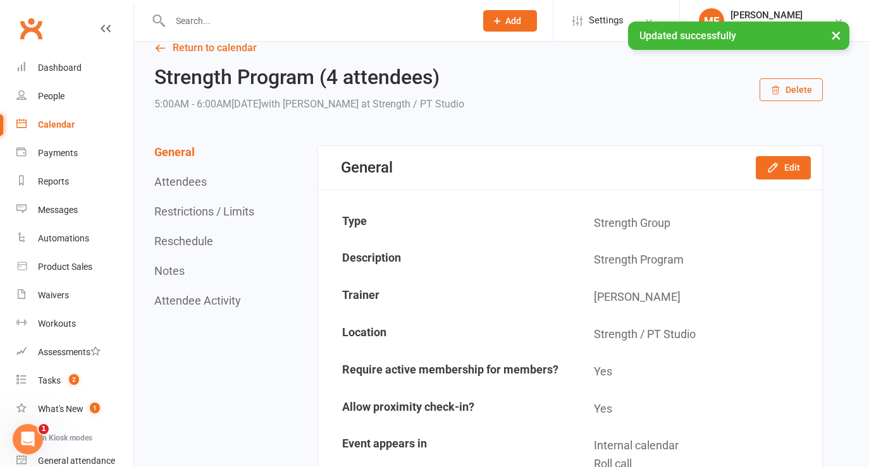
scroll to position [0, 0]
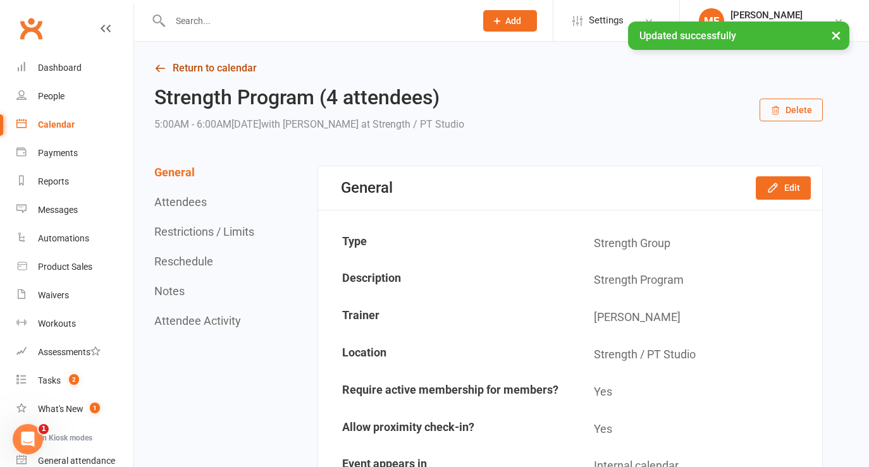
click at [162, 72] on icon at bounding box center [159, 68] width 11 height 11
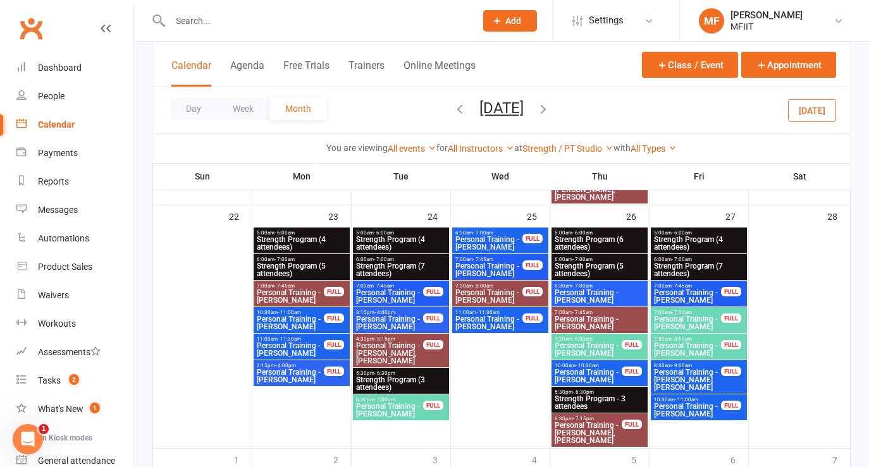
scroll to position [809, 0]
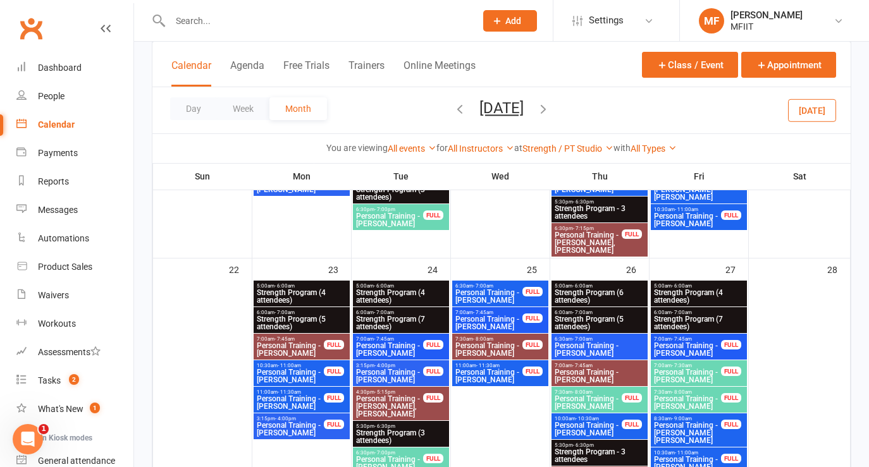
click at [695, 319] on span "Strength Program (7 attendees)" at bounding box center [698, 323] width 91 height 15
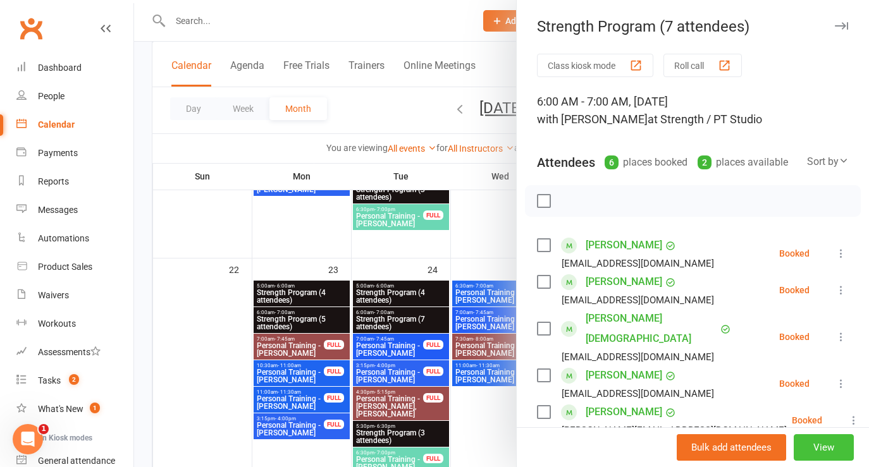
click at [828, 451] on button "View" at bounding box center [824, 448] width 60 height 27
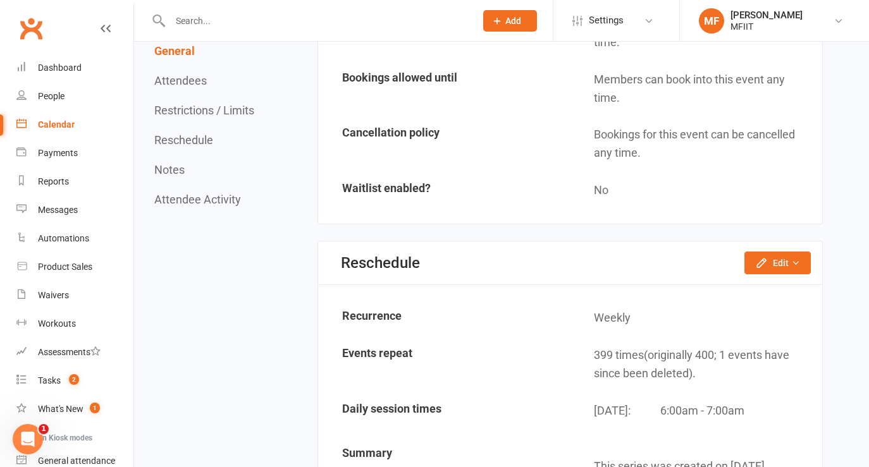
scroll to position [1124, 0]
click at [789, 254] on button "Edit" at bounding box center [778, 262] width 66 height 23
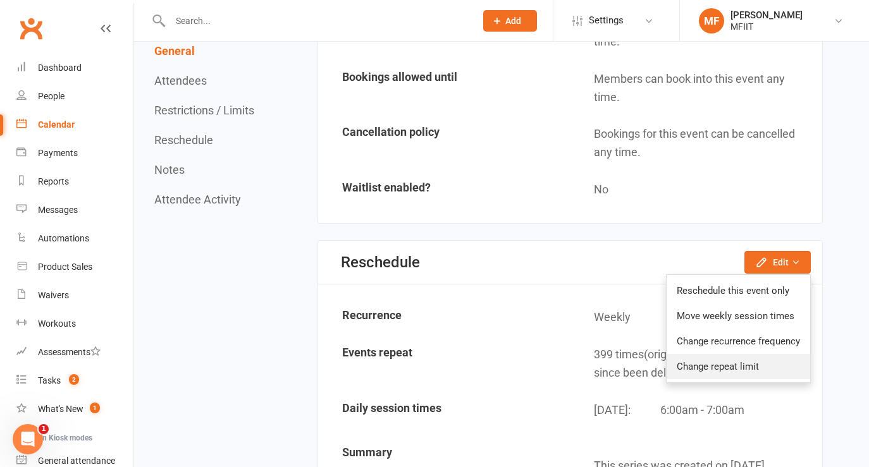
click at [727, 366] on link "Change repeat limit" at bounding box center [739, 366] width 144 height 25
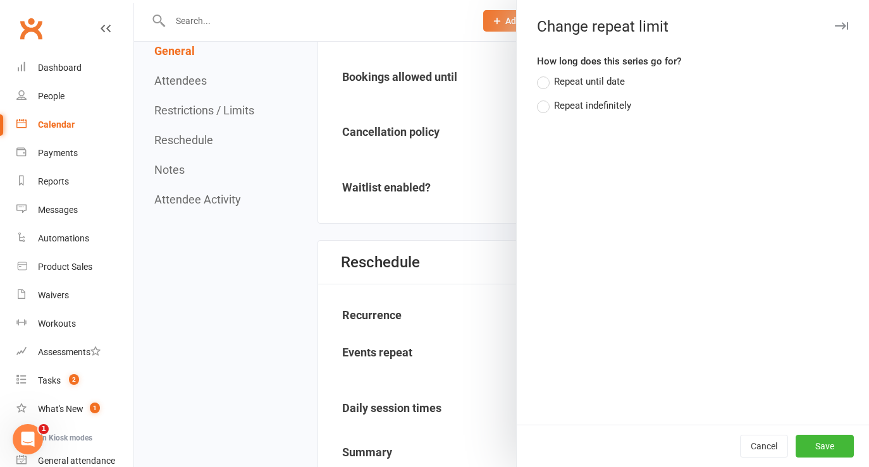
click at [594, 110] on div "Repeat indefinitely" at bounding box center [592, 104] width 77 height 13
click at [545, 98] on input "Repeat indefinitely" at bounding box center [541, 98] width 8 height 0
click at [820, 451] on button "Save" at bounding box center [825, 446] width 58 height 23
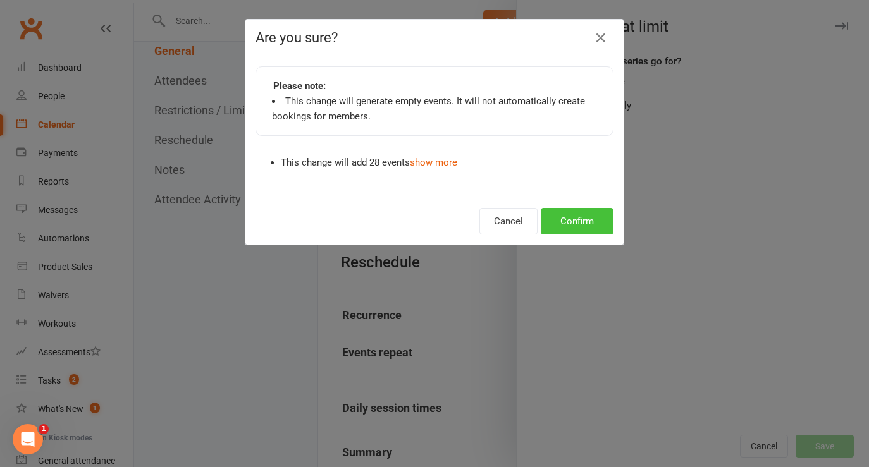
click at [581, 226] on button "Confirm" at bounding box center [577, 221] width 73 height 27
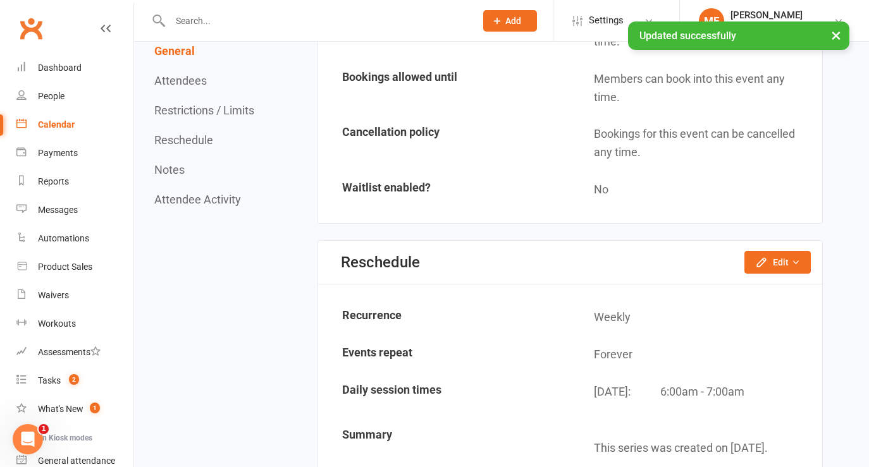
click at [240, 262] on nav "General Attendees Restrictions / Limits Reschedule Notes Attendee Activity" at bounding box center [205, 333] width 103 height 2582
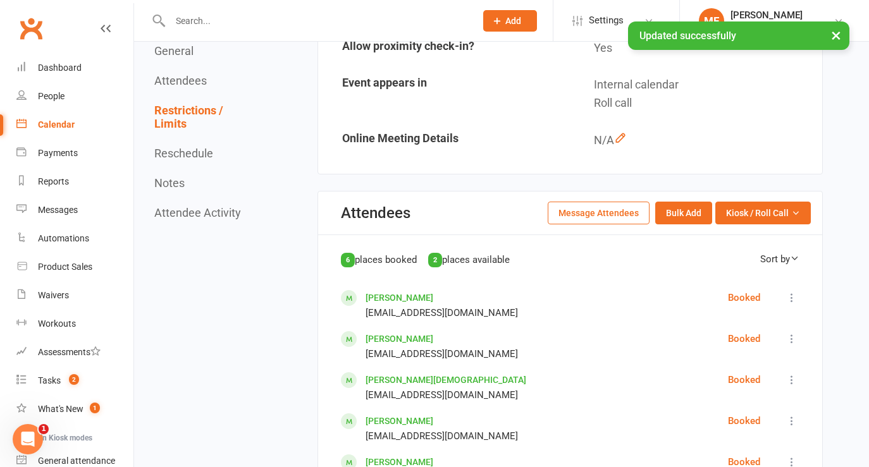
scroll to position [0, 0]
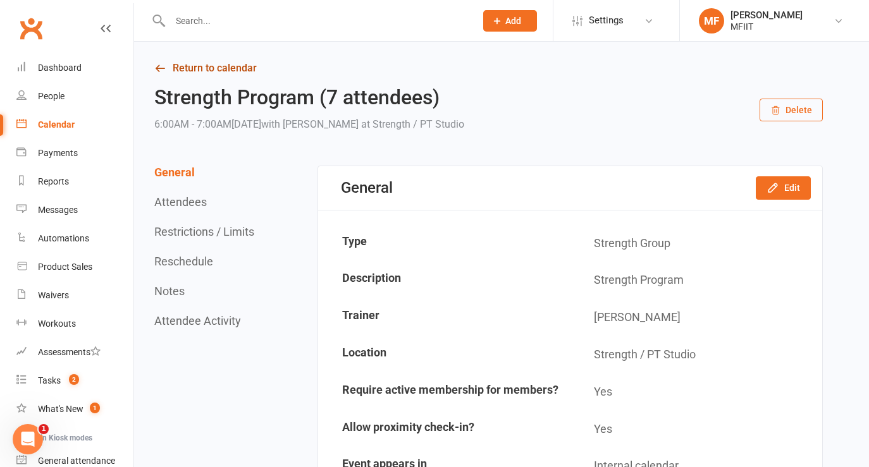
click at [164, 68] on icon at bounding box center [159, 68] width 11 height 11
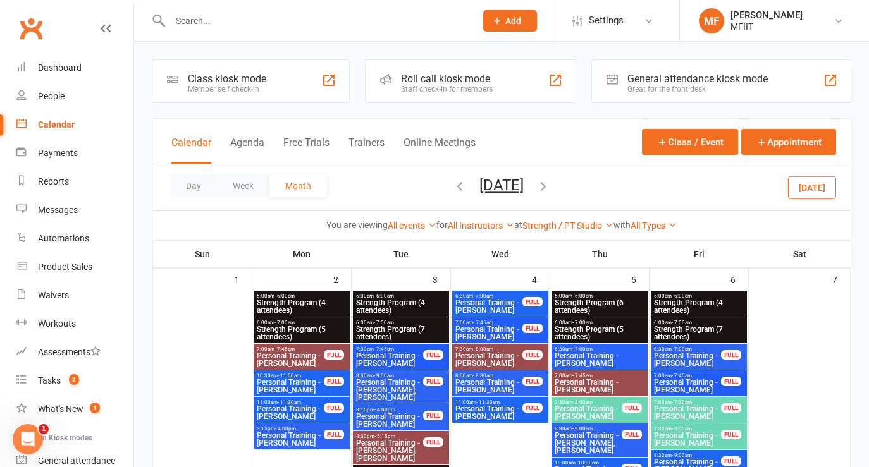
click at [550, 187] on icon "button" at bounding box center [543, 186] width 14 height 14
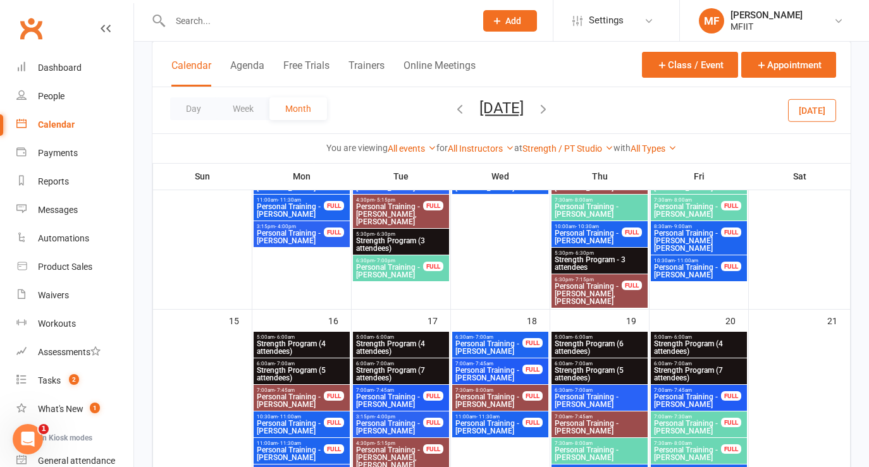
scroll to position [440, 0]
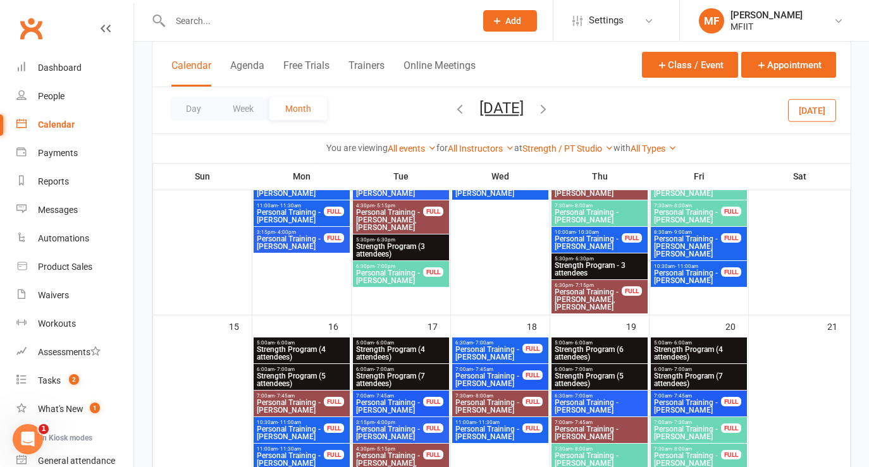
click at [585, 262] on span "Strength Program - 3 attendees" at bounding box center [599, 269] width 91 height 15
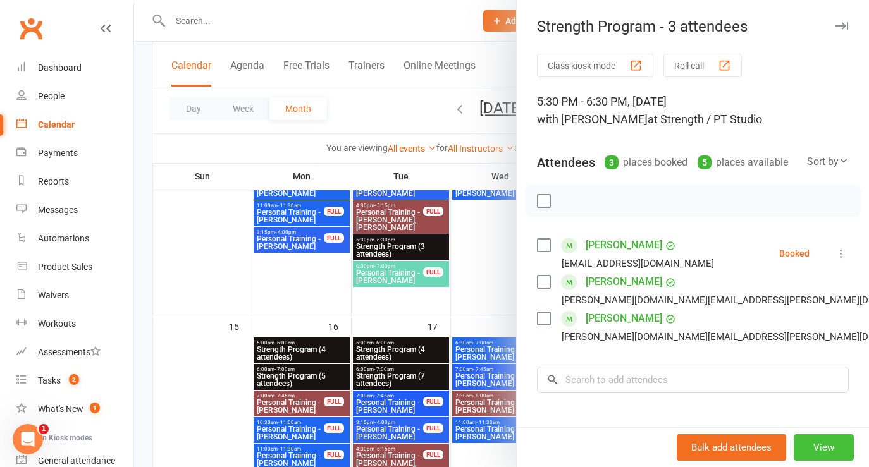
click at [828, 450] on button "View" at bounding box center [824, 448] width 60 height 27
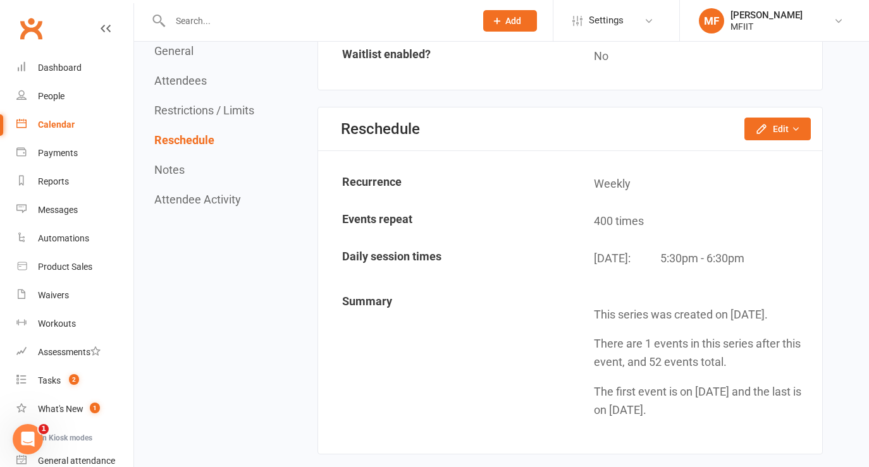
scroll to position [1082, 0]
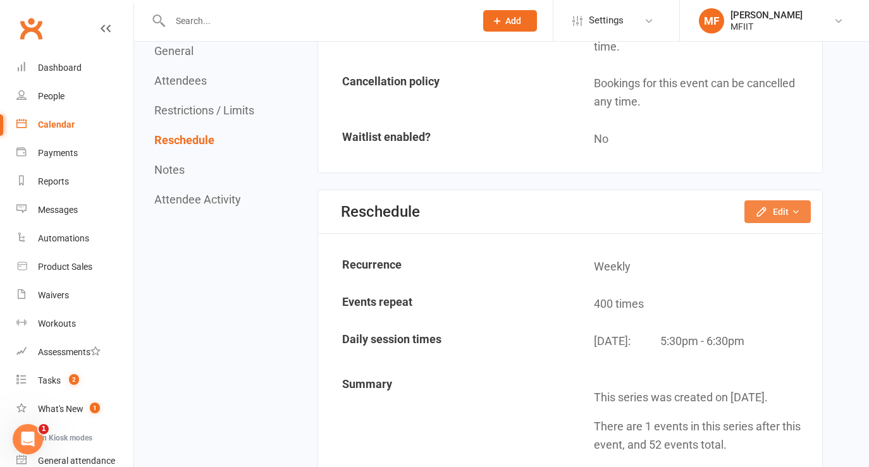
click at [772, 201] on button "Edit" at bounding box center [778, 212] width 66 height 23
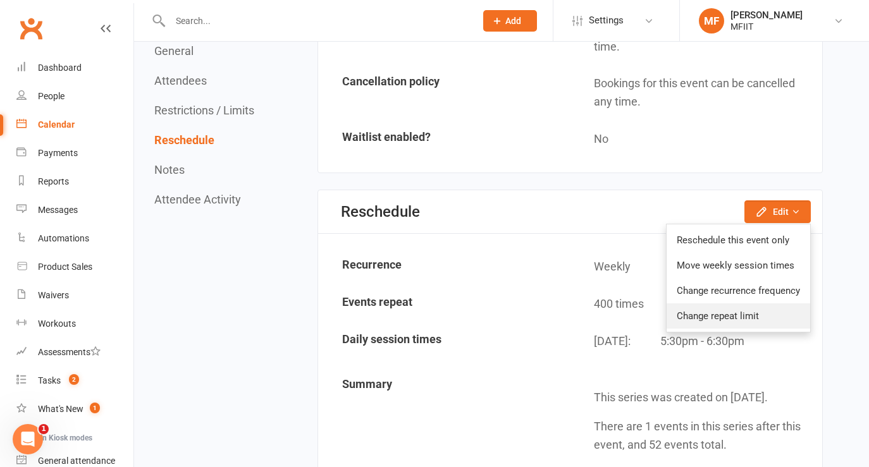
click at [746, 304] on link "Change repeat limit" at bounding box center [739, 316] width 144 height 25
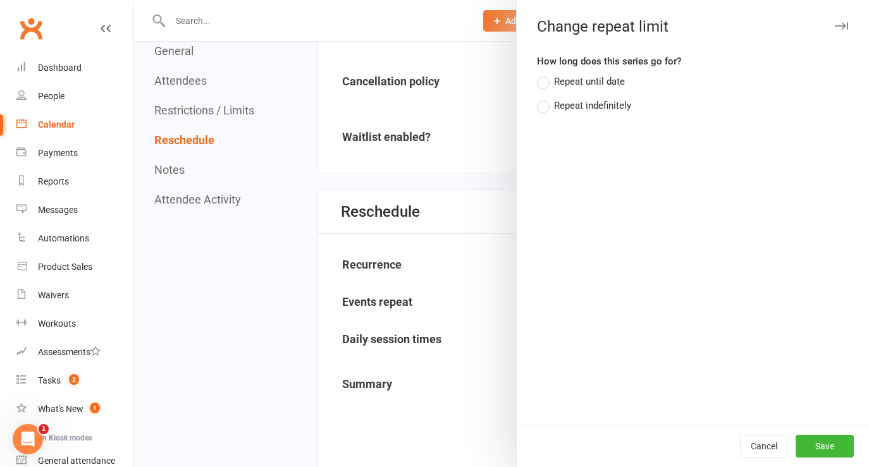
click at [583, 107] on div "Repeat indefinitely" at bounding box center [592, 104] width 77 height 13
click at [545, 98] on input "Repeat indefinitely" at bounding box center [541, 98] width 8 height 0
click at [839, 435] on div "Cancel Save" at bounding box center [693, 446] width 352 height 42
click at [828, 448] on button "Save" at bounding box center [825, 446] width 58 height 23
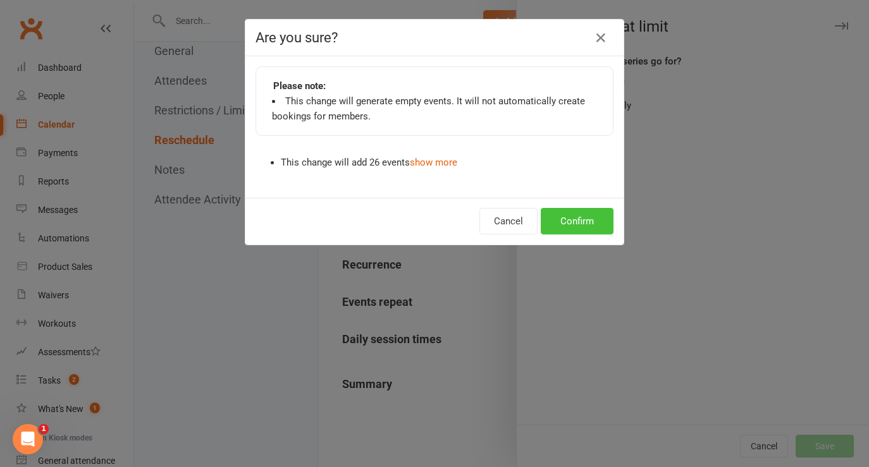
click at [583, 223] on button "Confirm" at bounding box center [577, 221] width 73 height 27
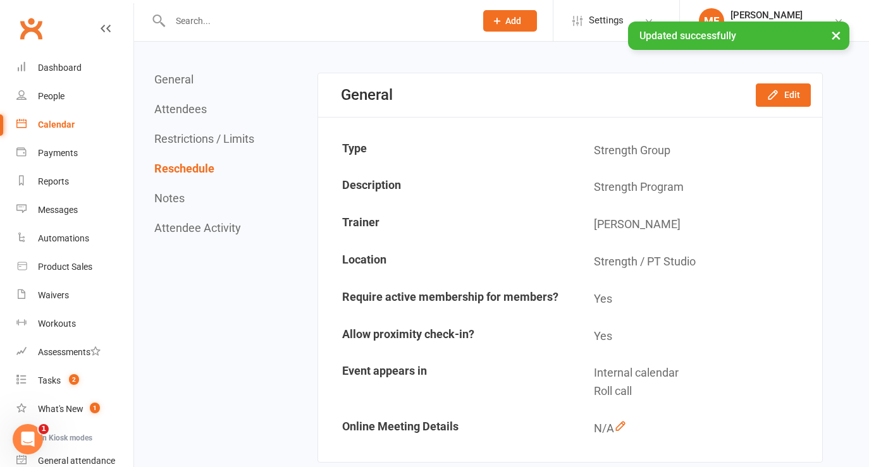
scroll to position [0, 0]
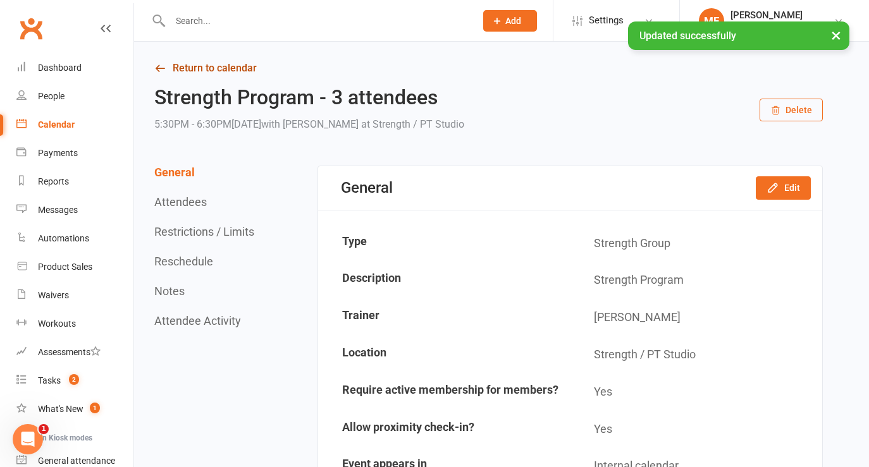
click at [185, 71] on link "Return to calendar" at bounding box center [488, 68] width 669 height 18
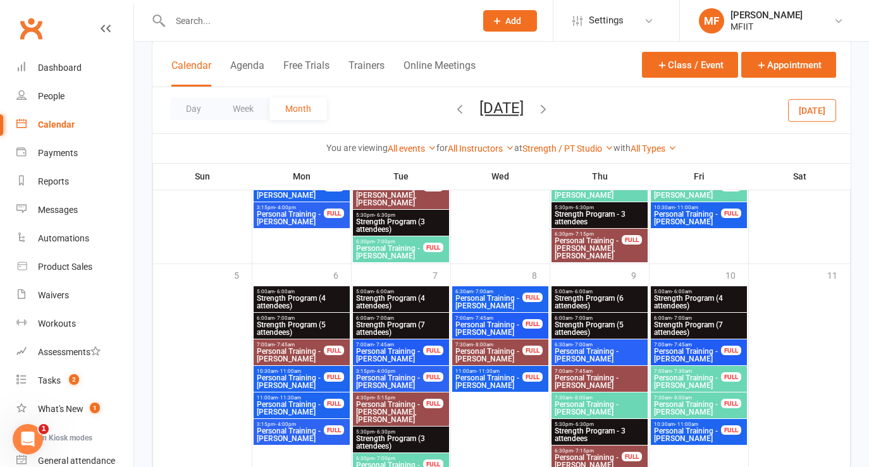
scroll to position [1220, 0]
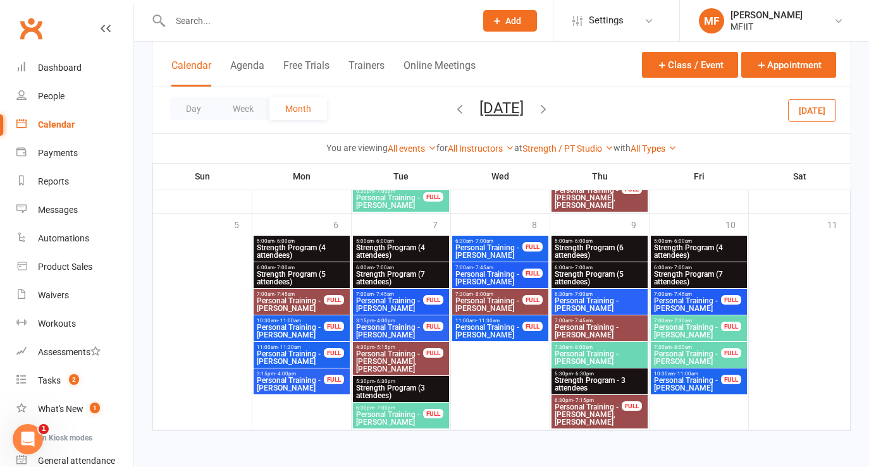
click at [550, 112] on icon "button" at bounding box center [543, 109] width 14 height 14
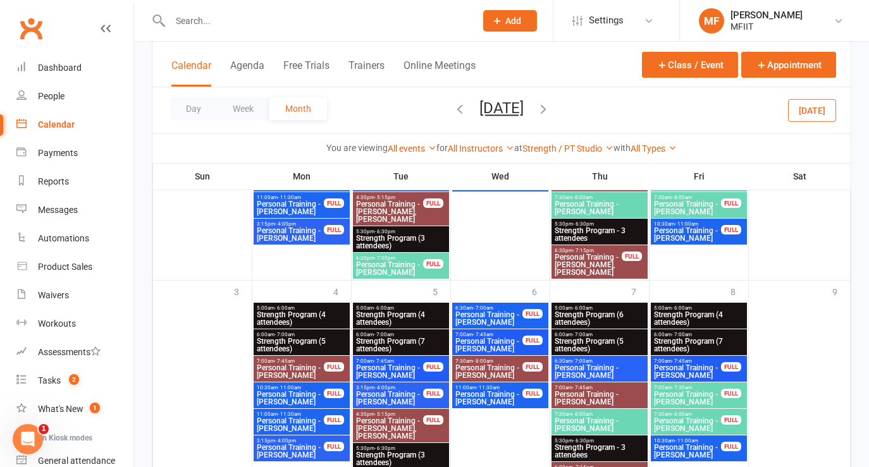
scroll to position [1140, 0]
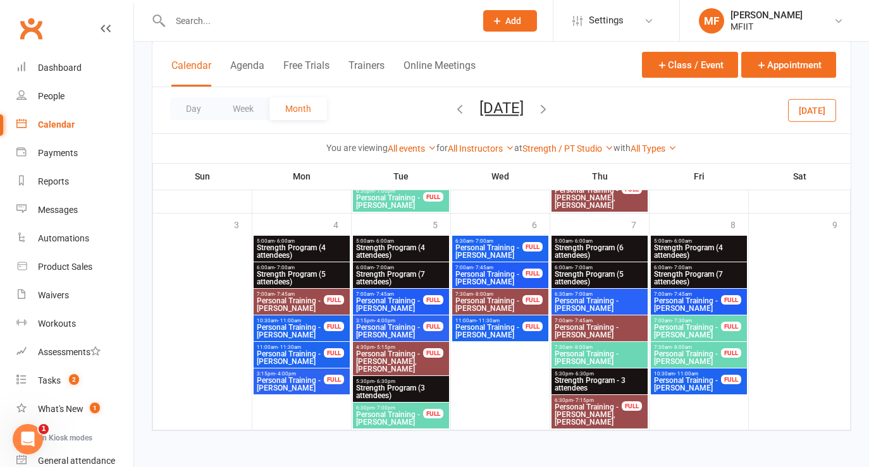
click at [550, 109] on icon "button" at bounding box center [543, 109] width 14 height 14
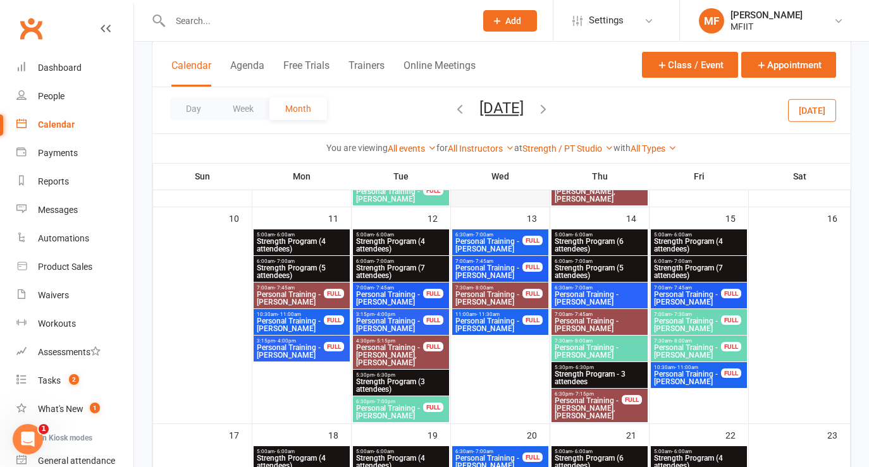
scroll to position [0, 0]
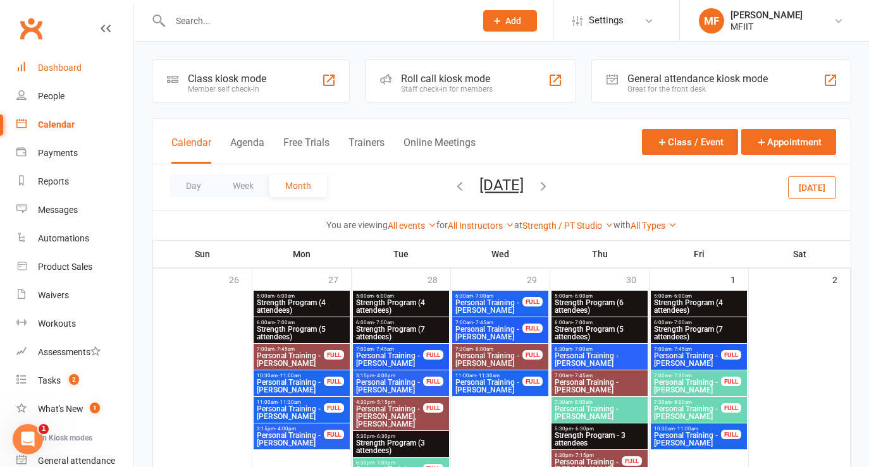
click at [73, 70] on div "Dashboard" at bounding box center [60, 68] width 44 height 10
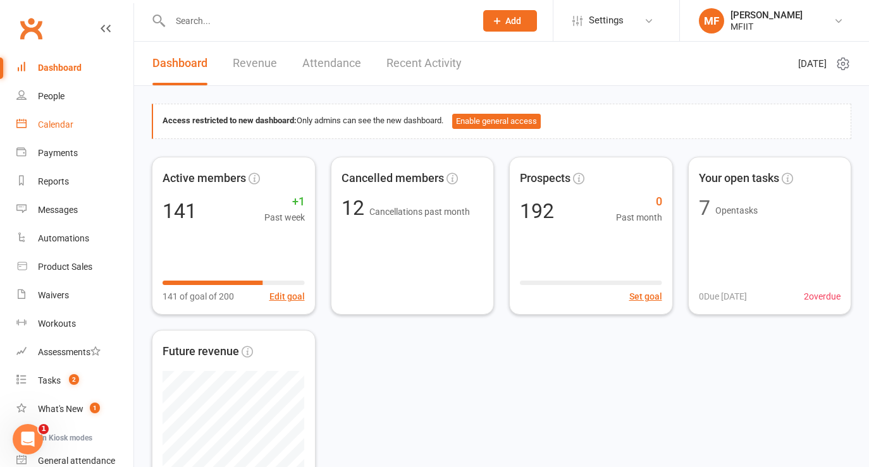
click at [47, 126] on div "Calendar" at bounding box center [55, 125] width 35 height 10
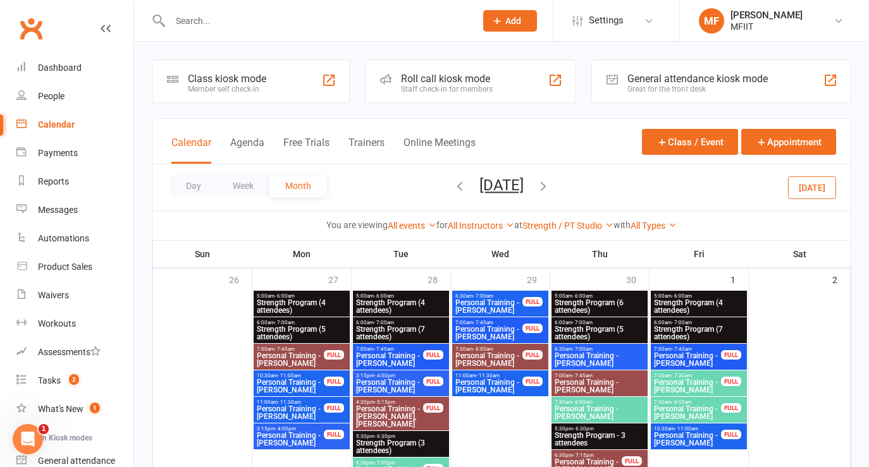
click at [453, 187] on icon "button" at bounding box center [460, 186] width 14 height 14
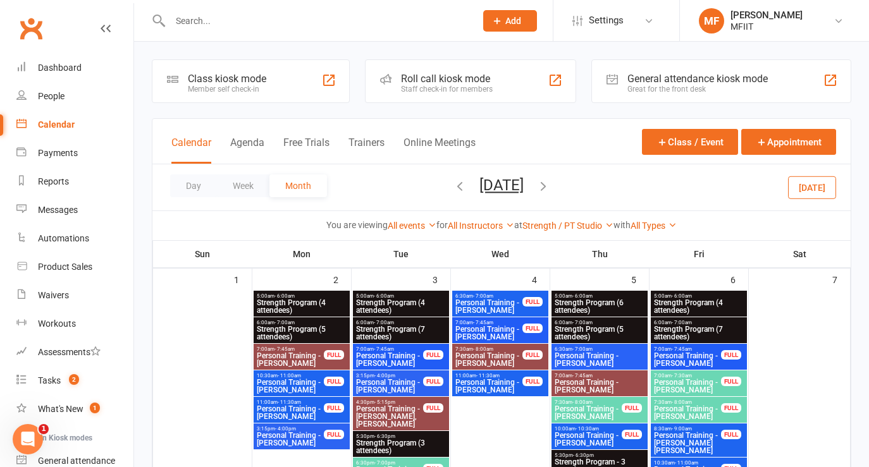
click at [453, 187] on icon "button" at bounding box center [460, 186] width 14 height 14
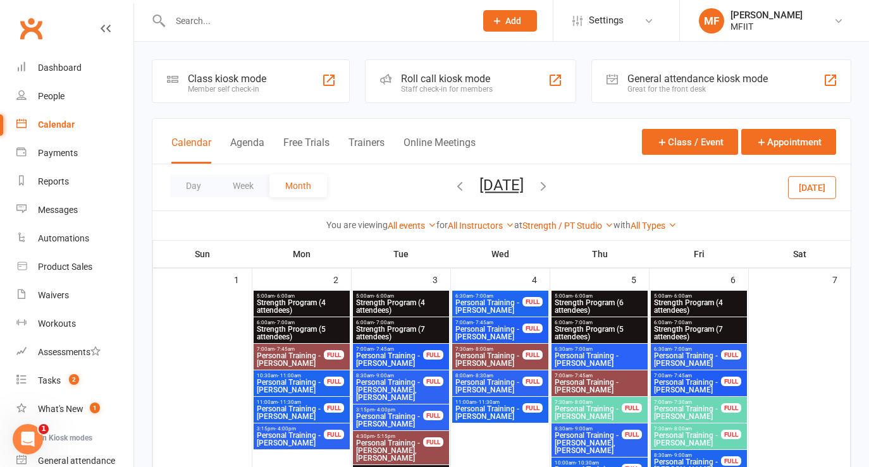
click at [453, 187] on icon "button" at bounding box center [460, 186] width 14 height 14
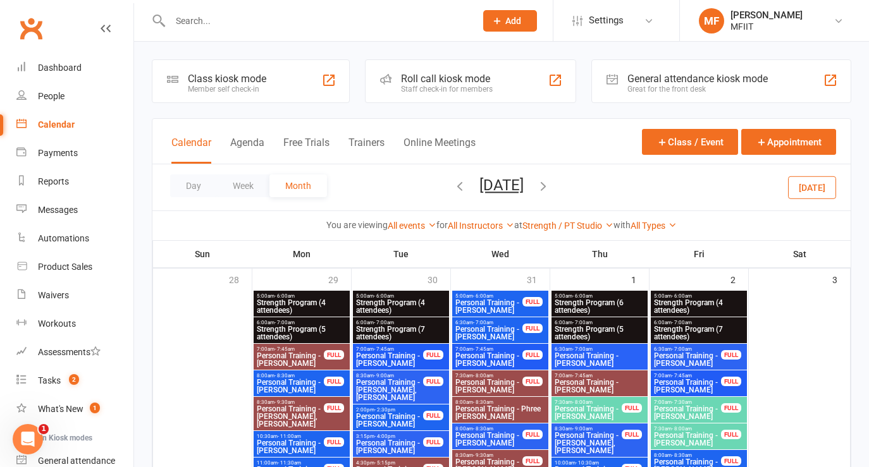
click at [453, 186] on icon "button" at bounding box center [460, 186] width 14 height 14
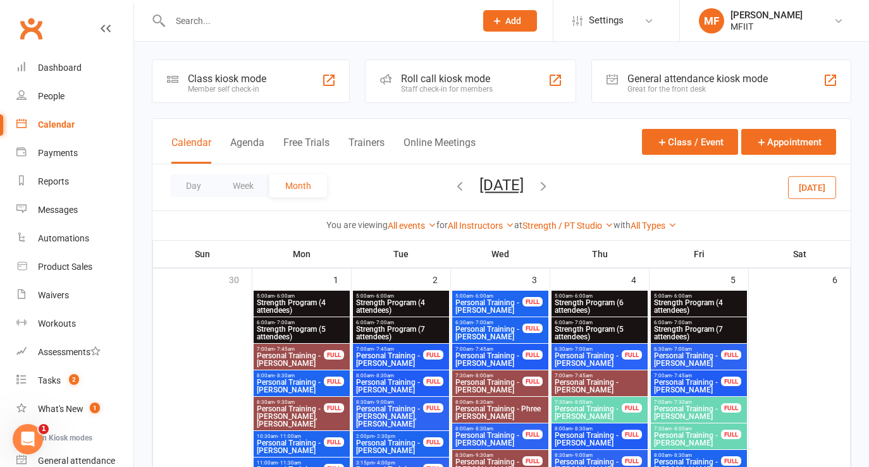
click at [453, 187] on icon "button" at bounding box center [460, 186] width 14 height 14
click at [428, 187] on div "Day Week Month [DATE] [DATE] Sun Mon Tue Wed Thu Fri Sat 31 01 02 03 04 05 06 0…" at bounding box center [501, 187] width 698 height 46
click at [453, 187] on icon "button" at bounding box center [460, 186] width 14 height 14
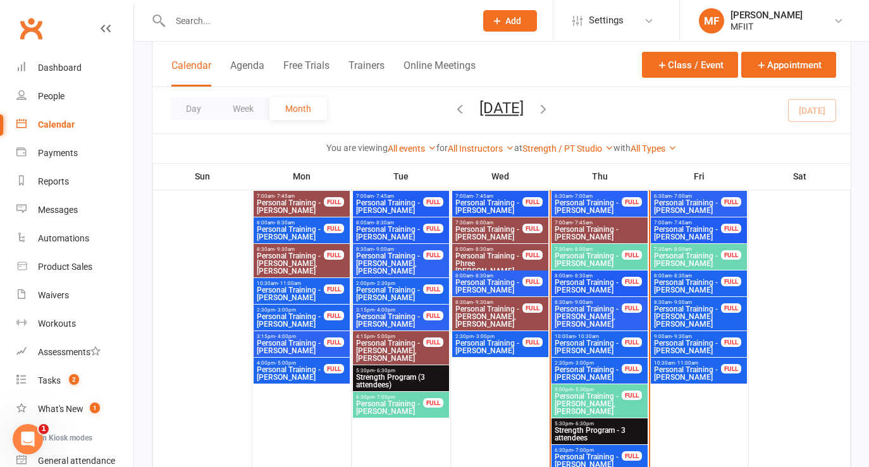
scroll to position [519, 0]
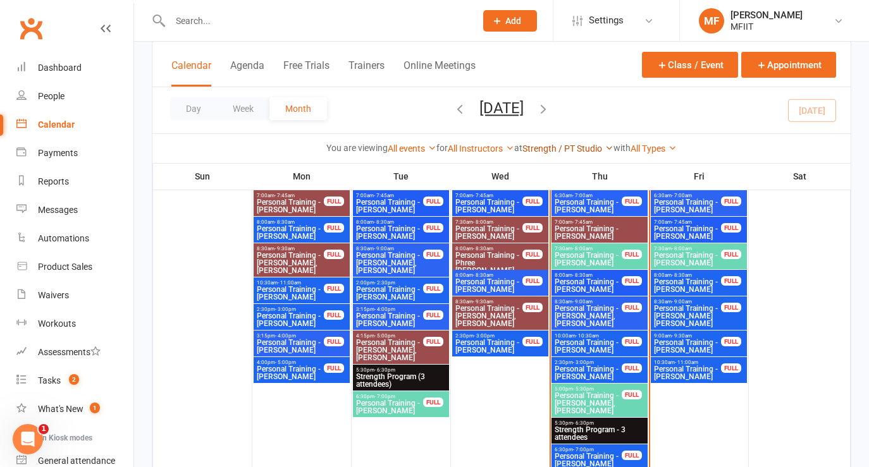
click at [555, 148] on link "Strength / PT Studio" at bounding box center [568, 149] width 91 height 10
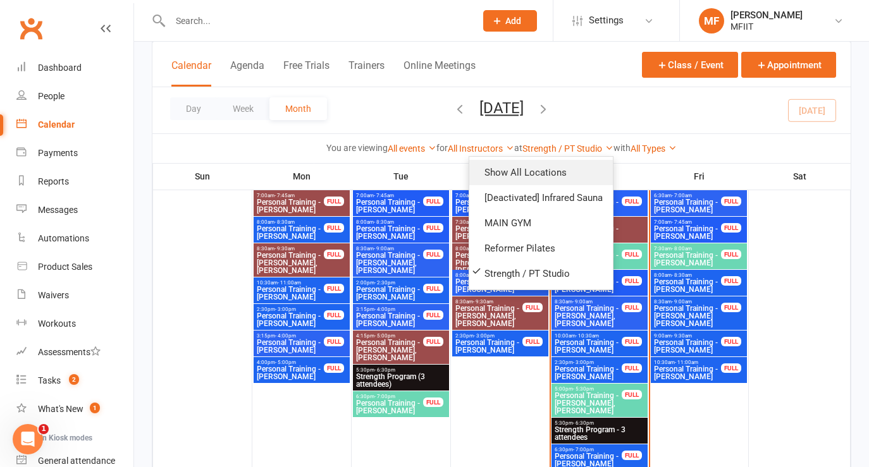
click at [535, 172] on link "Show All Locations" at bounding box center [541, 172] width 144 height 25
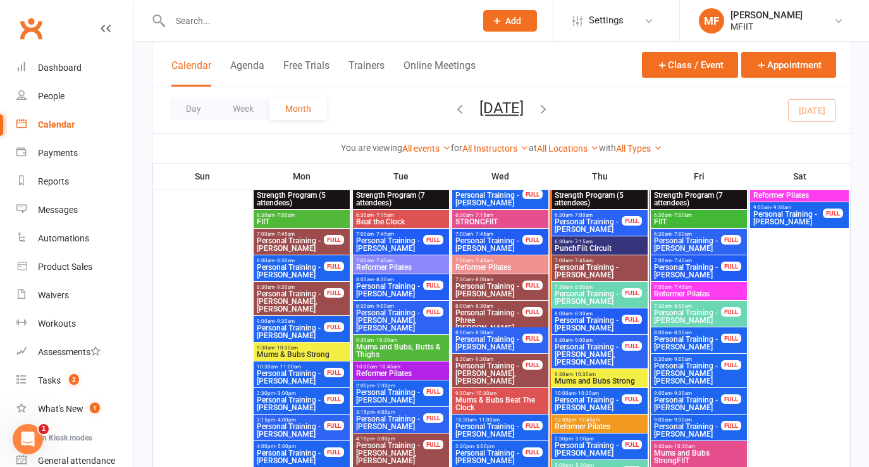
scroll to position [755, 0]
